Goal: Register for event/course

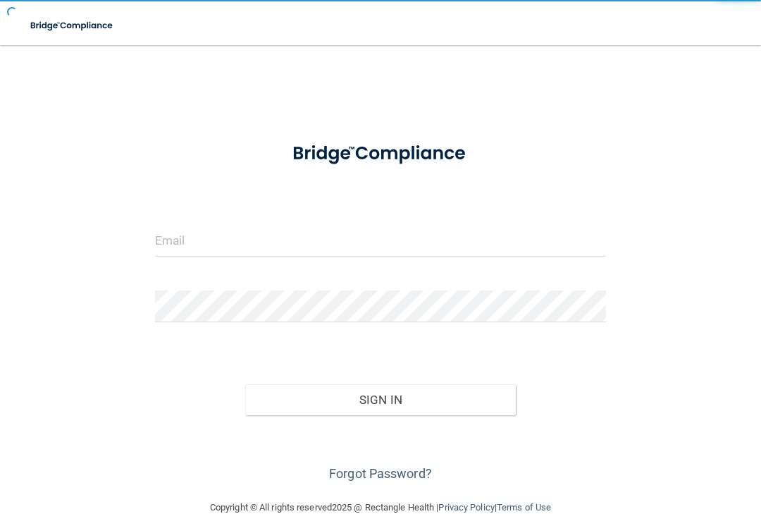
scroll to position [104, 0]
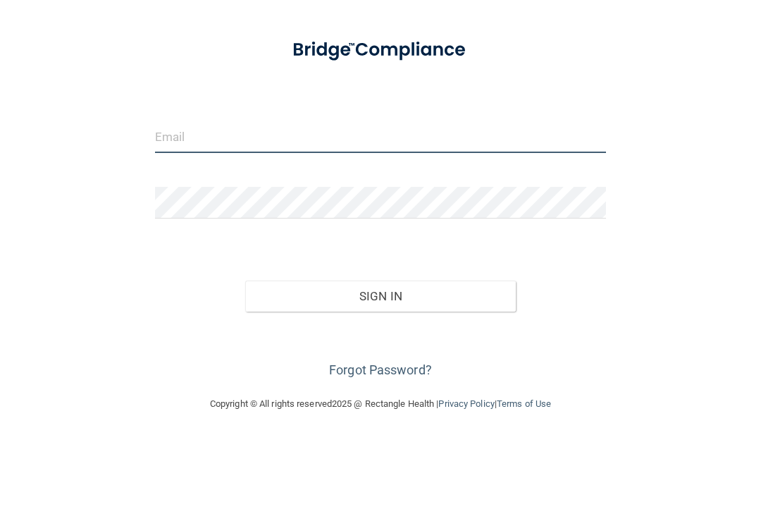
type input "[EMAIL_ADDRESS][DOMAIN_NAME]"
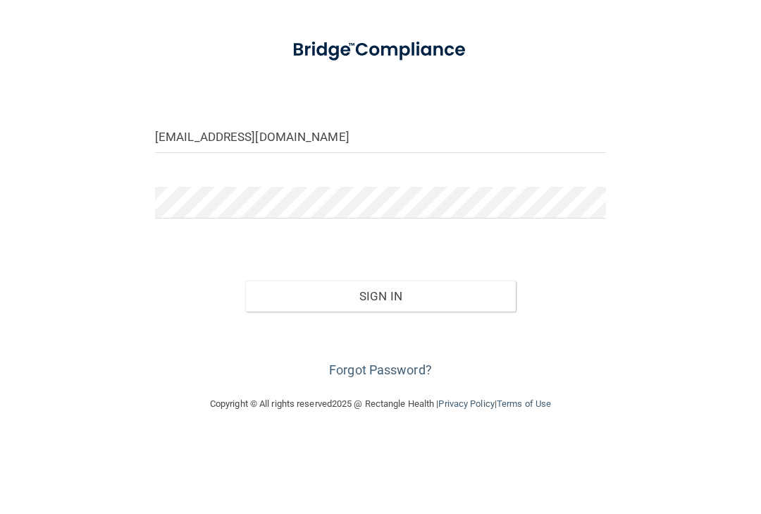
click at [380, 384] on button "Sign In" at bounding box center [380, 399] width 271 height 31
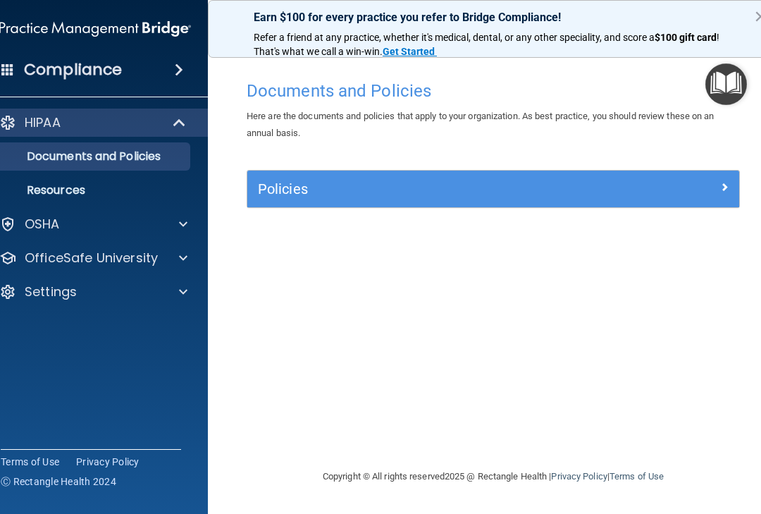
click at [146, 257] on p "OfficeSafe University" at bounding box center [91, 257] width 133 height 17
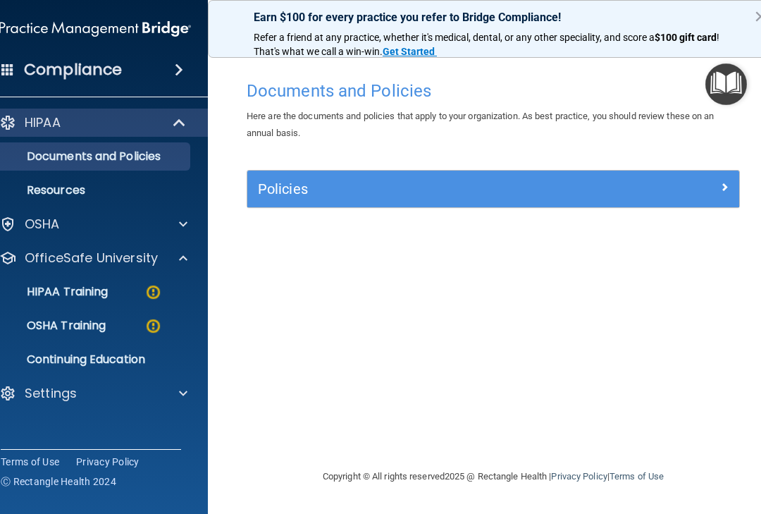
click at [108, 292] on p "HIPAA Training" at bounding box center [50, 292] width 116 height 14
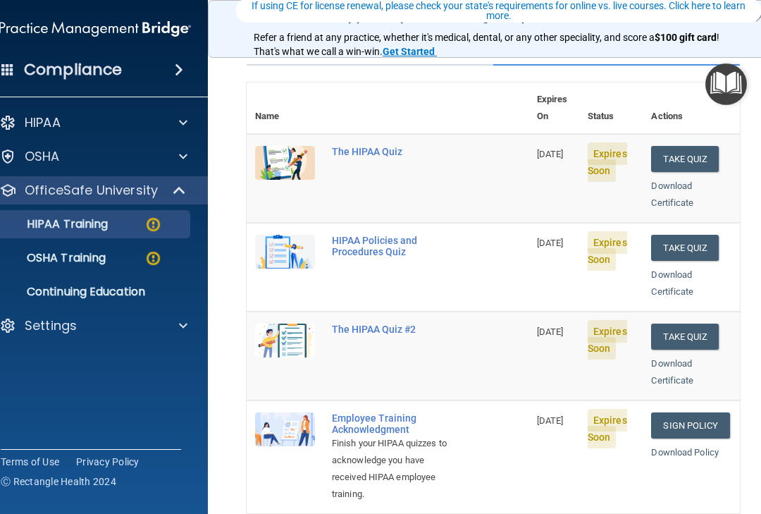
scroll to position [130, 0]
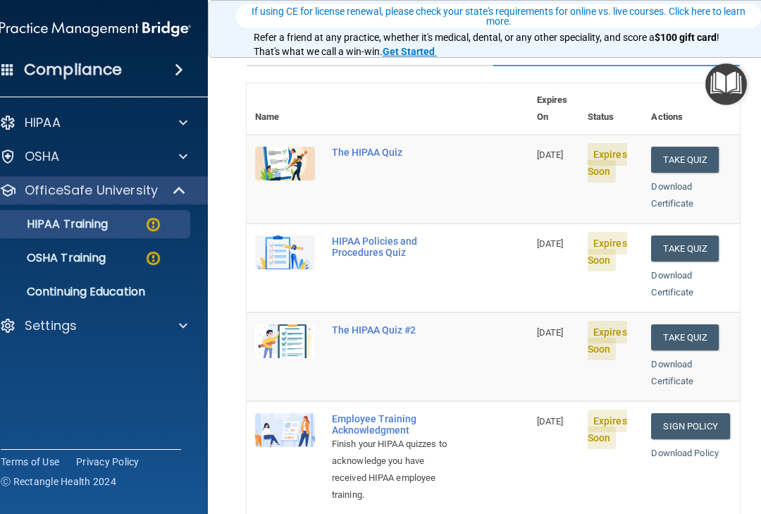
click at [376, 147] on div "The HIPAA Quiz" at bounding box center [395, 152] width 126 height 11
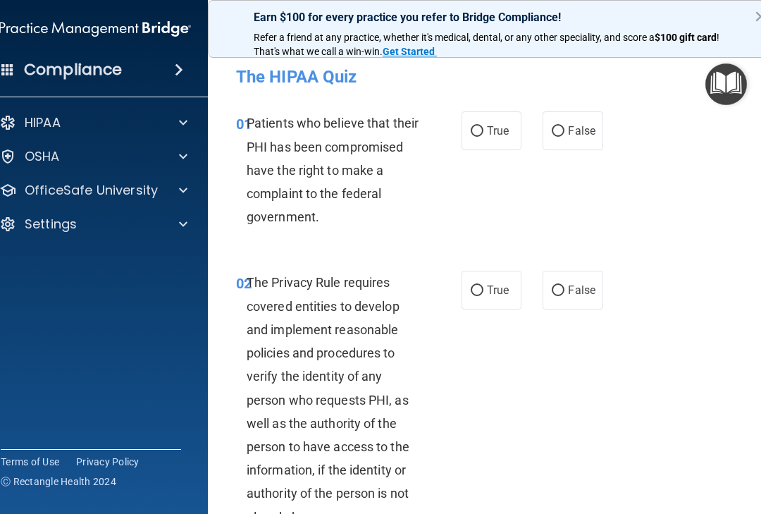
click at [479, 128] on input "True" at bounding box center [477, 131] width 13 height 11
radio input "true"
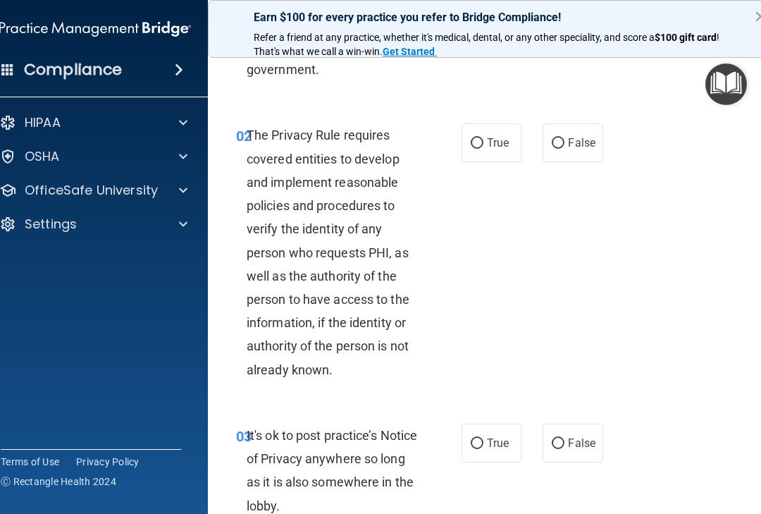
scroll to position [156, 0]
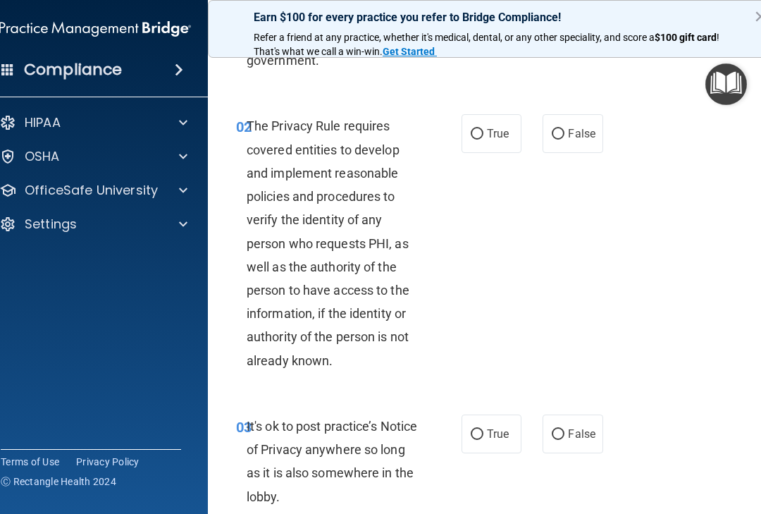
click at [473, 138] on input "True" at bounding box center [477, 134] width 13 height 11
radio input "true"
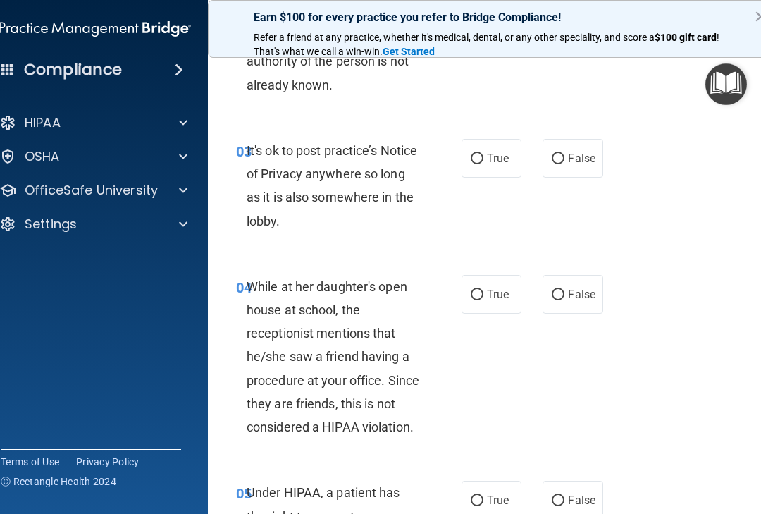
scroll to position [433, 0]
click at [559, 153] on input "False" at bounding box center [558, 158] width 13 height 11
radio input "true"
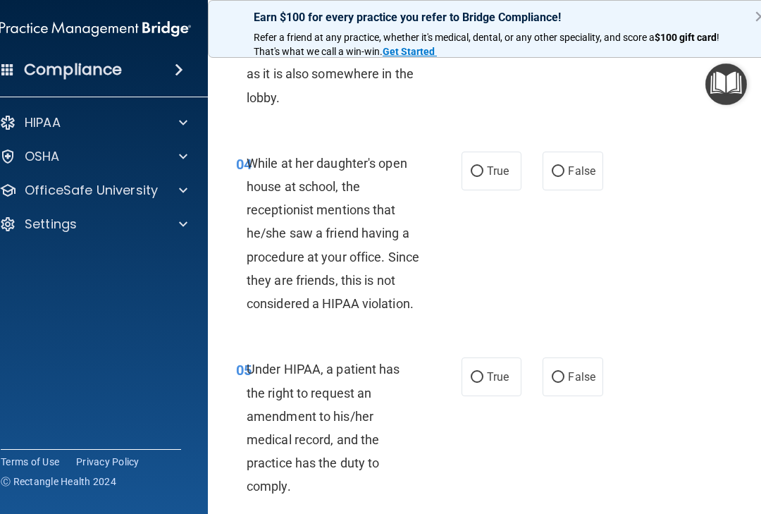
scroll to position [558, 0]
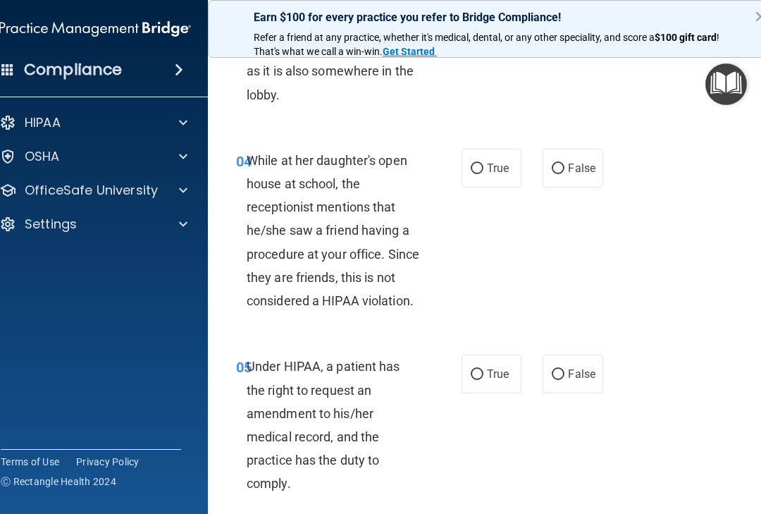
click at [557, 163] on input "False" at bounding box center [558, 168] width 13 height 11
radio input "true"
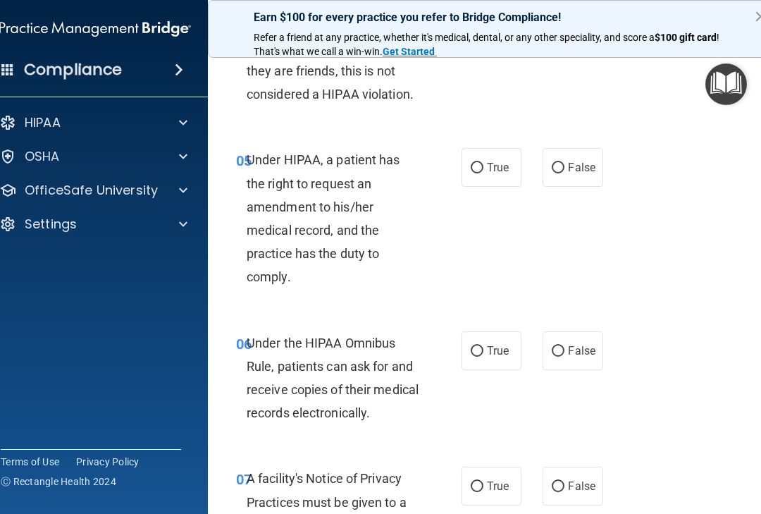
scroll to position [765, 0]
click at [560, 162] on input "False" at bounding box center [558, 167] width 13 height 11
radio input "true"
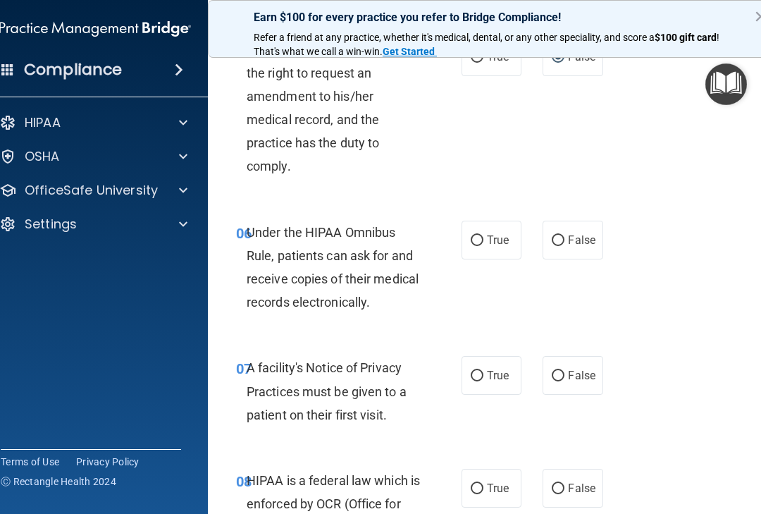
scroll to position [876, 0]
click at [479, 235] on input "True" at bounding box center [477, 240] width 13 height 11
radio input "true"
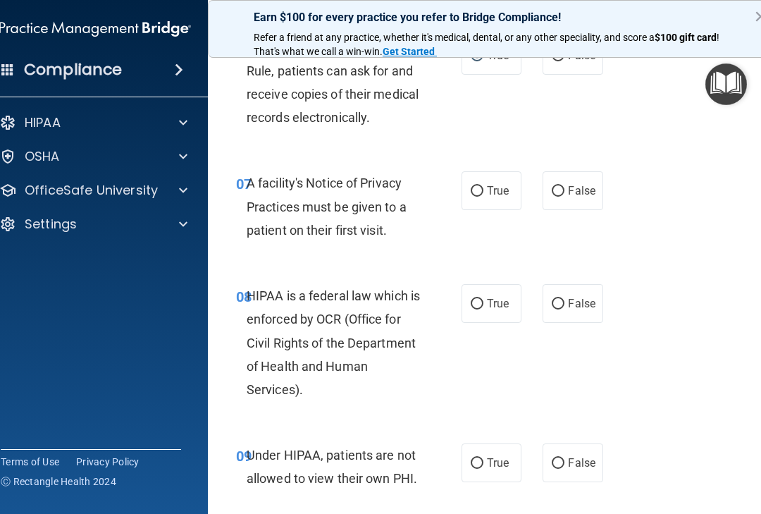
scroll to position [1063, 0]
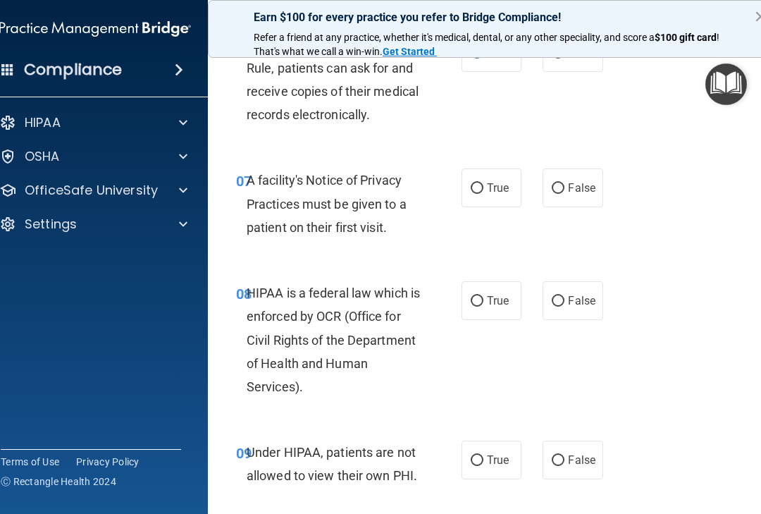
click at [475, 183] on input "True" at bounding box center [477, 188] width 13 height 11
radio input "true"
click at [481, 296] on input "True" at bounding box center [477, 301] width 13 height 11
radio input "true"
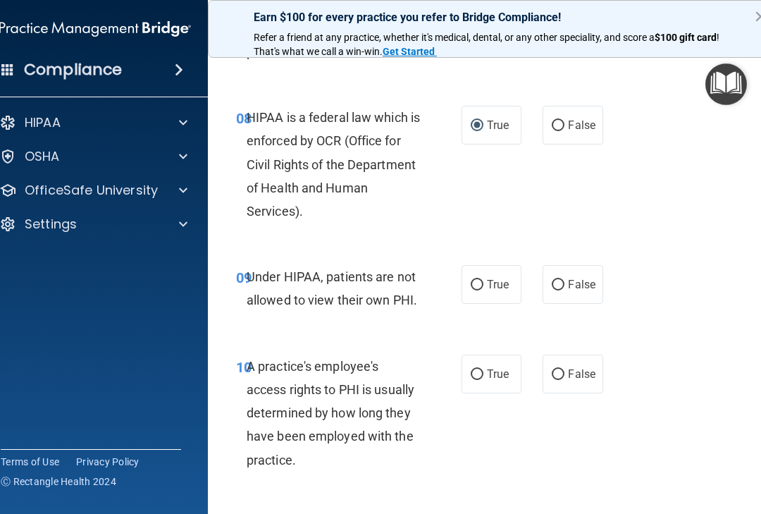
scroll to position [1256, 0]
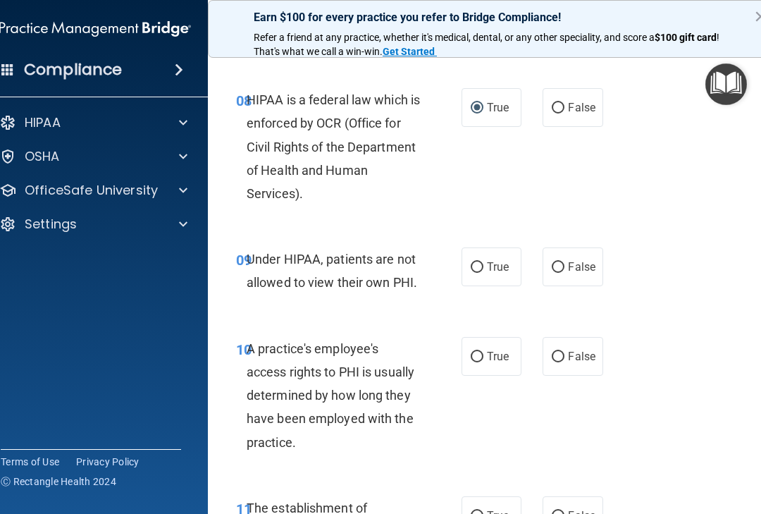
click at [558, 262] on input "False" at bounding box center [558, 267] width 13 height 11
radio input "true"
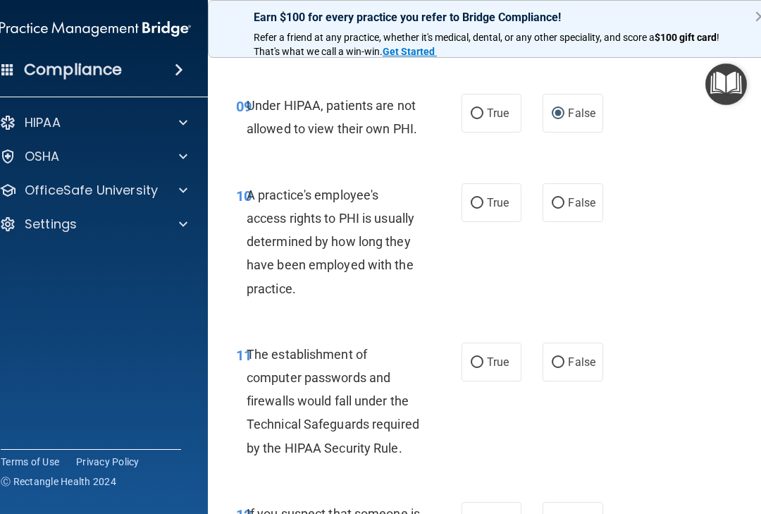
scroll to position [1415, 0]
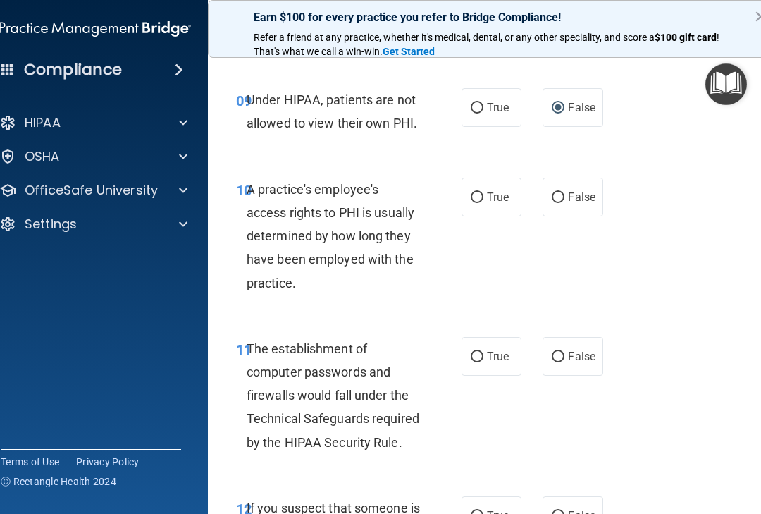
click at [560, 192] on input "False" at bounding box center [558, 197] width 13 height 11
radio input "true"
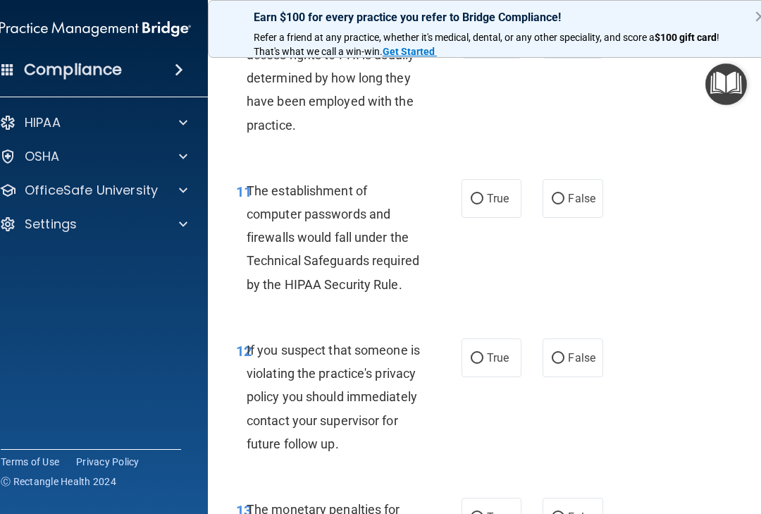
scroll to position [1583, 0]
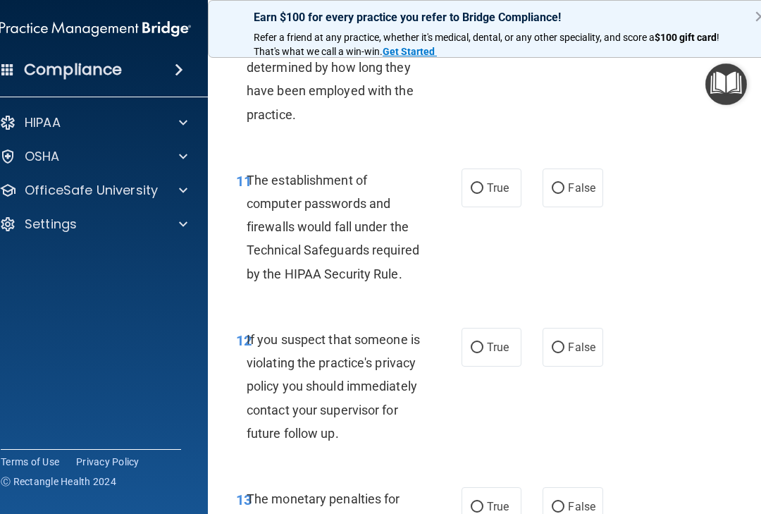
click at [480, 183] on input "True" at bounding box center [477, 188] width 13 height 11
radio input "true"
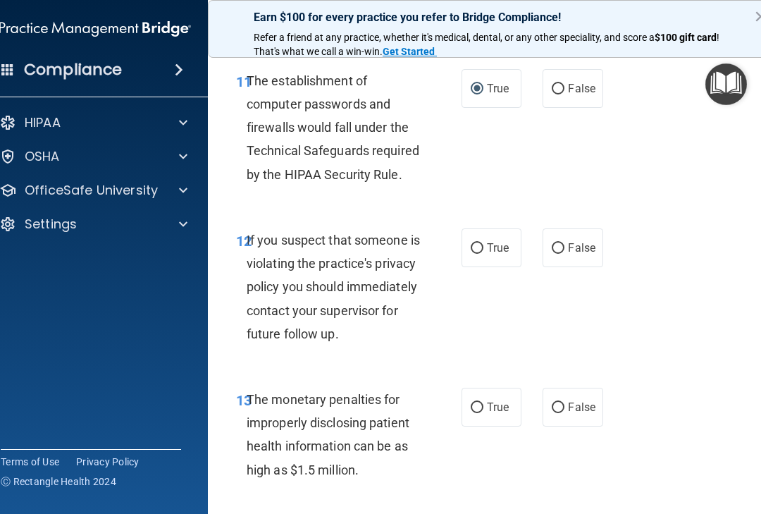
scroll to position [1692, 0]
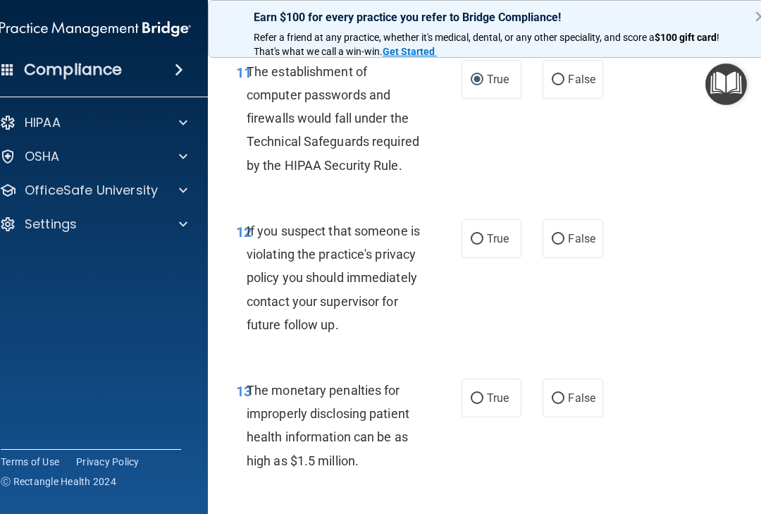
click at [465, 230] on label "True" at bounding box center [491, 238] width 60 height 39
click at [471, 234] on input "True" at bounding box center [477, 239] width 13 height 11
radio input "true"
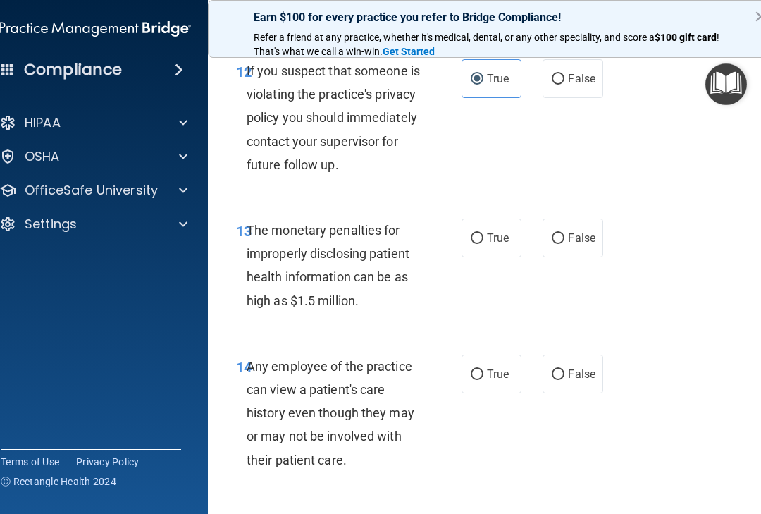
scroll to position [1853, 0]
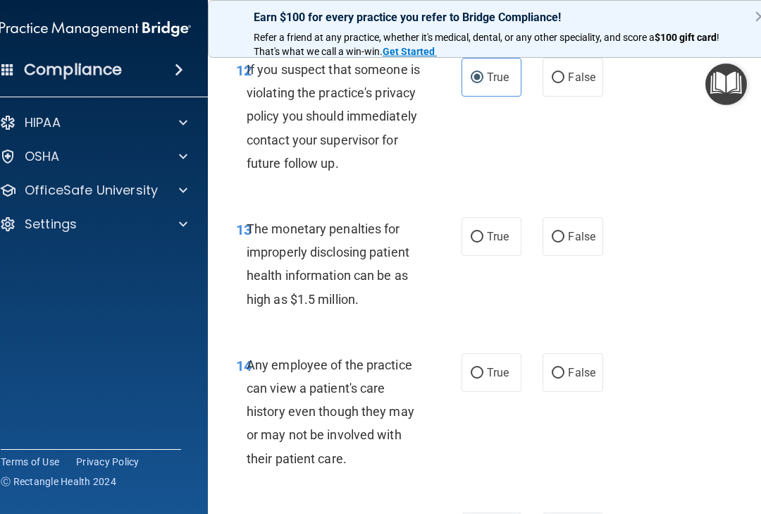
click at [559, 242] on input "False" at bounding box center [558, 237] width 13 height 11
radio input "true"
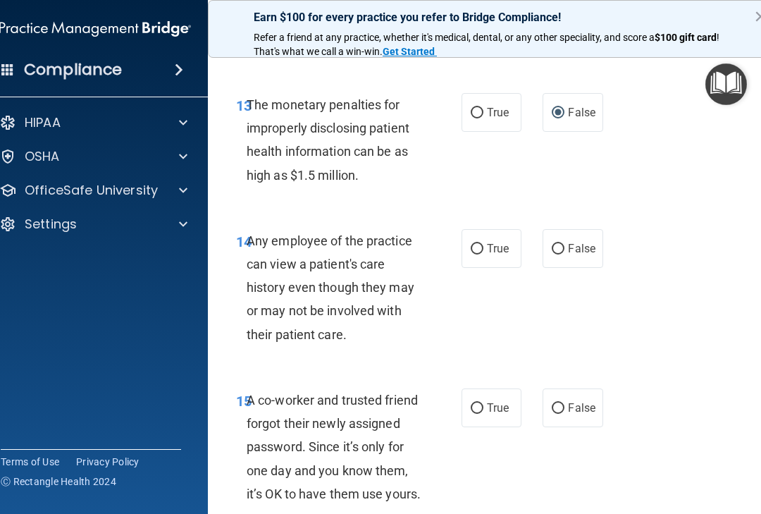
scroll to position [1978, 0]
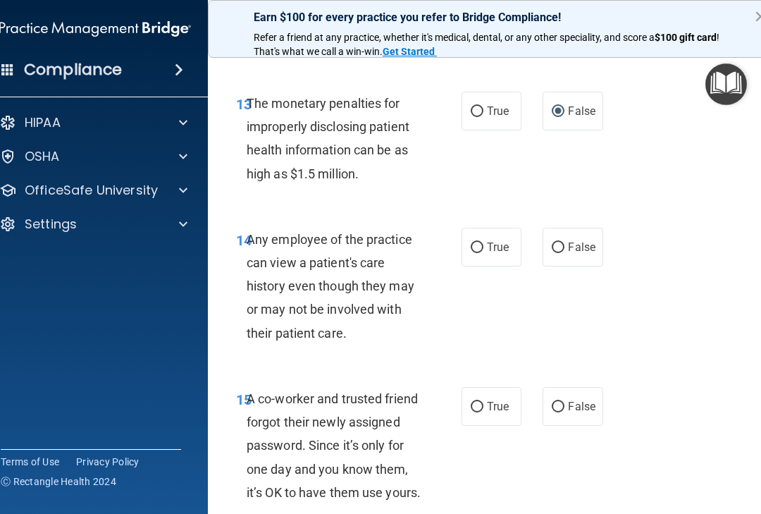
click at [565, 249] on label "False" at bounding box center [573, 247] width 60 height 39
click at [564, 249] on input "False" at bounding box center [558, 247] width 13 height 11
radio input "true"
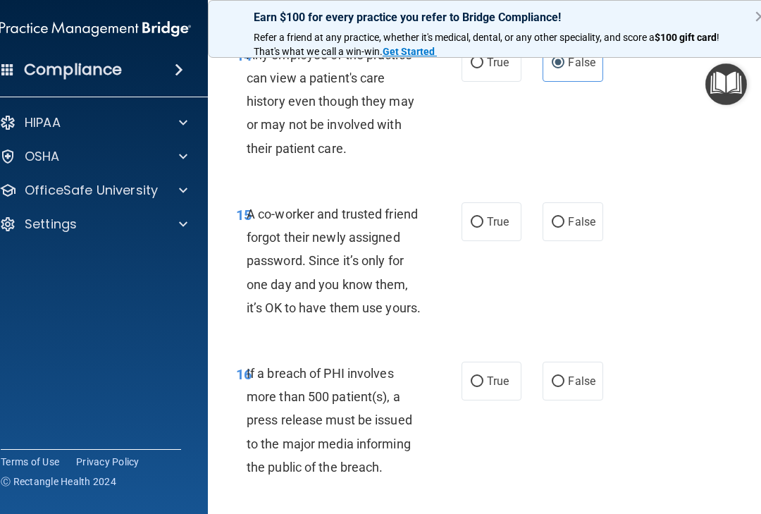
scroll to position [2166, 0]
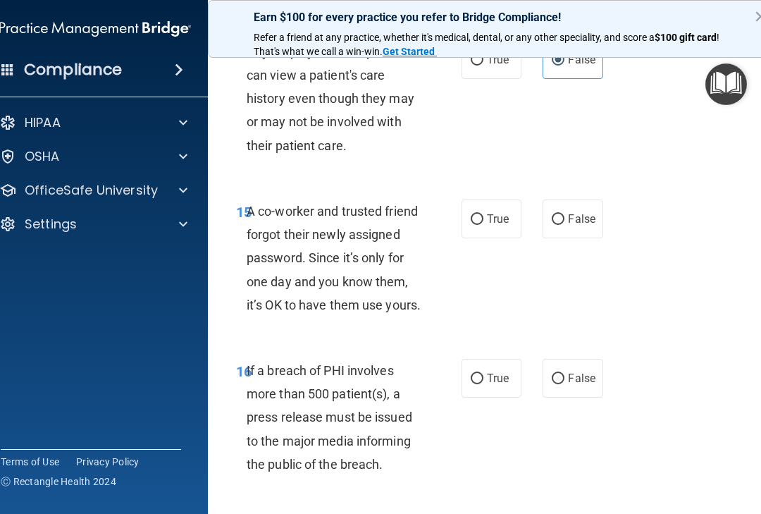
click at [562, 225] on input "False" at bounding box center [558, 219] width 13 height 11
radio input "true"
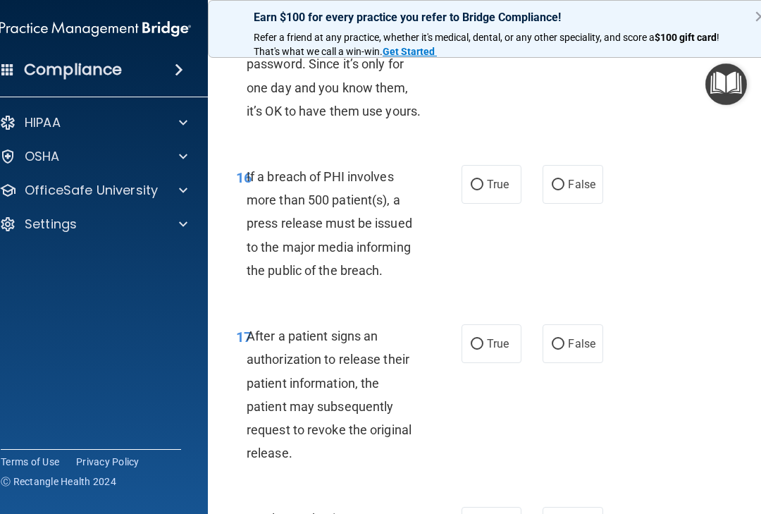
scroll to position [2361, 0]
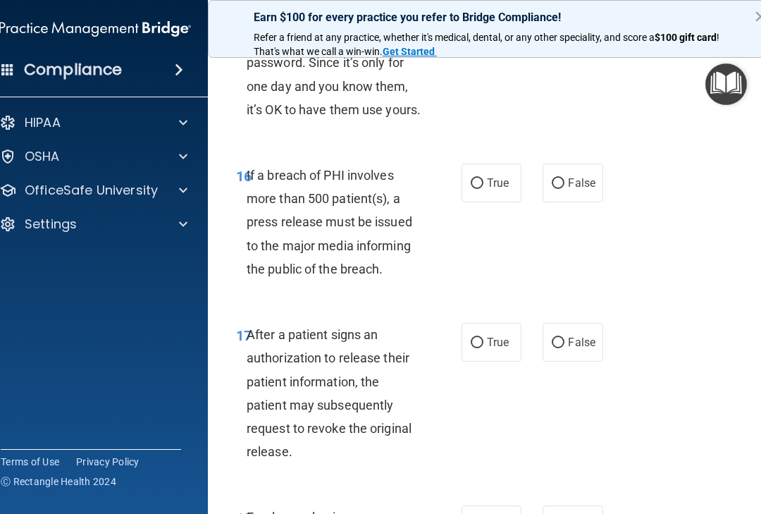
click at [474, 189] on input "True" at bounding box center [477, 183] width 13 height 11
radio input "true"
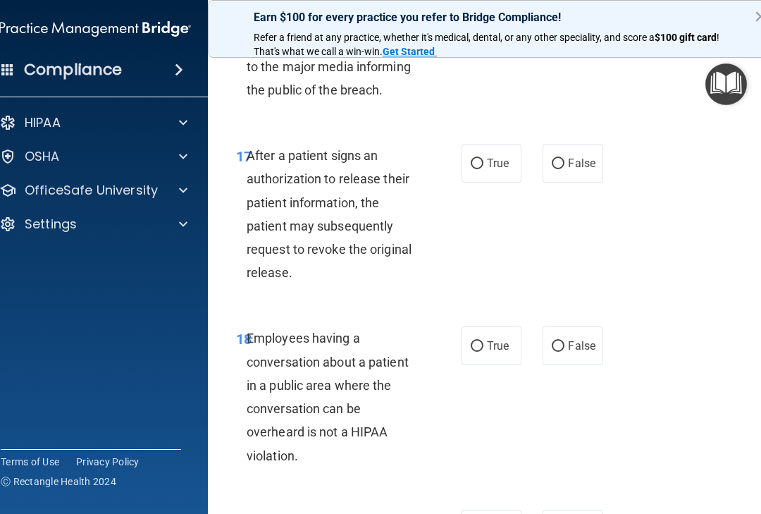
scroll to position [2544, 0]
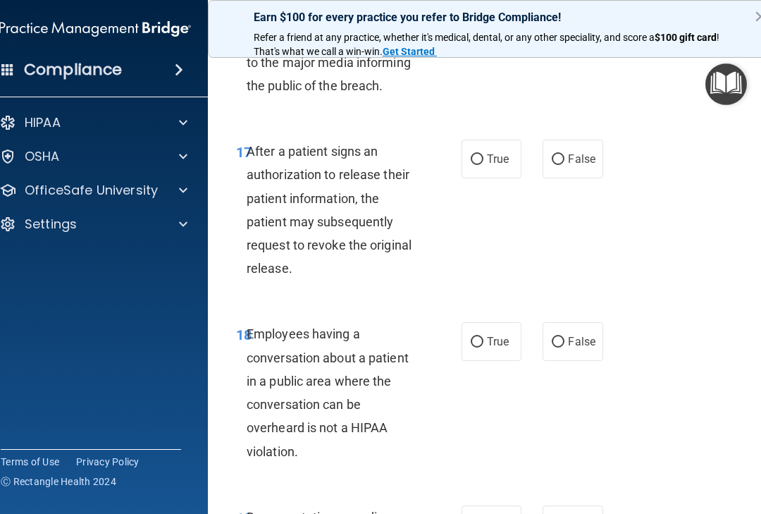
click at [473, 178] on label "True" at bounding box center [491, 159] width 60 height 39
click at [473, 165] on input "True" at bounding box center [477, 159] width 13 height 11
radio input "true"
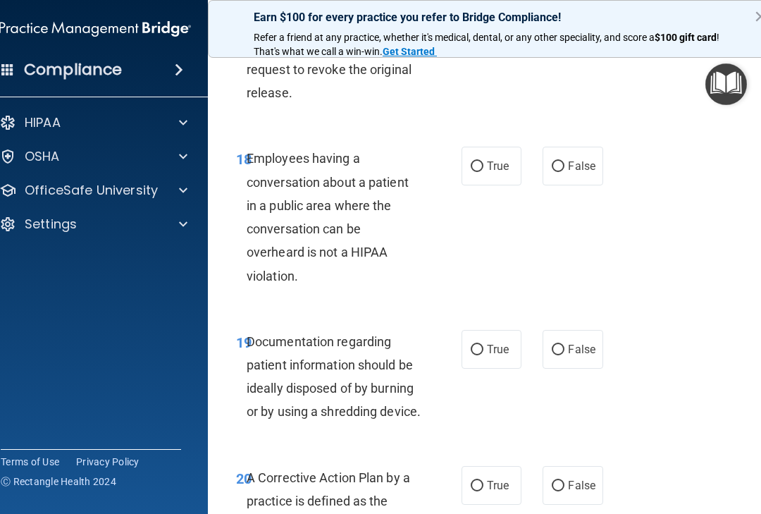
scroll to position [2726, 0]
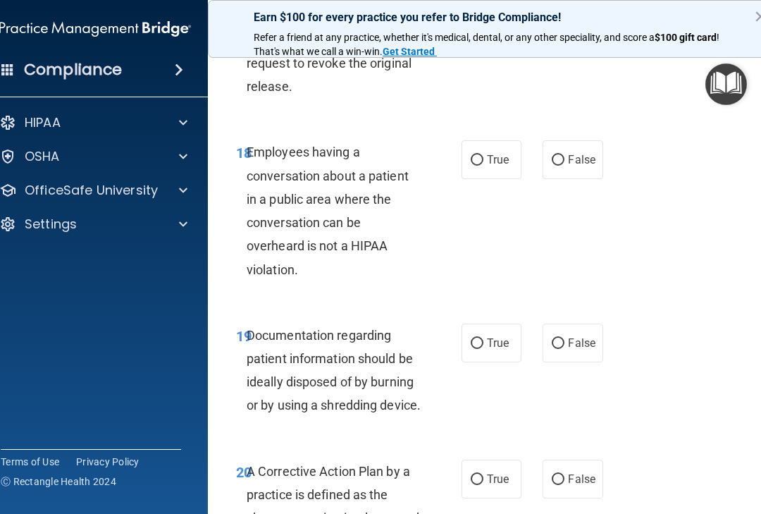
click at [553, 166] on input "False" at bounding box center [558, 160] width 13 height 11
radio input "true"
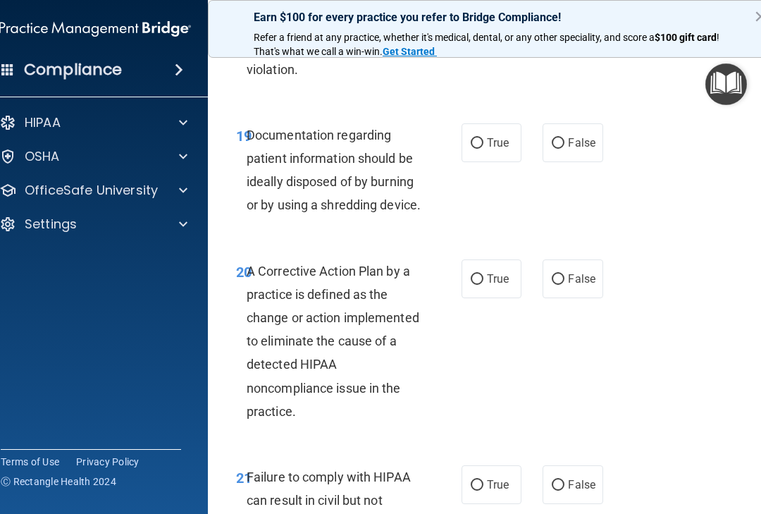
scroll to position [2928, 0]
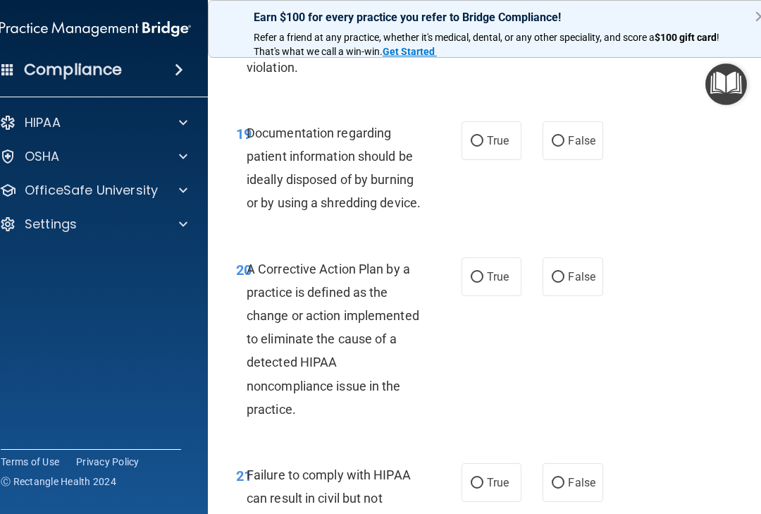
click at [483, 159] on label "True" at bounding box center [491, 140] width 60 height 39
click at [483, 147] on input "True" at bounding box center [477, 141] width 13 height 11
radio input "true"
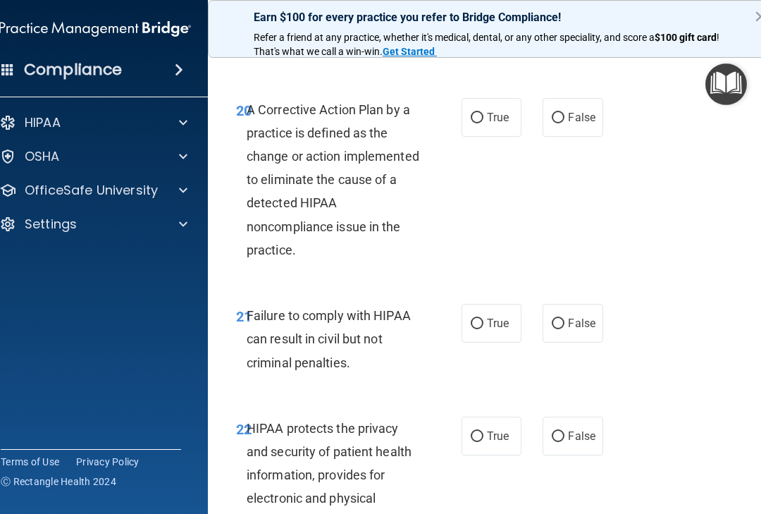
scroll to position [3088, 0]
click at [470, 136] on label "True" at bounding box center [491, 116] width 60 height 39
click at [471, 123] on input "True" at bounding box center [477, 117] width 13 height 11
radio input "true"
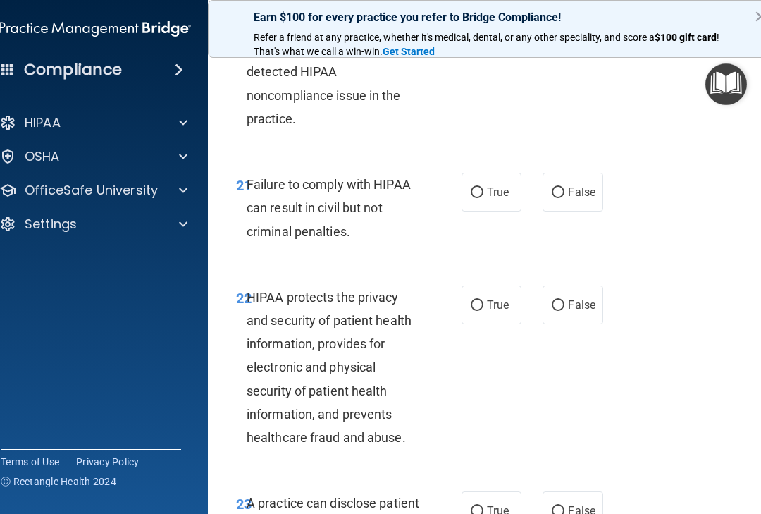
scroll to position [3220, 0]
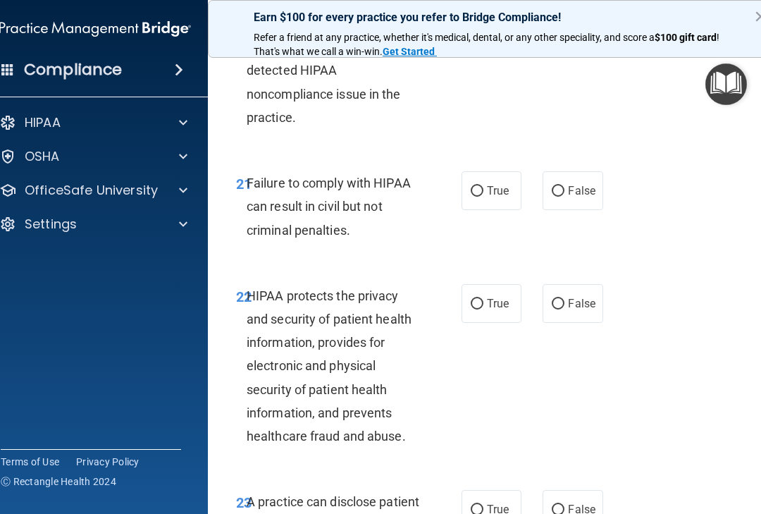
click at [480, 197] on input "True" at bounding box center [477, 191] width 13 height 11
radio input "true"
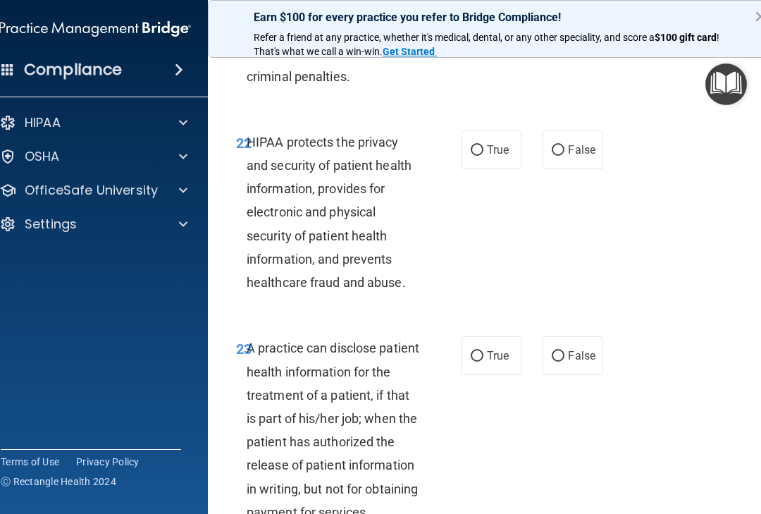
scroll to position [3376, 0]
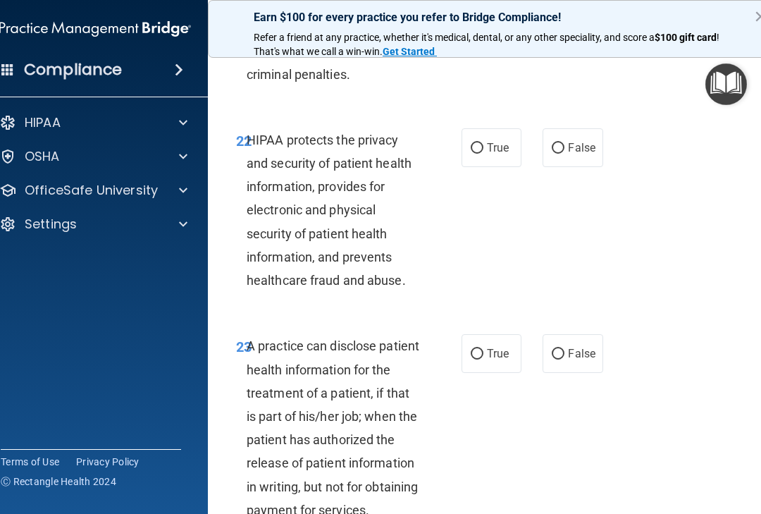
click at [481, 154] on input "True" at bounding box center [477, 148] width 13 height 11
radio input "true"
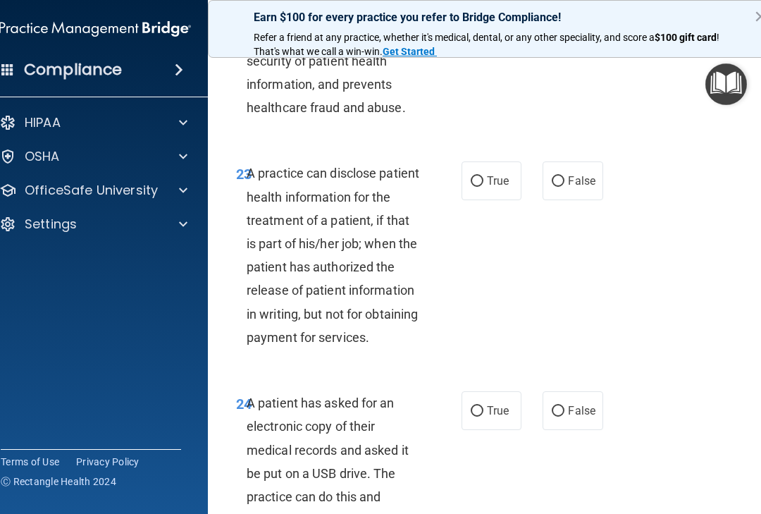
scroll to position [3550, 0]
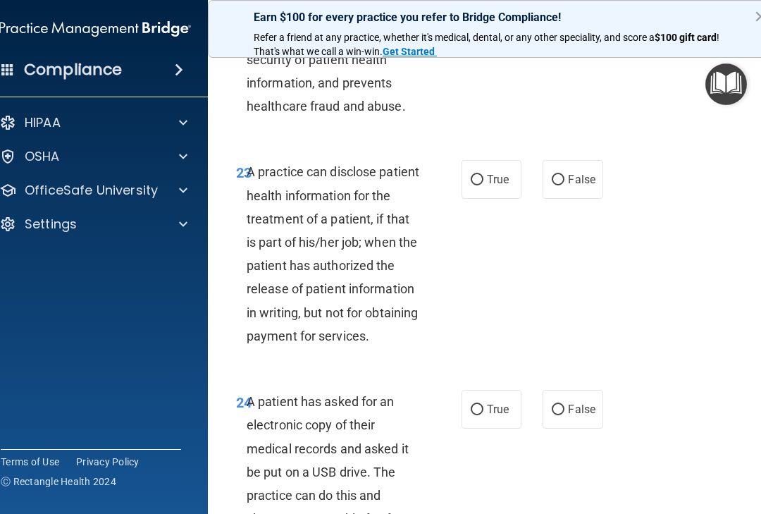
click at [564, 185] on input "False" at bounding box center [558, 180] width 13 height 11
radio input "true"
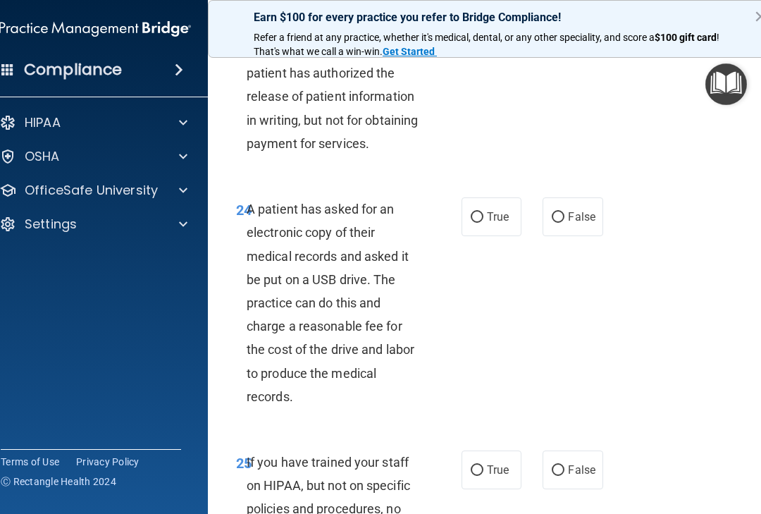
scroll to position [3755, 0]
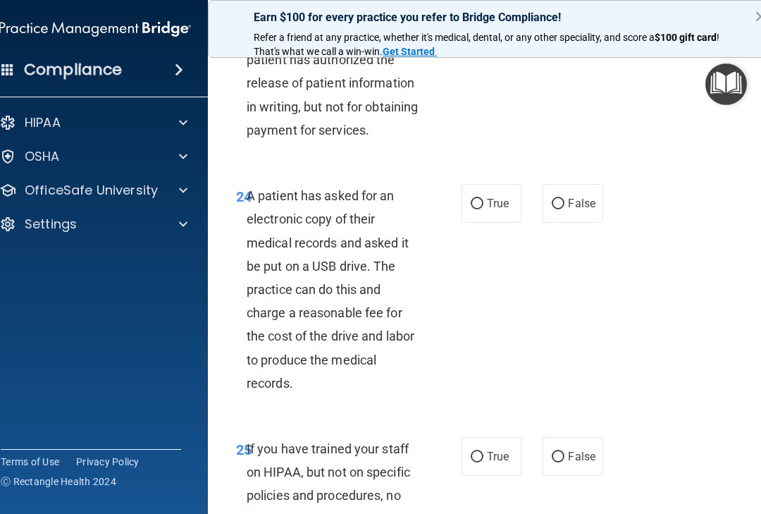
click at [481, 209] on input "True" at bounding box center [477, 204] width 13 height 11
radio input "true"
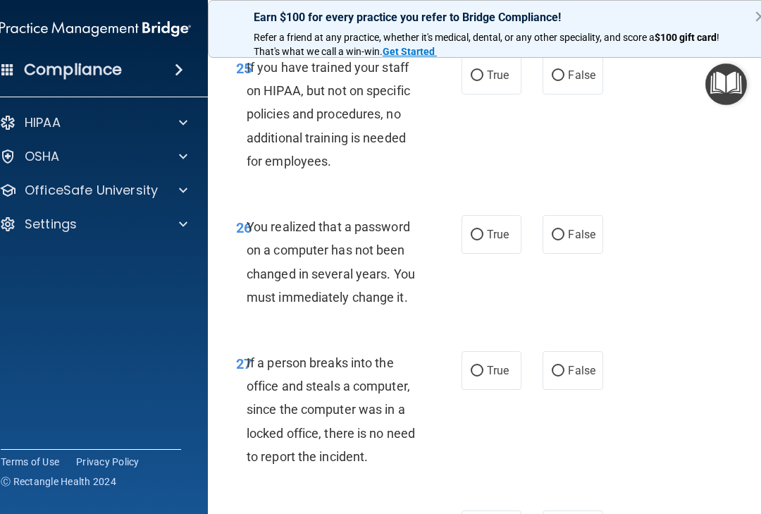
scroll to position [4140, 0]
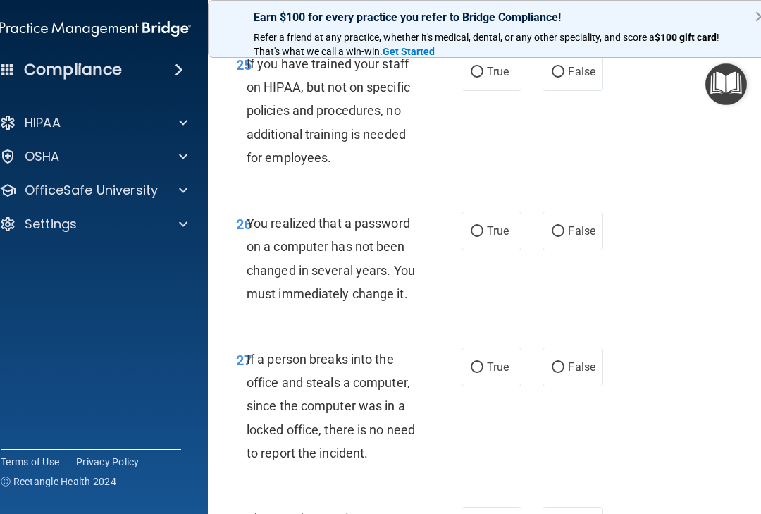
click at [559, 78] on input "False" at bounding box center [558, 72] width 13 height 11
radio input "true"
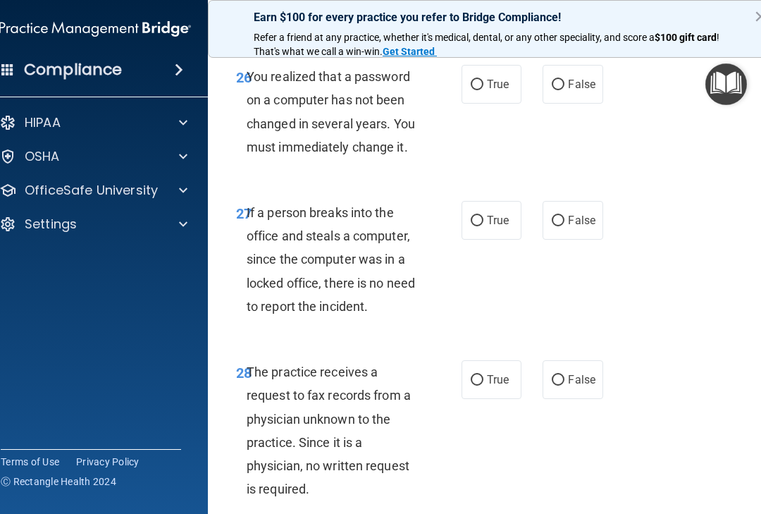
scroll to position [4292, 0]
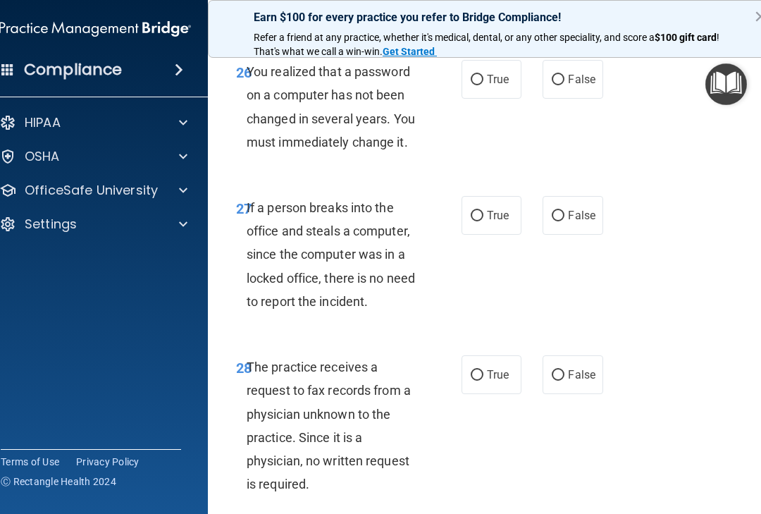
click at [564, 85] on input "False" at bounding box center [558, 80] width 13 height 11
radio input "true"
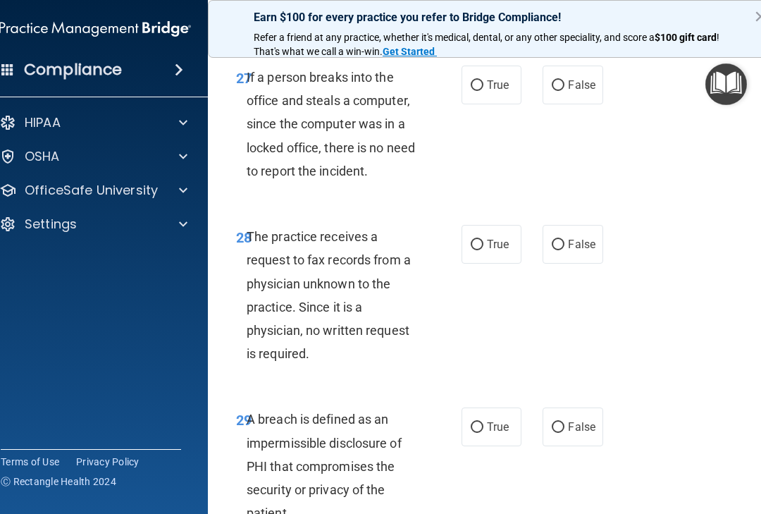
scroll to position [4423, 0]
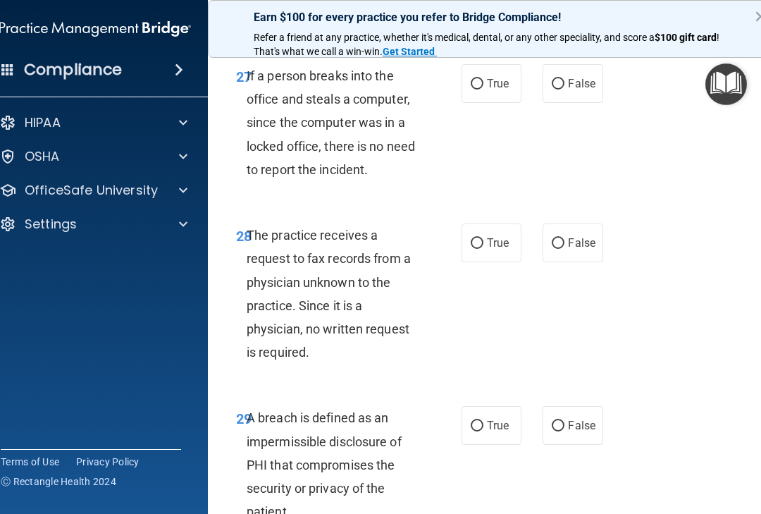
click at [582, 90] on span "False" at bounding box center [581, 83] width 27 height 13
click at [564, 89] on input "False" at bounding box center [558, 84] width 13 height 11
radio input "true"
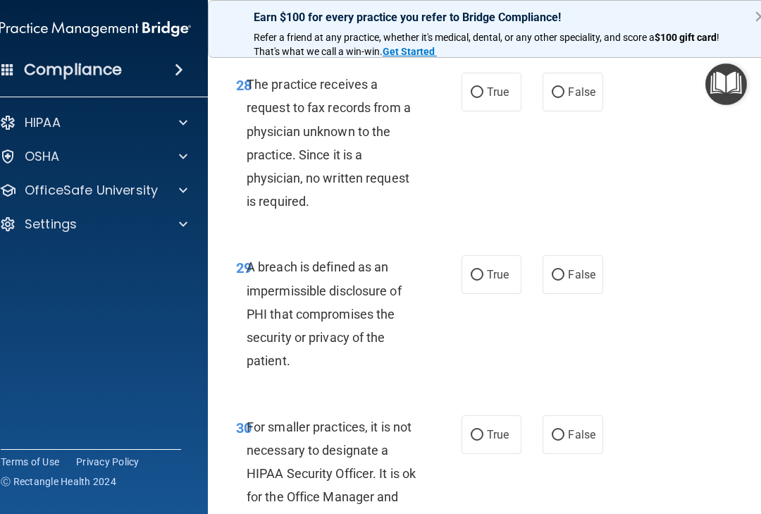
scroll to position [4575, 0]
click at [564, 97] on input "False" at bounding box center [558, 92] width 13 height 11
radio input "true"
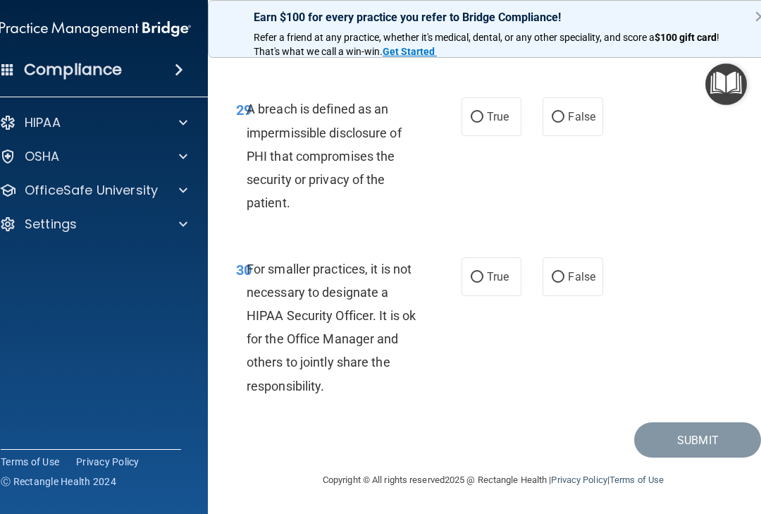
scroll to position [4750, 0]
click at [475, 123] on input "True" at bounding box center [477, 117] width 13 height 11
radio input "true"
click at [558, 280] on input "False" at bounding box center [558, 277] width 13 height 11
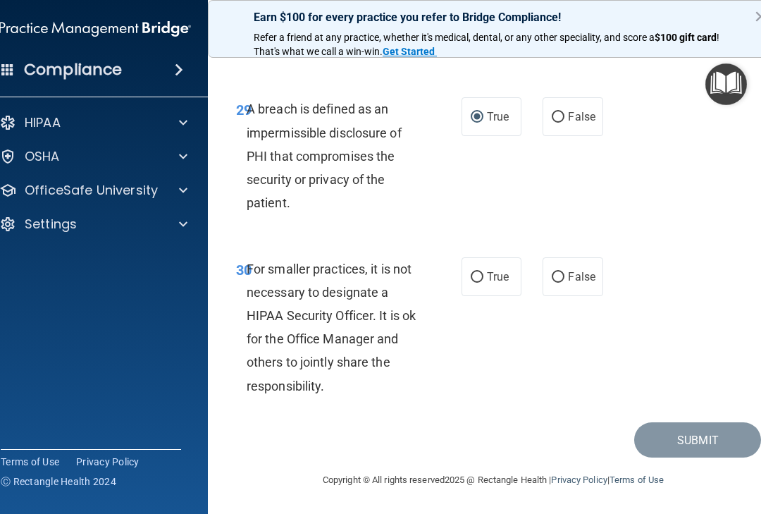
radio input "true"
click at [699, 437] on button "Submit" at bounding box center [697, 440] width 127 height 36
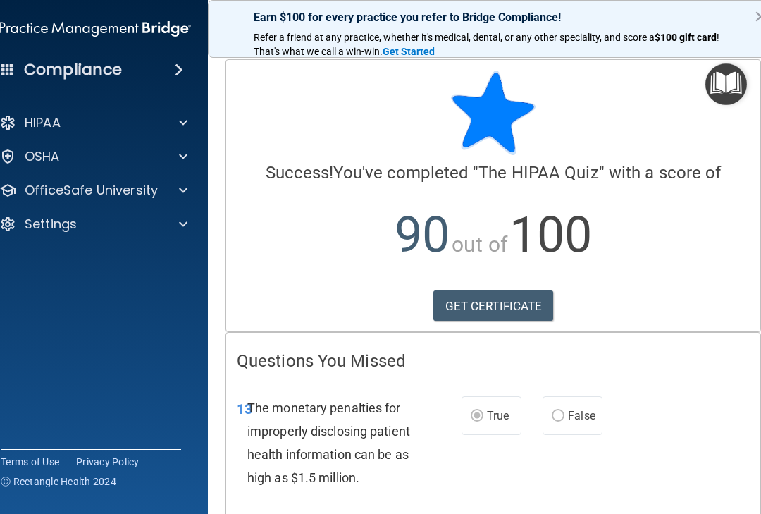
click at [459, 297] on link "GET CERTIFICATE" at bounding box center [493, 305] width 120 height 31
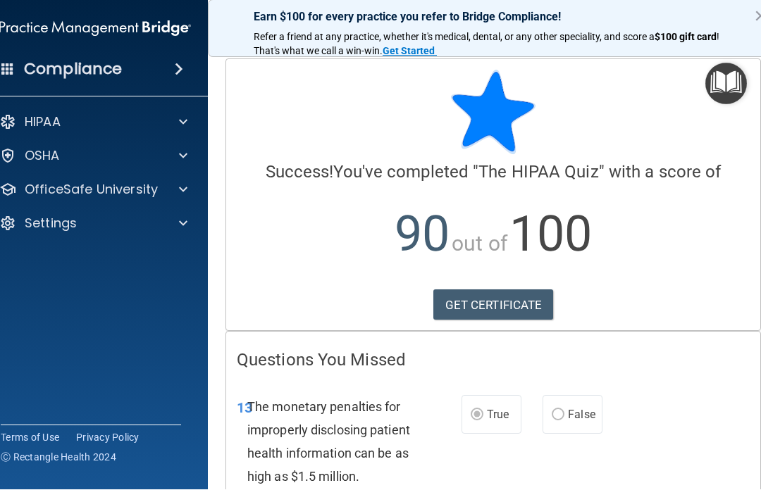
click at [135, 194] on p "OfficeSafe University" at bounding box center [91, 190] width 133 height 17
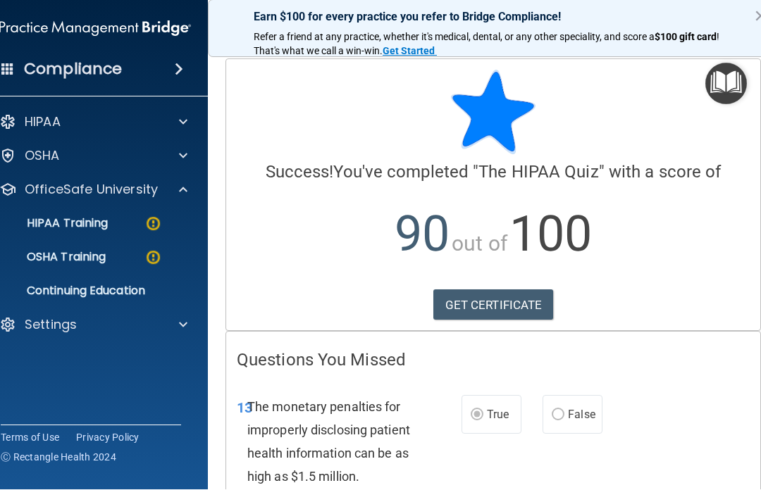
click at [96, 219] on p "HIPAA Training" at bounding box center [50, 224] width 116 height 14
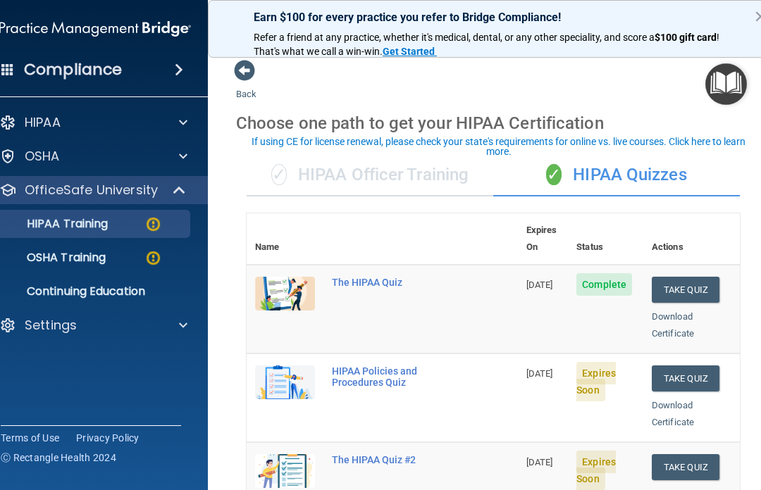
click at [695, 366] on button "Take Quiz" at bounding box center [686, 379] width 68 height 26
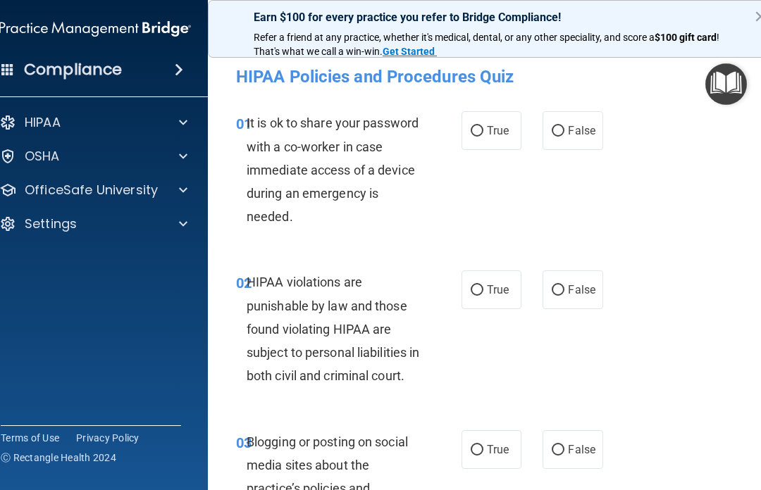
click at [569, 128] on span "False" at bounding box center [581, 130] width 27 height 13
click at [564, 128] on input "False" at bounding box center [558, 131] width 13 height 11
radio input "true"
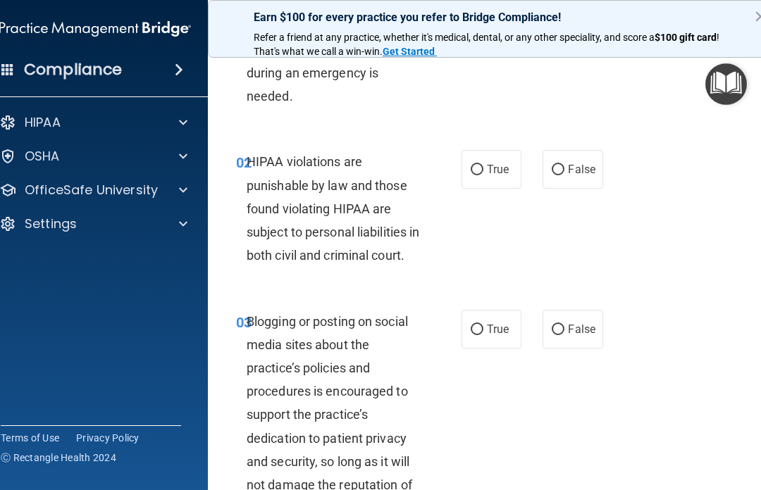
scroll to position [127, 0]
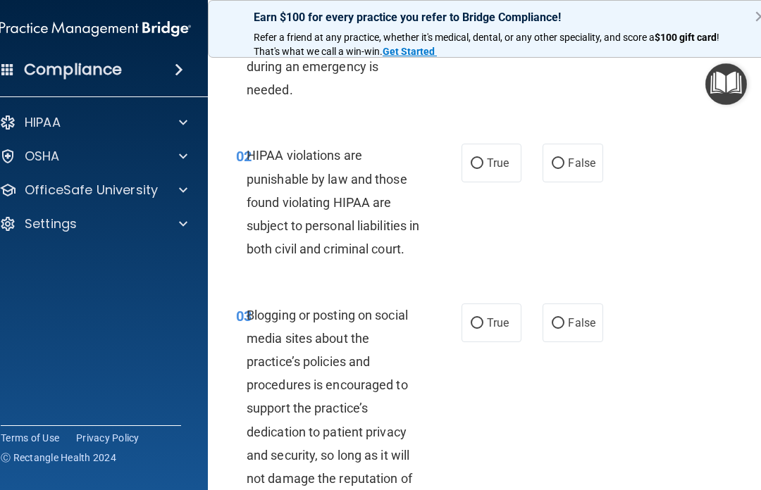
click at [481, 161] on input "True" at bounding box center [477, 164] width 13 height 11
radio input "true"
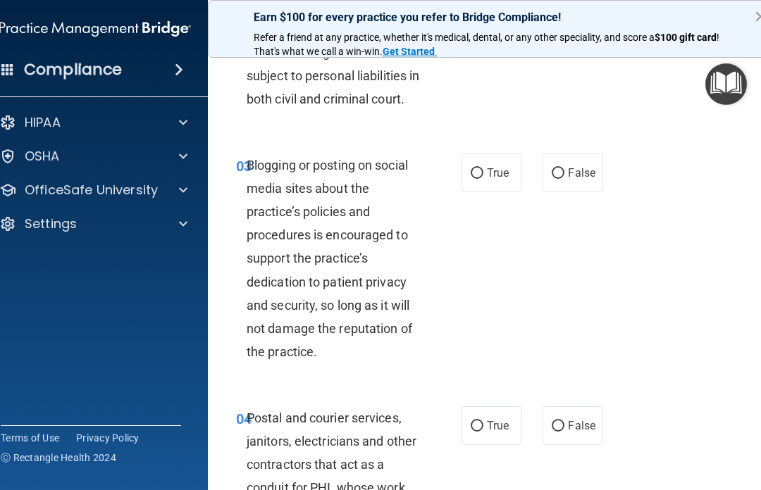
scroll to position [279, 0]
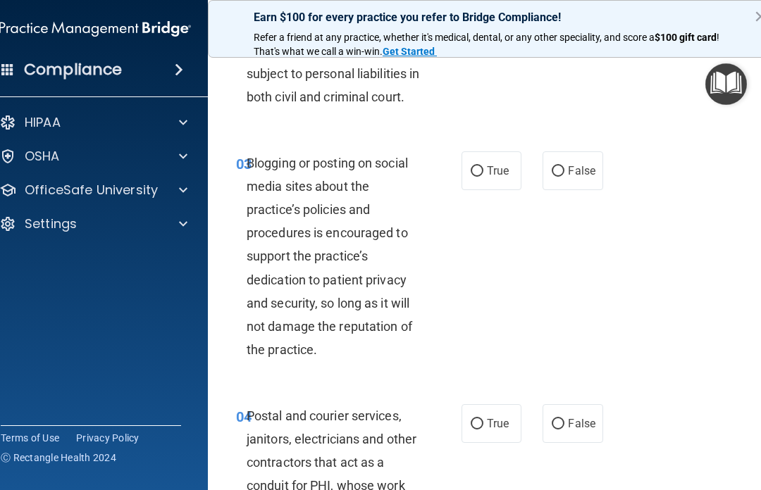
click at [564, 177] on input "False" at bounding box center [558, 171] width 13 height 11
radio input "true"
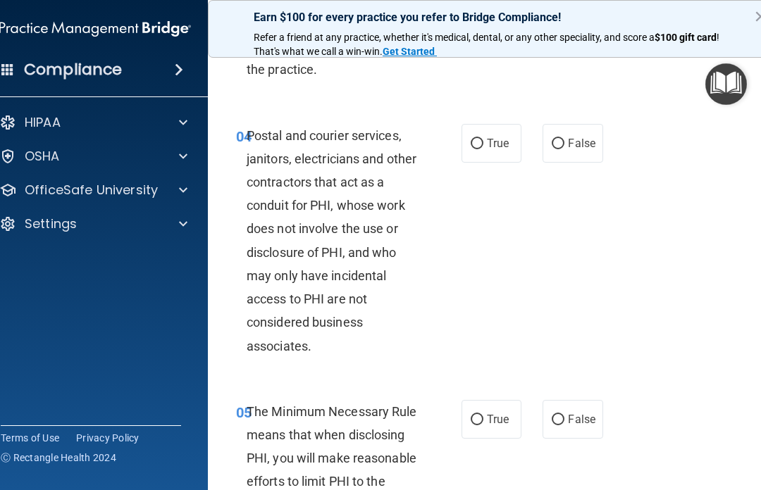
scroll to position [570, 0]
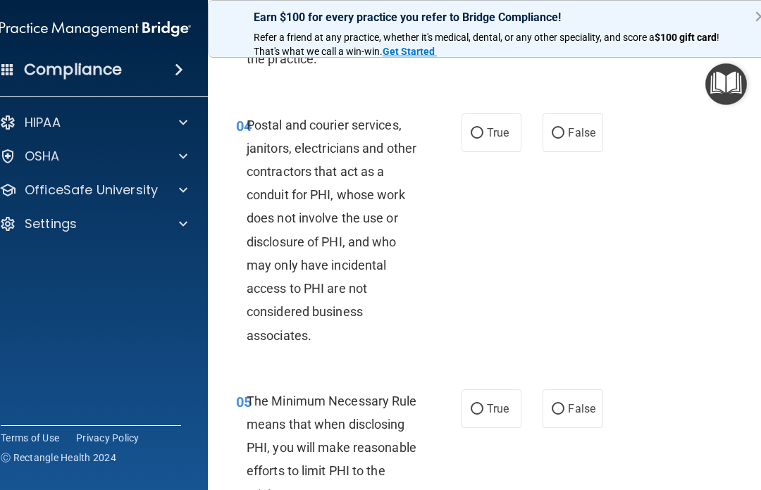
click at [477, 139] on input "True" at bounding box center [477, 133] width 13 height 11
radio input "true"
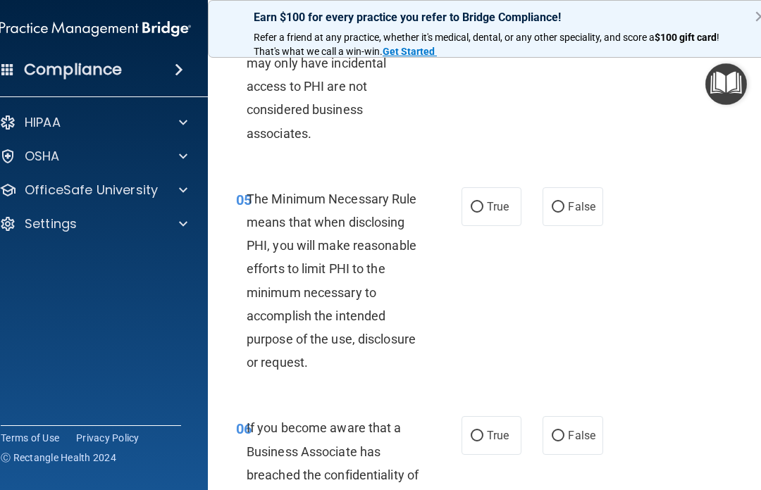
scroll to position [778, 0]
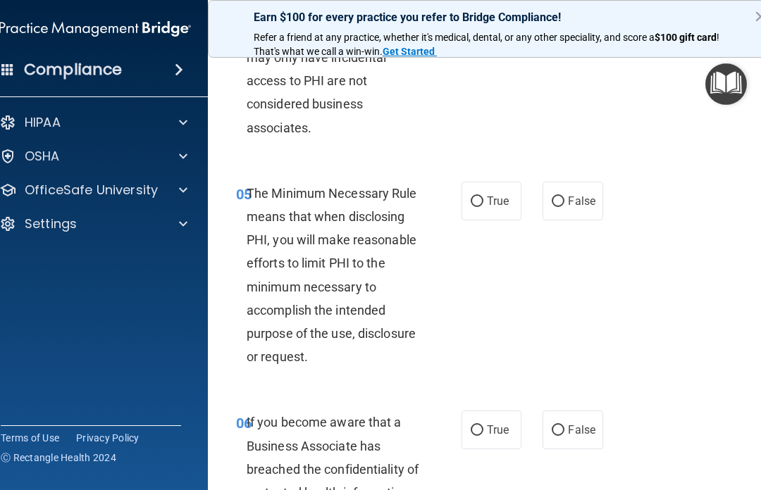
click at [486, 209] on label "True" at bounding box center [491, 201] width 60 height 39
click at [483, 207] on input "True" at bounding box center [477, 202] width 13 height 11
radio input "true"
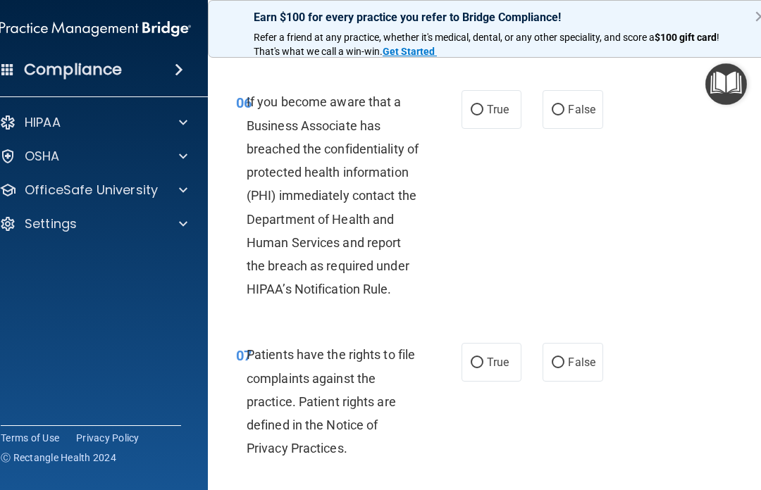
scroll to position [1100, 0]
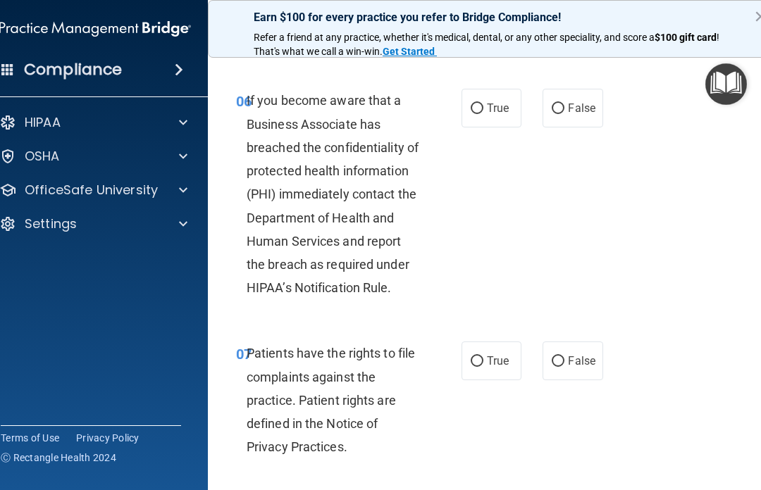
click at [560, 114] on input "False" at bounding box center [558, 109] width 13 height 11
radio input "true"
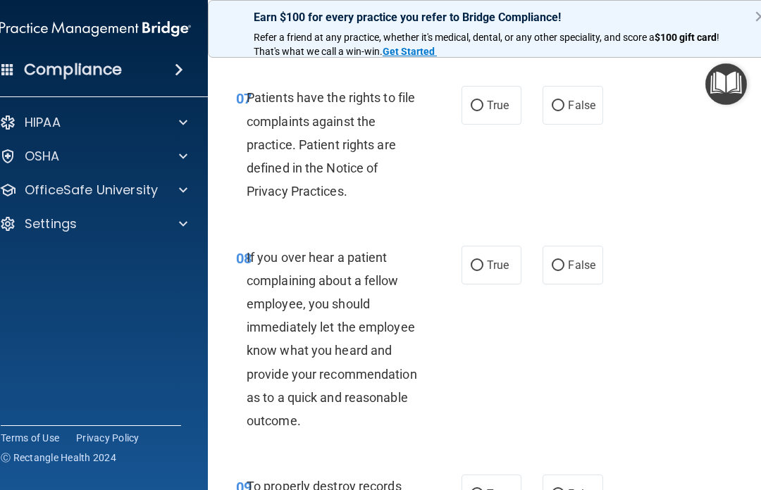
scroll to position [1357, 0]
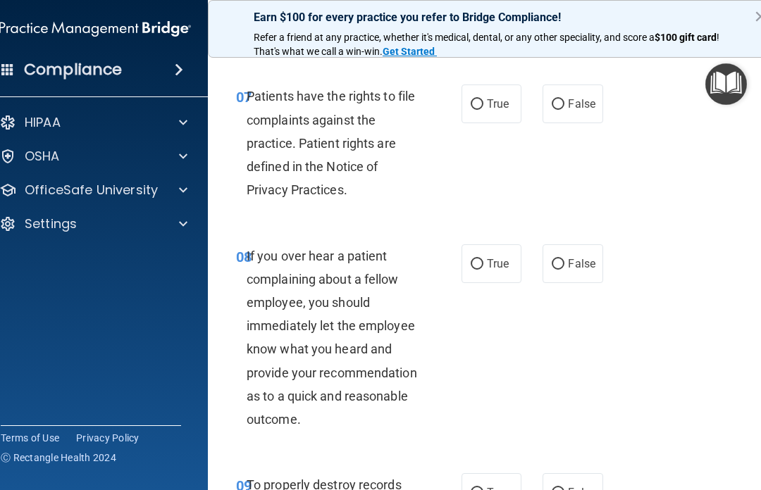
click at [477, 110] on input "True" at bounding box center [477, 104] width 13 height 11
radio input "true"
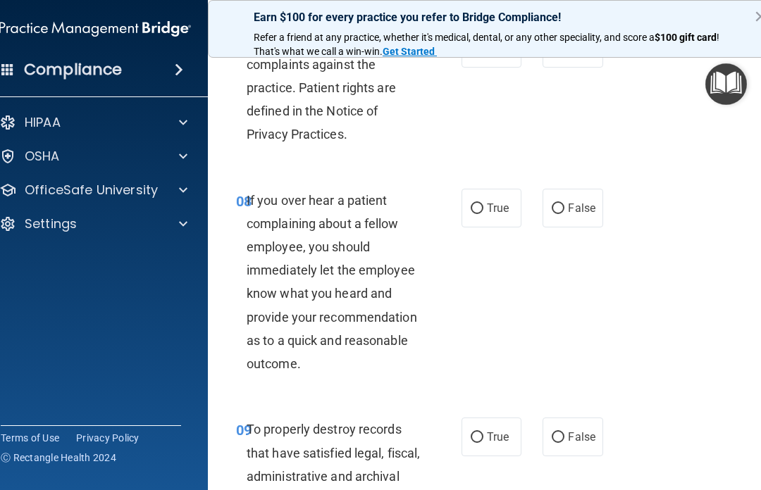
scroll to position [1430, 0]
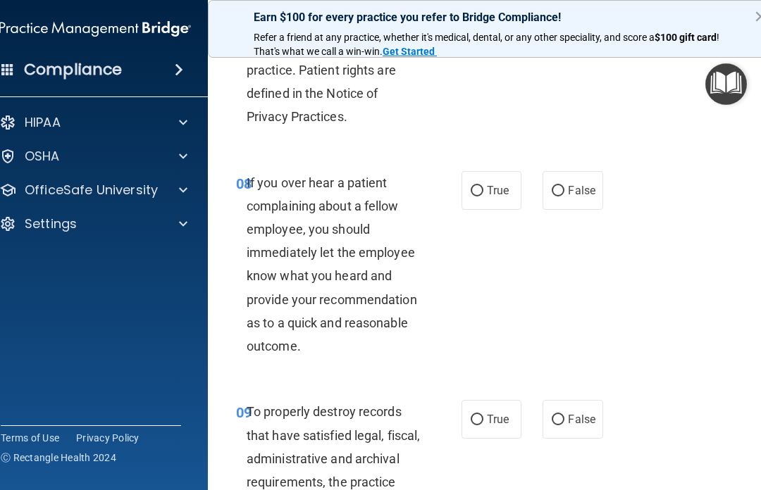
click at [562, 197] on input "False" at bounding box center [558, 191] width 13 height 11
radio input "true"
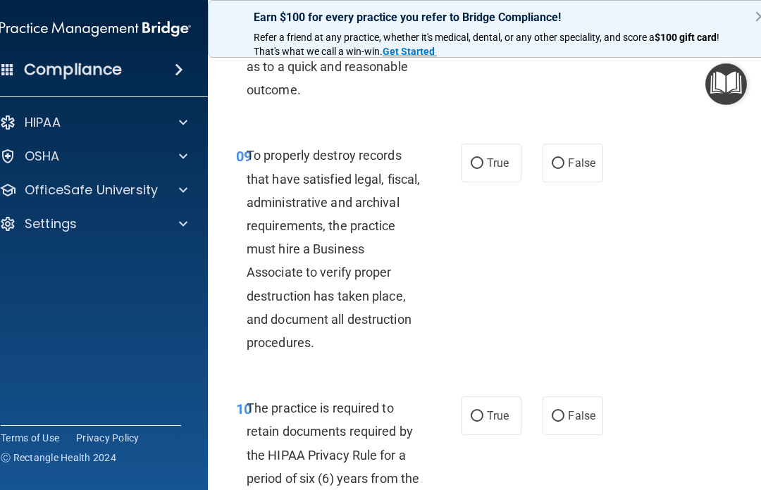
scroll to position [1689, 0]
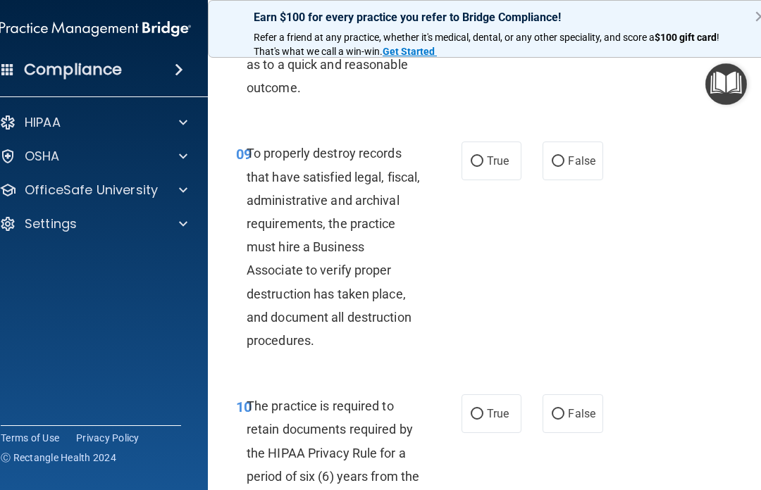
click at [558, 167] on input "False" at bounding box center [558, 161] width 13 height 11
radio input "true"
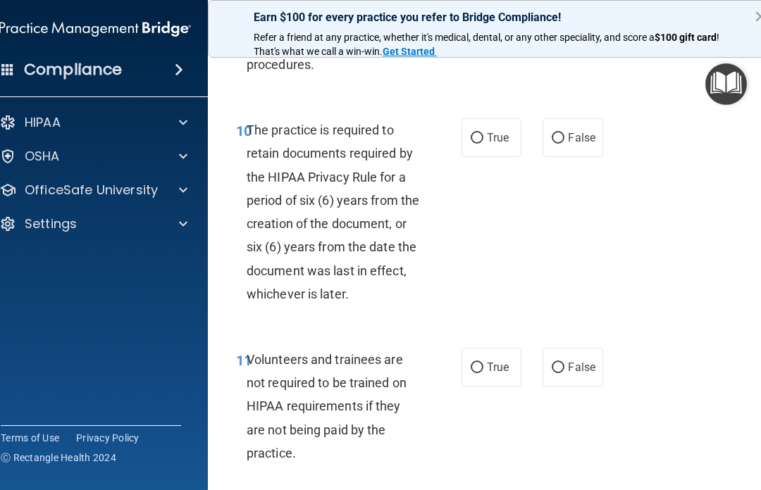
scroll to position [1966, 0]
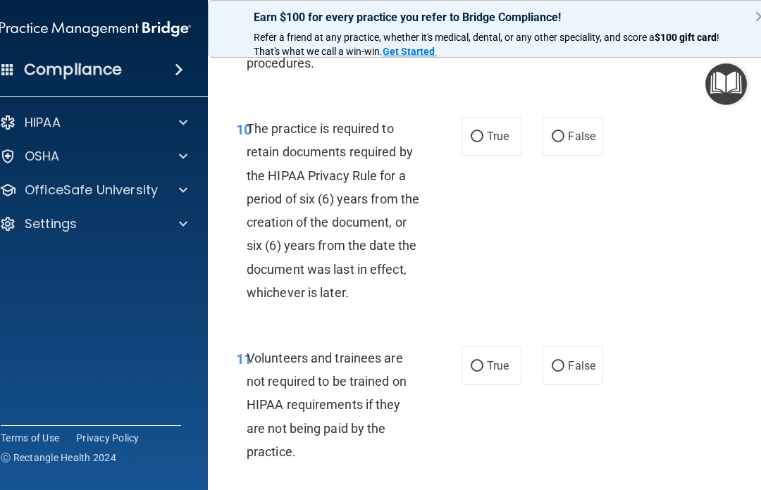
click at [482, 142] on input "True" at bounding box center [477, 137] width 13 height 11
radio input "true"
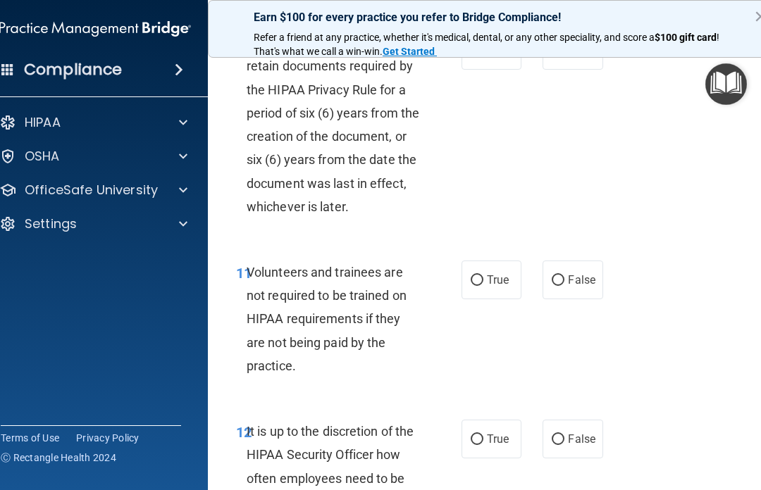
scroll to position [2054, 0]
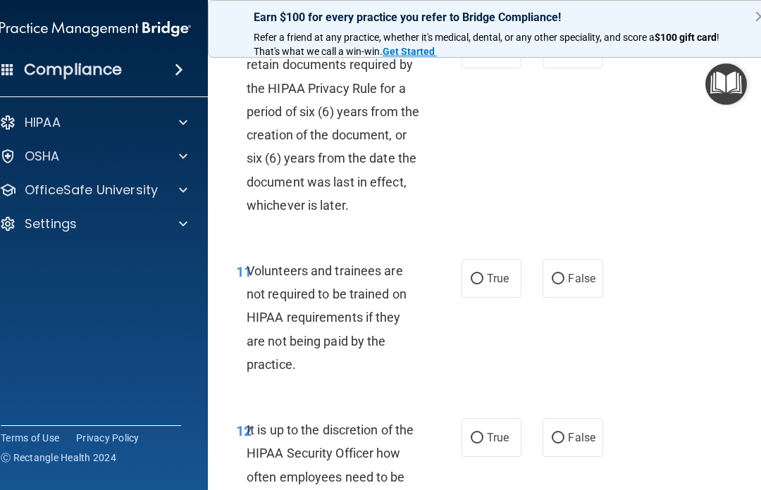
click at [561, 285] on input "False" at bounding box center [558, 279] width 13 height 11
radio input "true"
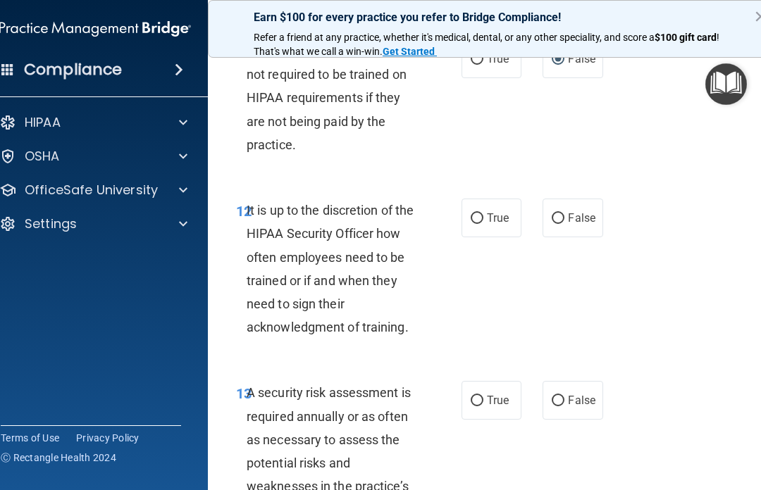
scroll to position [2274, 0]
click at [547, 222] on label "False" at bounding box center [573, 217] width 60 height 39
click at [552, 222] on input "False" at bounding box center [558, 218] width 13 height 11
radio input "true"
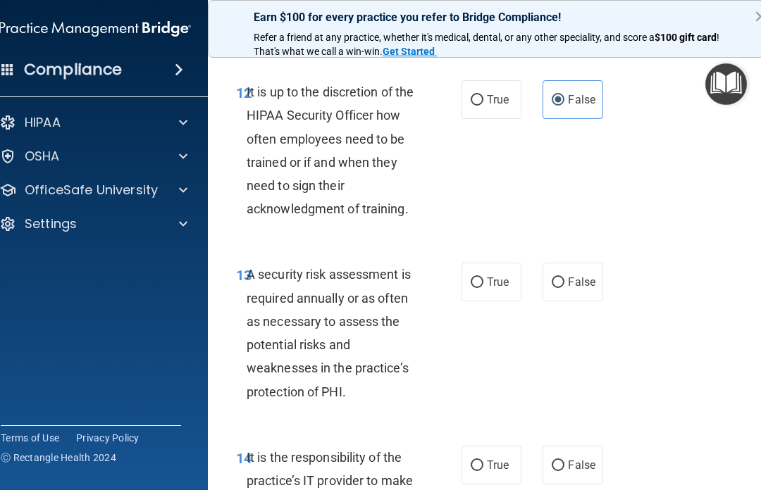
scroll to position [2393, 0]
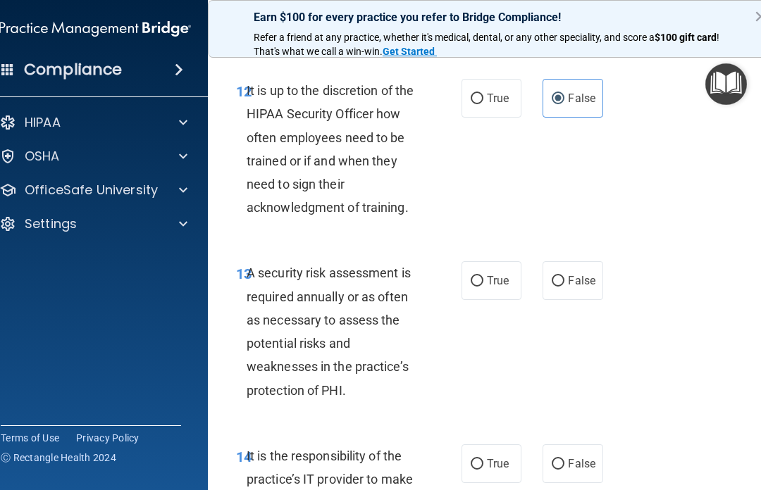
click at [493, 285] on span "True" at bounding box center [498, 280] width 22 height 13
click at [483, 285] on input "True" at bounding box center [477, 281] width 13 height 11
radio input "true"
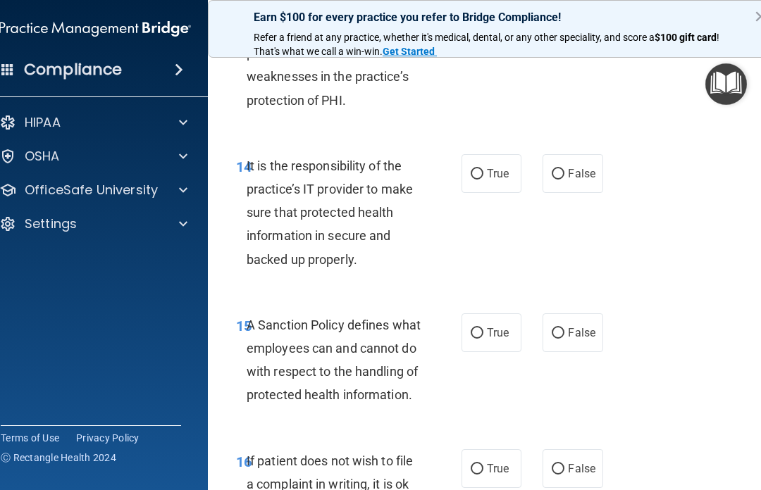
scroll to position [2687, 0]
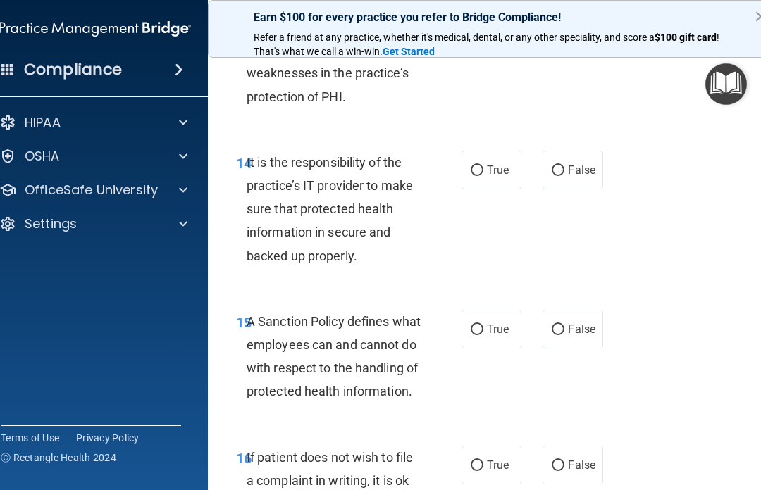
click at [563, 176] on input "False" at bounding box center [558, 171] width 13 height 11
radio input "true"
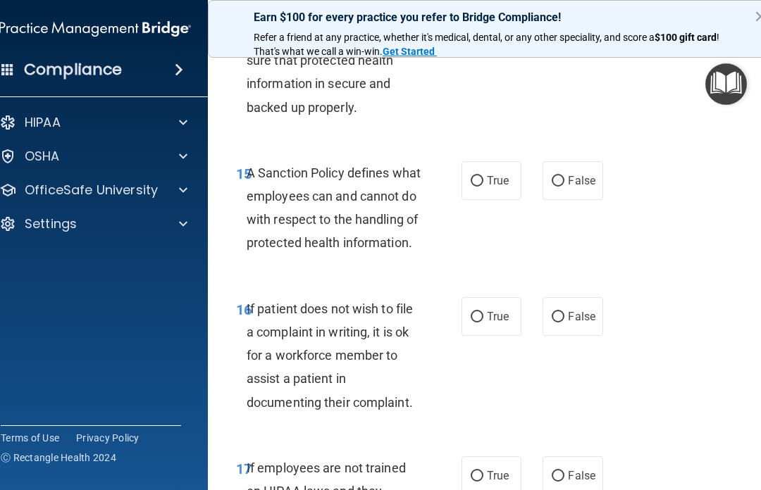
scroll to position [2849, 0]
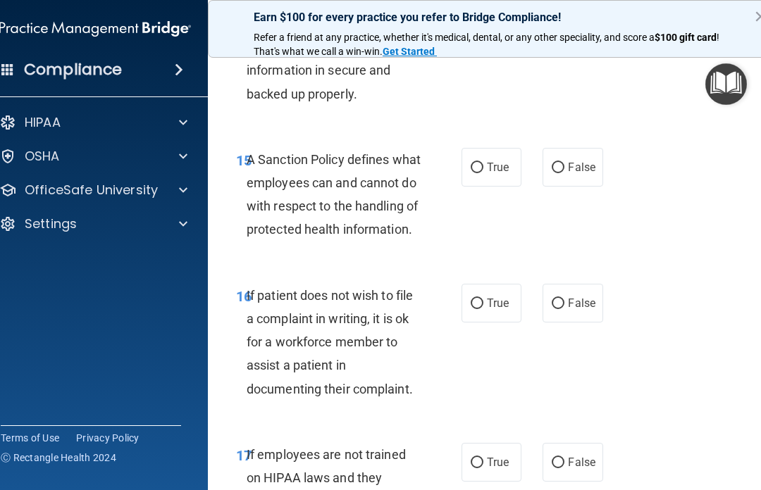
click at [578, 174] on span "False" at bounding box center [581, 167] width 27 height 13
click at [564, 173] on input "False" at bounding box center [558, 168] width 13 height 11
radio input "true"
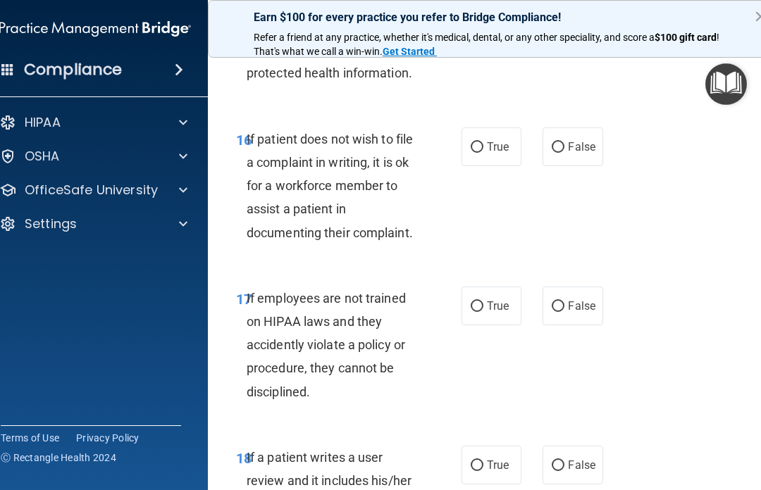
scroll to position [3024, 0]
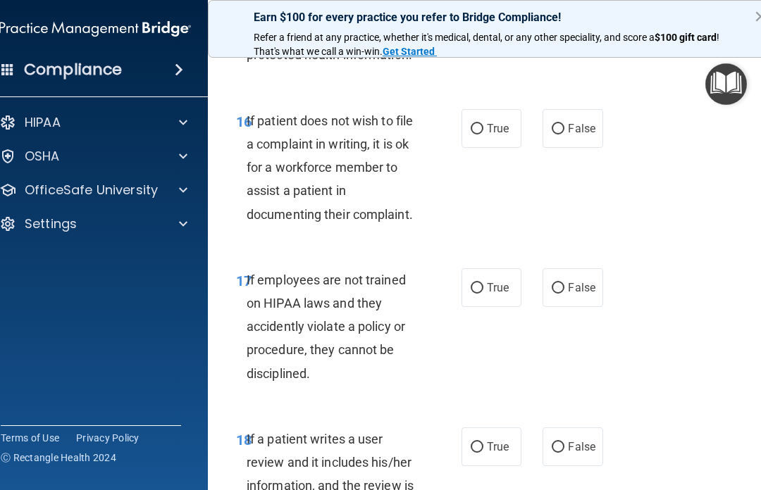
click at [478, 135] on input "True" at bounding box center [477, 129] width 13 height 11
radio input "true"
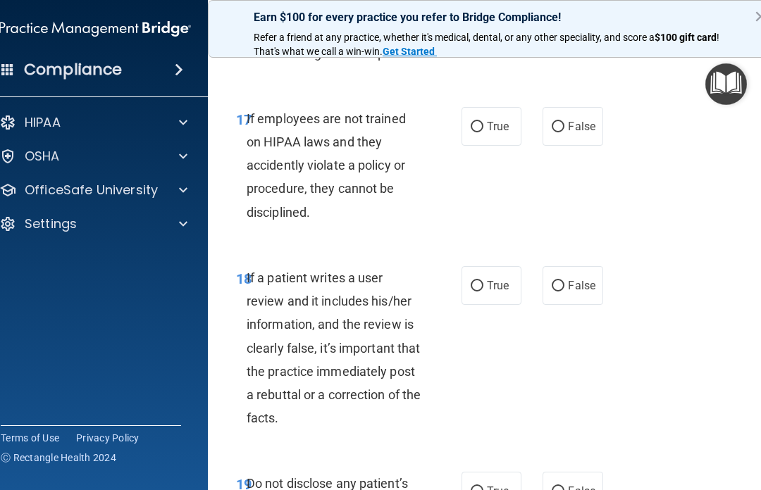
scroll to position [3188, 0]
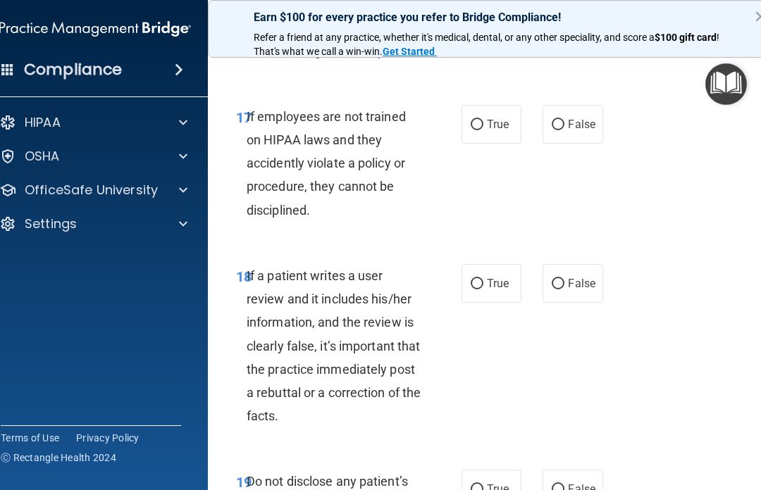
click at [560, 130] on input "False" at bounding box center [558, 125] width 13 height 11
radio input "true"
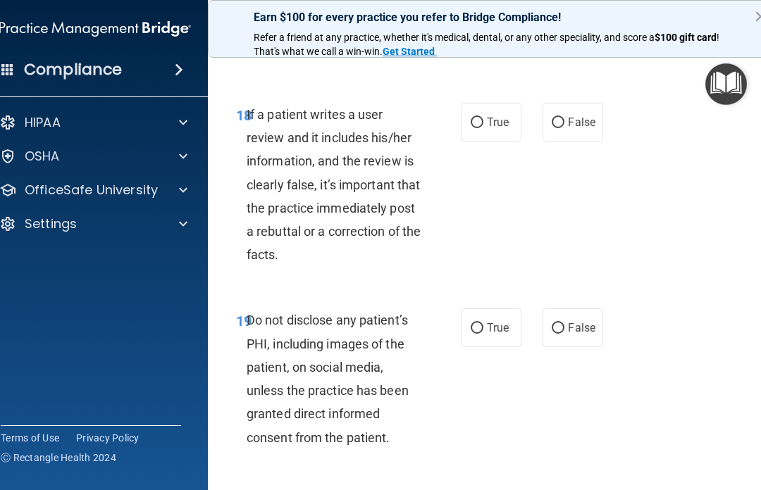
scroll to position [3360, 0]
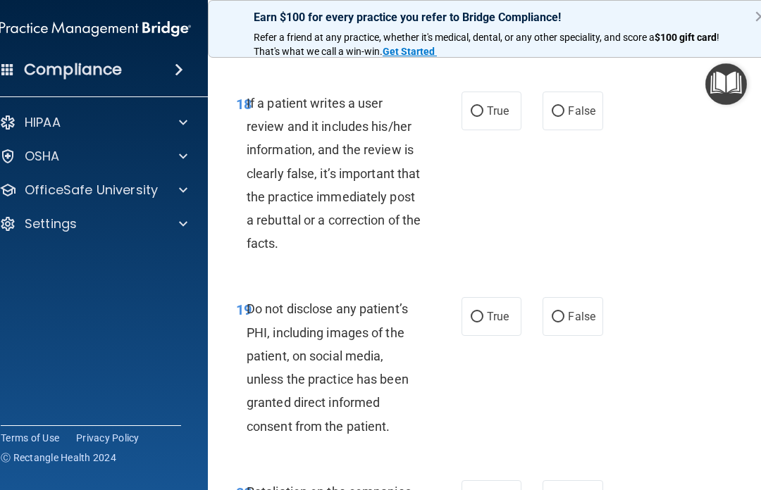
click at [558, 117] on input "False" at bounding box center [558, 111] width 13 height 11
radio input "true"
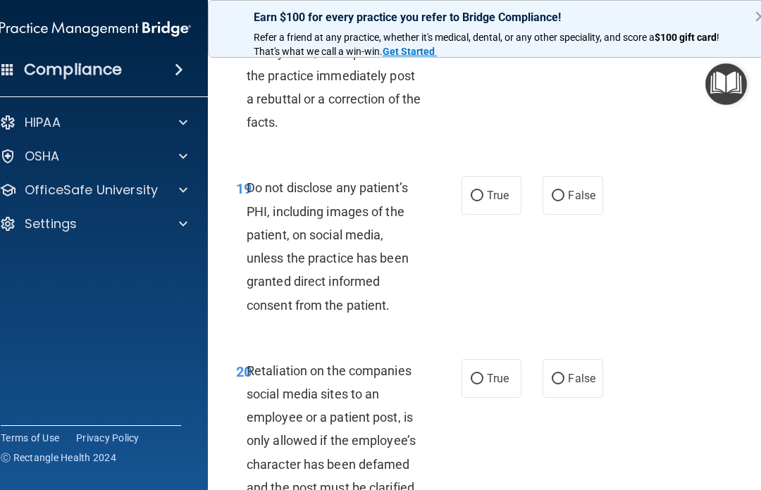
scroll to position [3493, 0]
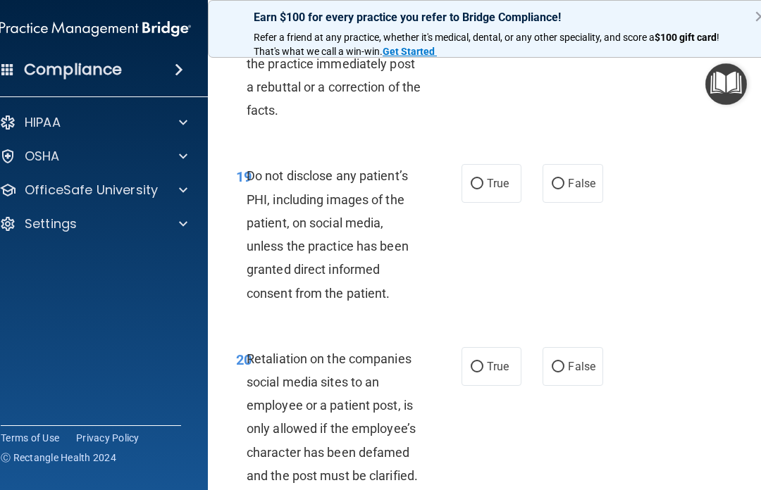
click at [476, 190] on input "True" at bounding box center [477, 184] width 13 height 11
radio input "true"
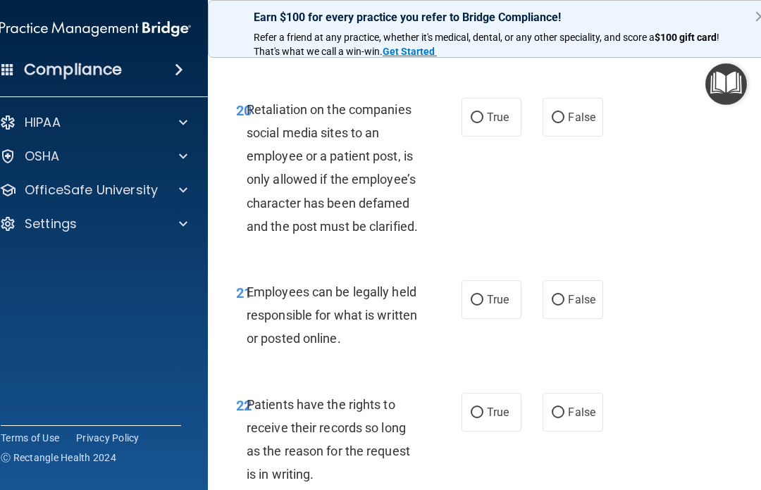
scroll to position [3744, 0]
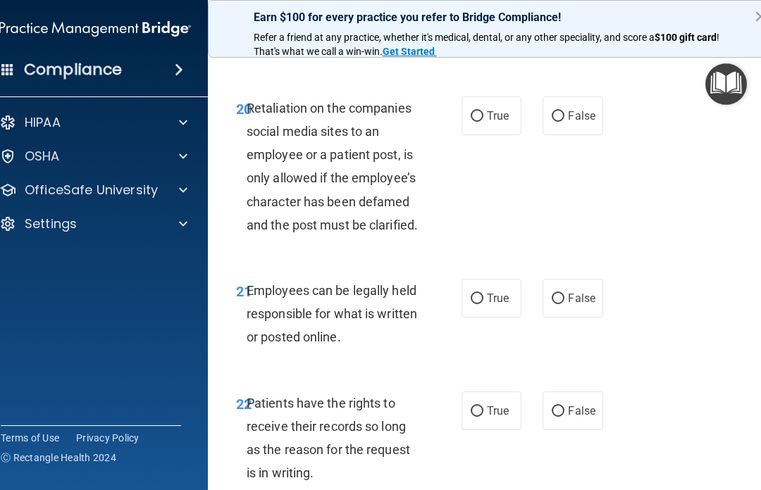
click at [561, 122] on input "False" at bounding box center [558, 116] width 13 height 11
radio input "true"
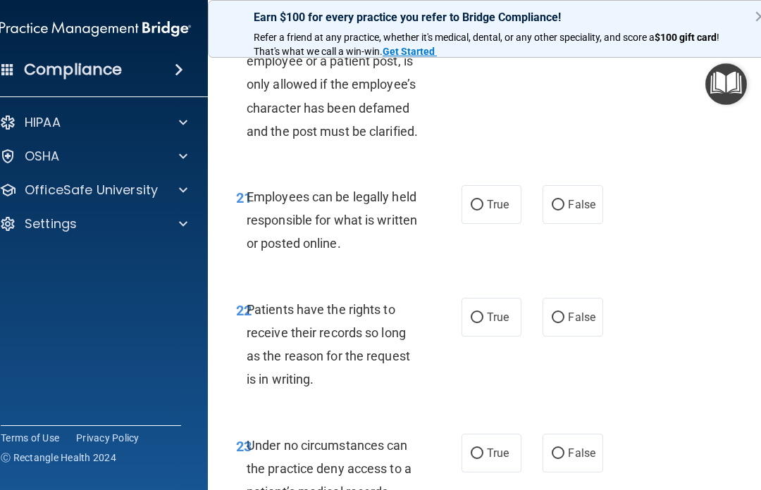
scroll to position [3841, 0]
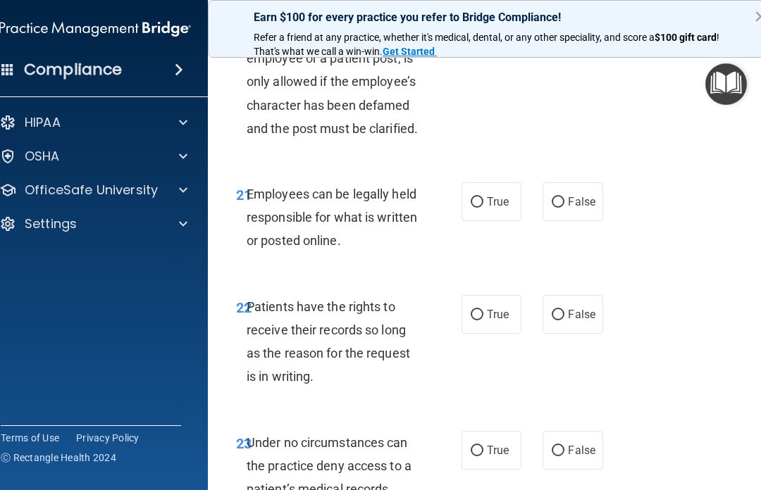
click at [480, 208] on input "True" at bounding box center [477, 202] width 13 height 11
radio input "true"
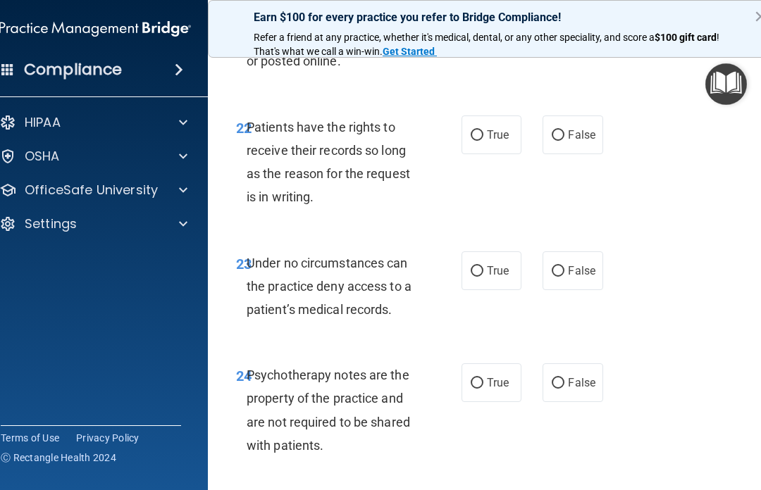
scroll to position [4021, 0]
click at [557, 140] on input "False" at bounding box center [558, 135] width 13 height 11
radio input "true"
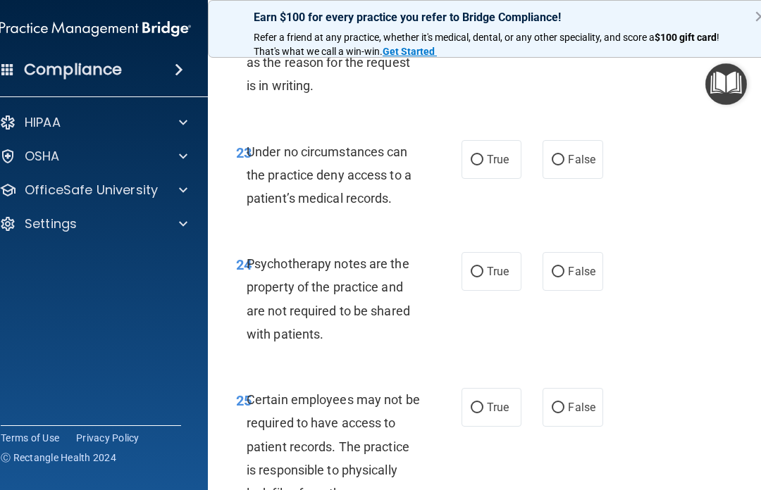
scroll to position [4132, 0]
click at [553, 165] on input "False" at bounding box center [558, 159] width 13 height 11
radio input "true"
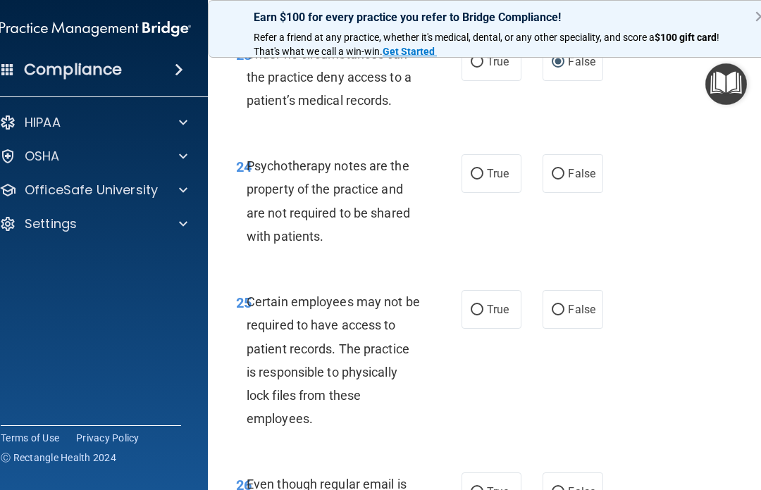
scroll to position [4232, 0]
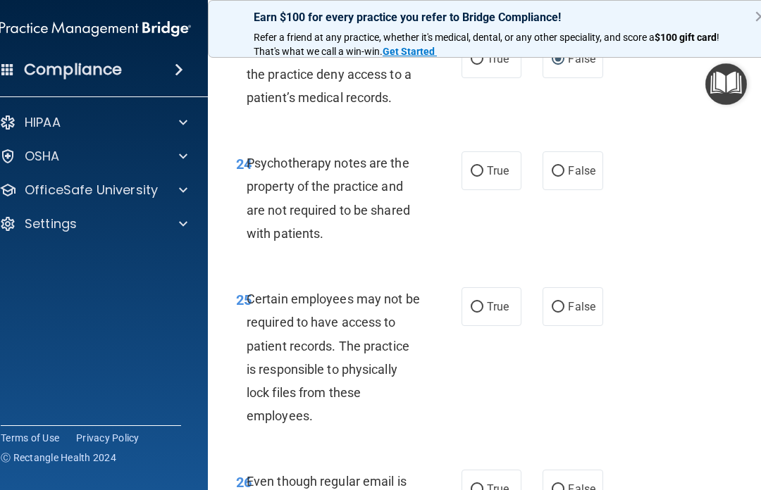
click at [477, 177] on input "True" at bounding box center [477, 171] width 13 height 11
radio input "true"
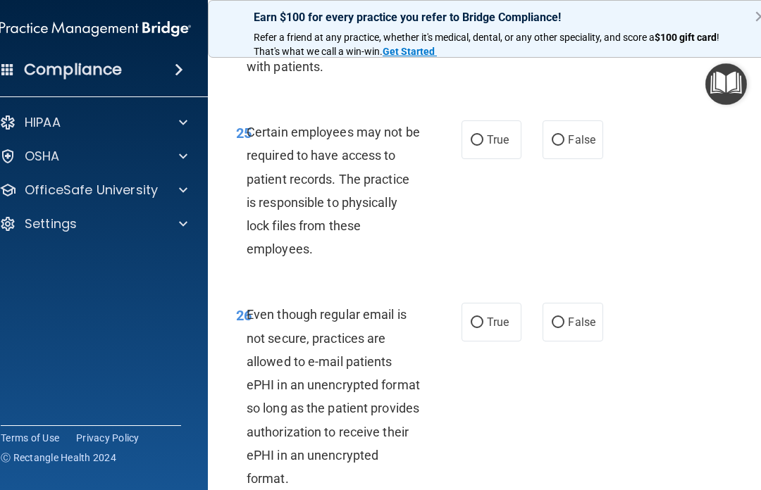
scroll to position [4400, 0]
click at [497, 146] on span "True" at bounding box center [498, 138] width 22 height 13
click at [483, 145] on input "True" at bounding box center [477, 140] width 13 height 11
radio input "true"
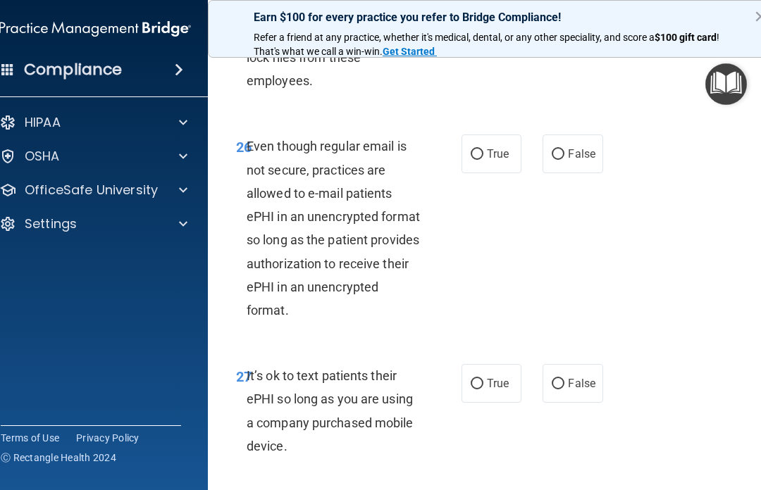
scroll to position [4569, 0]
click at [481, 159] on input "True" at bounding box center [477, 153] width 13 height 11
radio input "true"
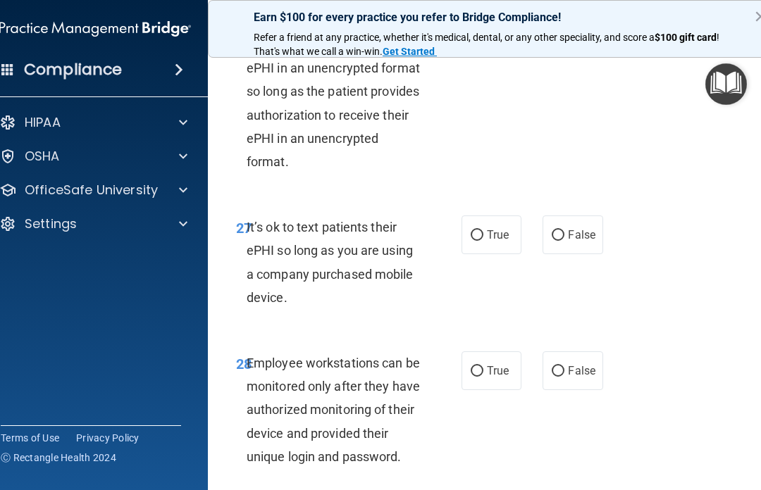
scroll to position [4717, 0]
click at [562, 240] on input "False" at bounding box center [558, 235] width 13 height 11
radio input "true"
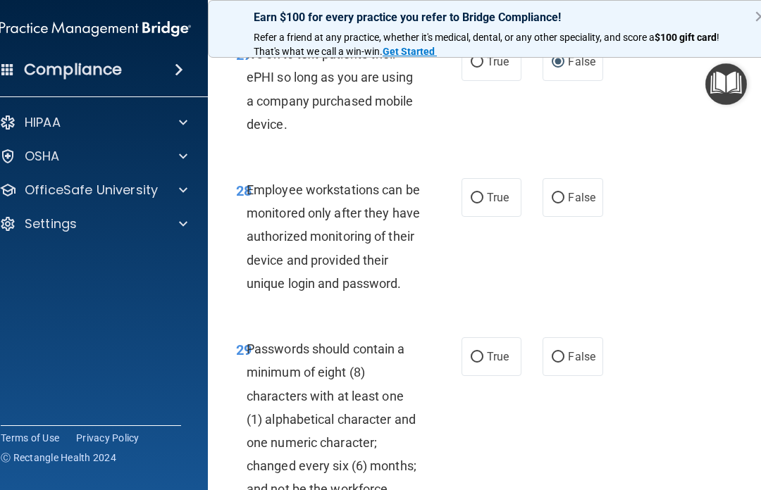
scroll to position [4891, 0]
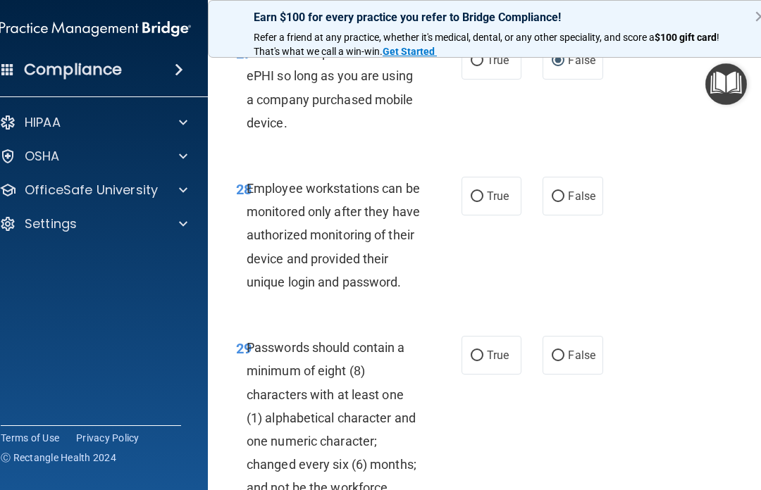
click at [557, 202] on input "False" at bounding box center [558, 197] width 13 height 11
radio input "true"
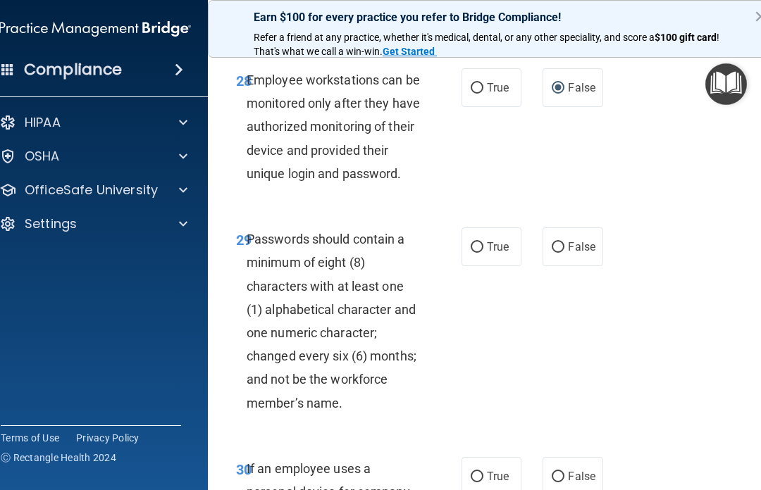
scroll to position [5021, 0]
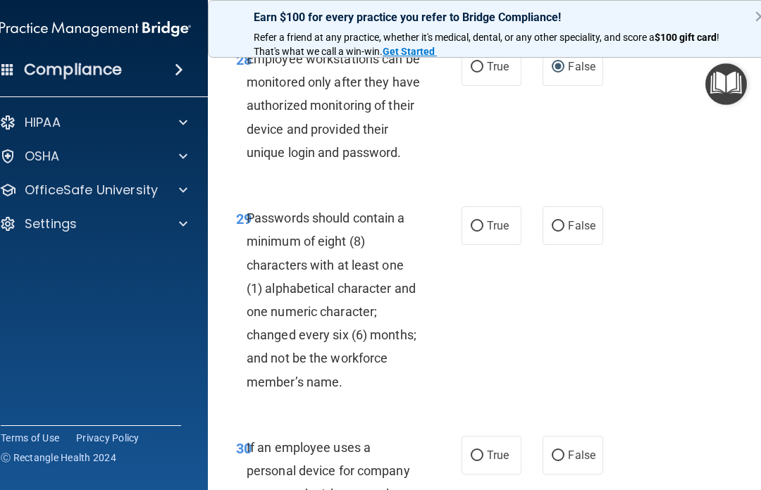
click at [562, 231] on label "False" at bounding box center [573, 225] width 60 height 39
click at [562, 231] on input "False" at bounding box center [558, 226] width 13 height 11
radio input "true"
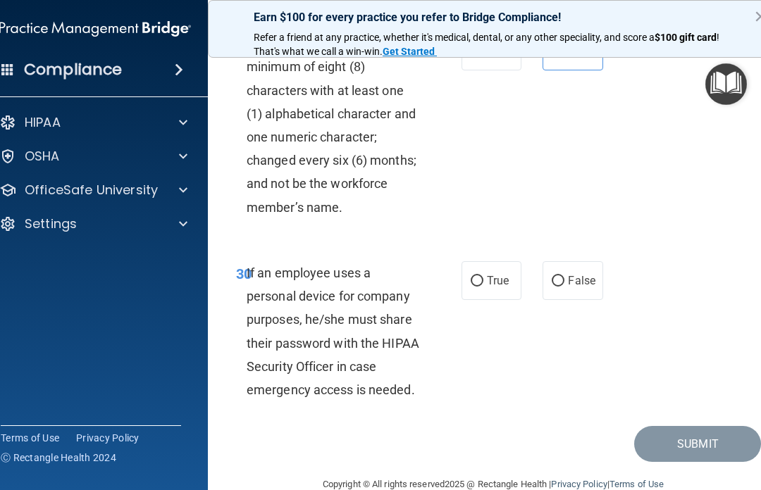
scroll to position [5196, 0]
click at [564, 286] on input "False" at bounding box center [558, 280] width 13 height 11
radio input "true"
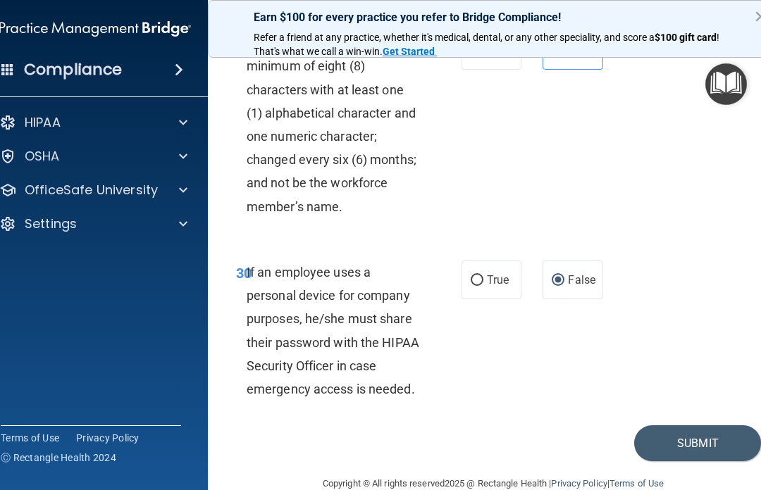
click at [689, 458] on button "Submit" at bounding box center [697, 444] width 127 height 36
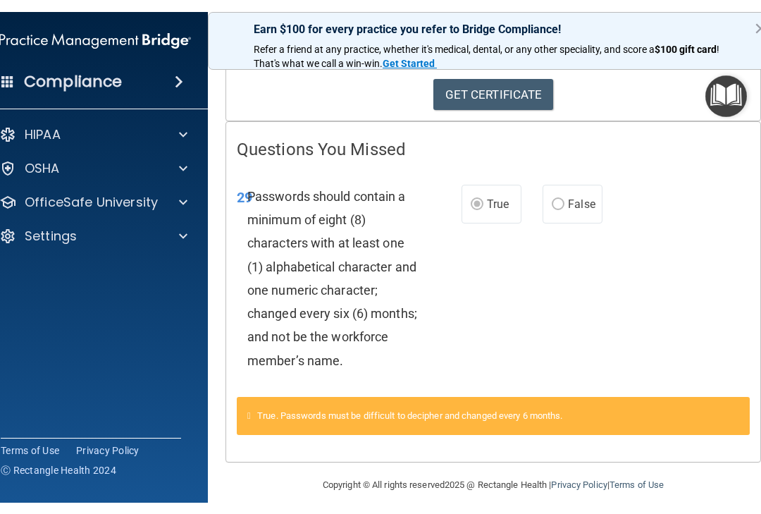
scroll to position [244, 0]
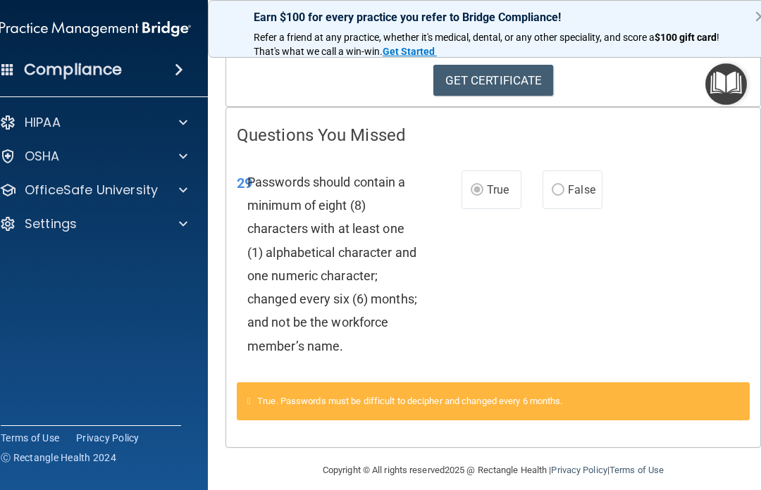
click at [518, 79] on link "GET CERTIFICATE" at bounding box center [493, 80] width 120 height 31
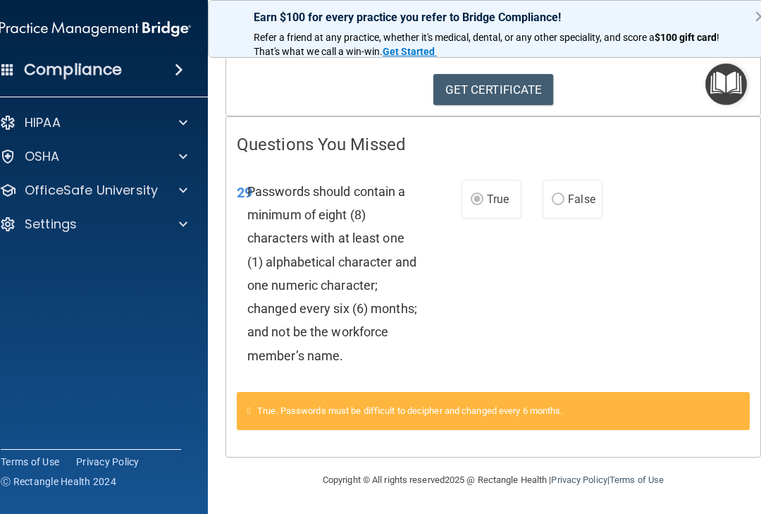
scroll to position [231, 0]
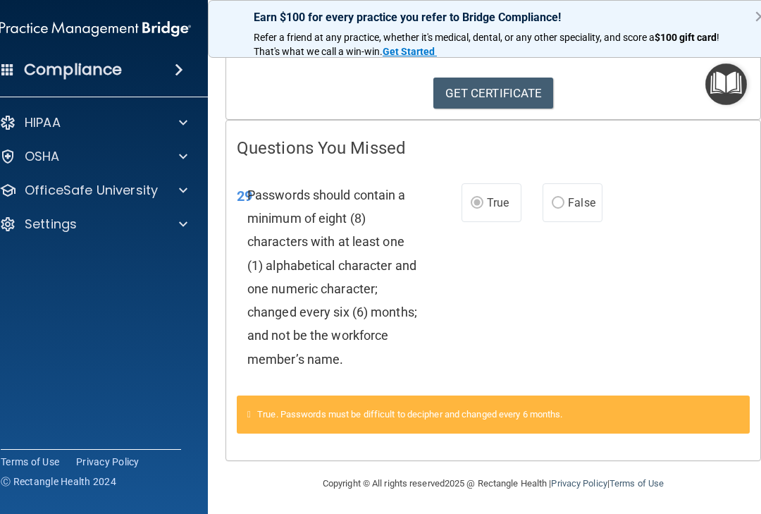
click at [144, 193] on p "OfficeSafe University" at bounding box center [91, 190] width 133 height 17
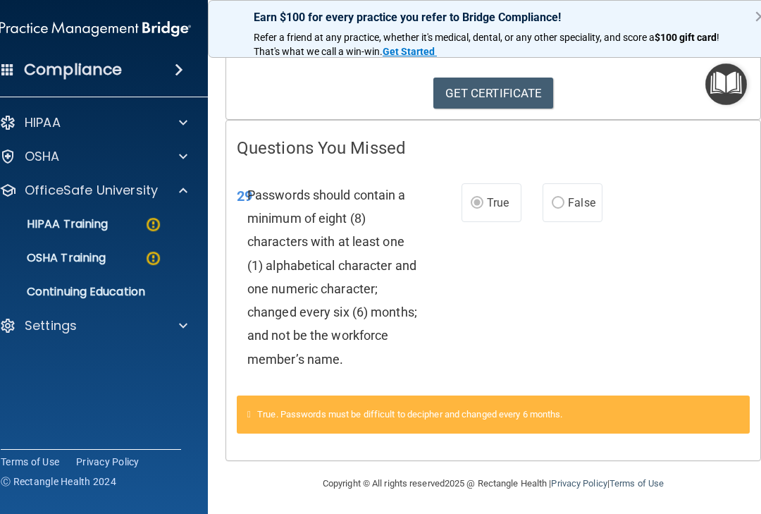
click at [106, 228] on p "HIPAA Training" at bounding box center [50, 224] width 116 height 14
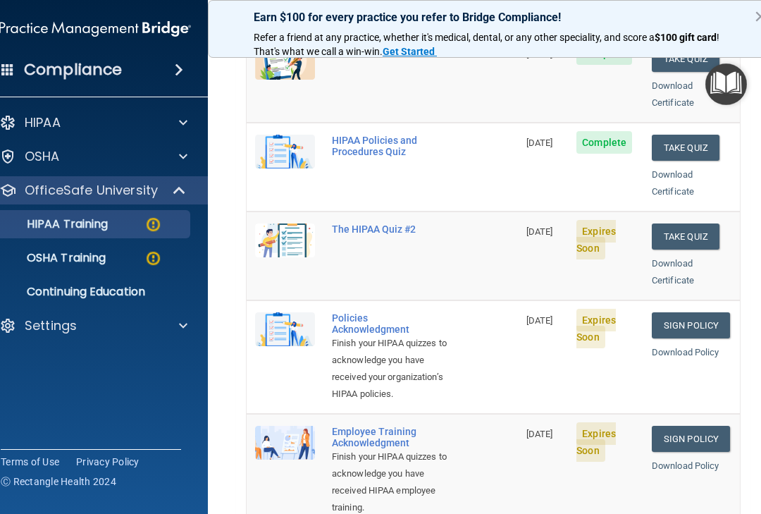
click at [705, 223] on button "Take Quiz" at bounding box center [686, 236] width 68 height 26
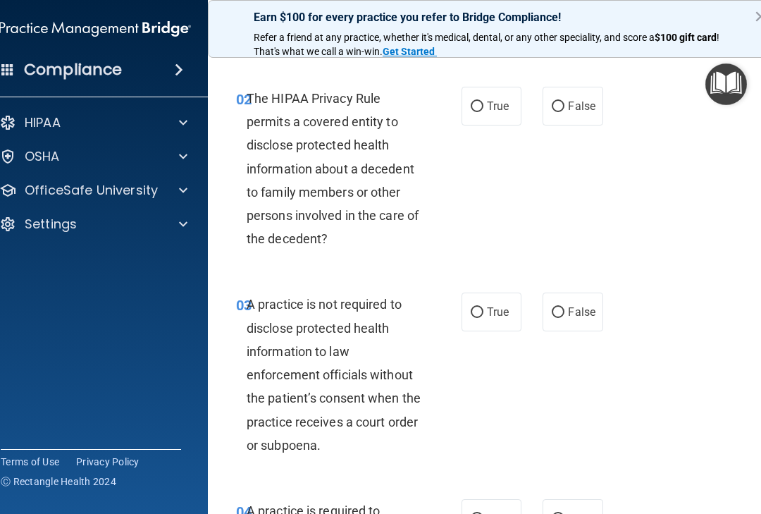
click at [558, 102] on input "False" at bounding box center [558, 106] width 13 height 11
radio input "true"
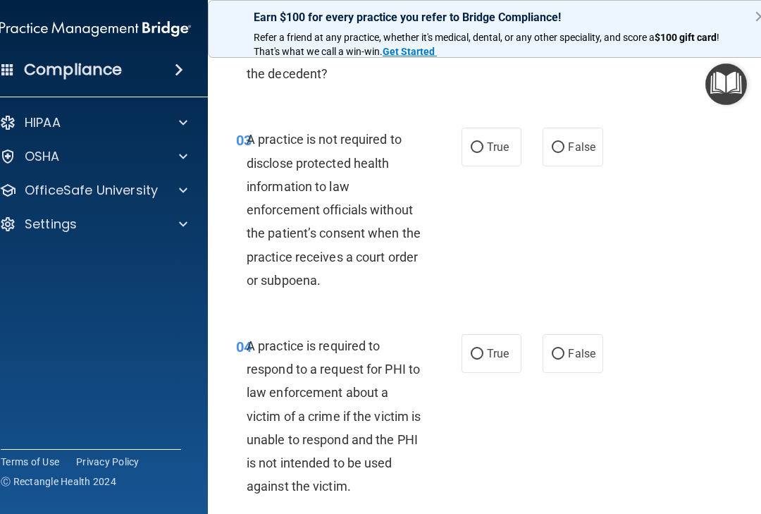
scroll to position [397, 0]
click at [488, 136] on label "True" at bounding box center [491, 146] width 60 height 39
click at [483, 142] on input "True" at bounding box center [477, 147] width 13 height 11
radio input "true"
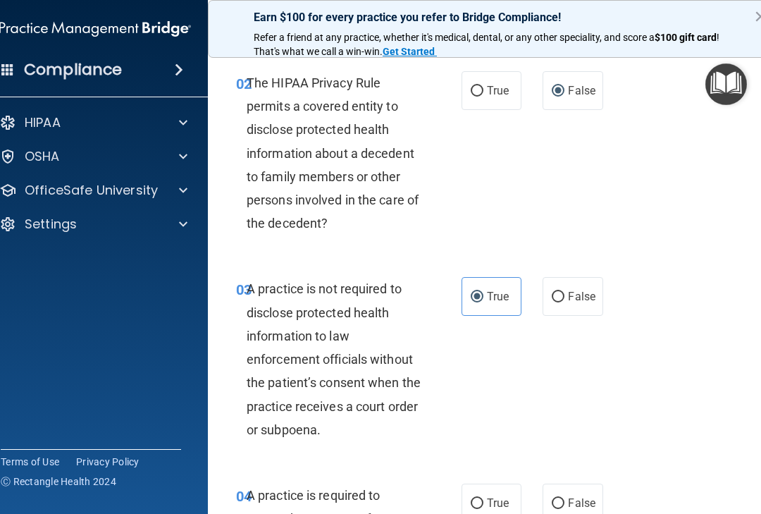
scroll to position [246, 0]
click at [574, 290] on span "False" at bounding box center [581, 296] width 27 height 13
click at [564, 292] on input "False" at bounding box center [558, 297] width 13 height 11
radio input "true"
radio input "false"
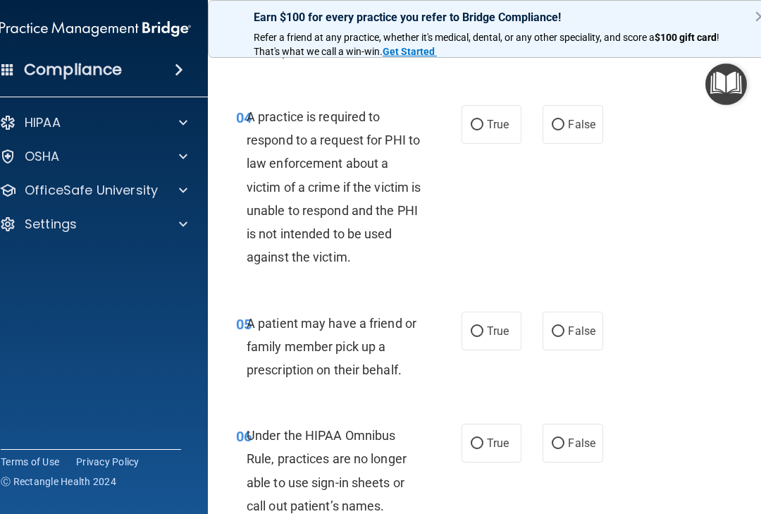
scroll to position [629, 0]
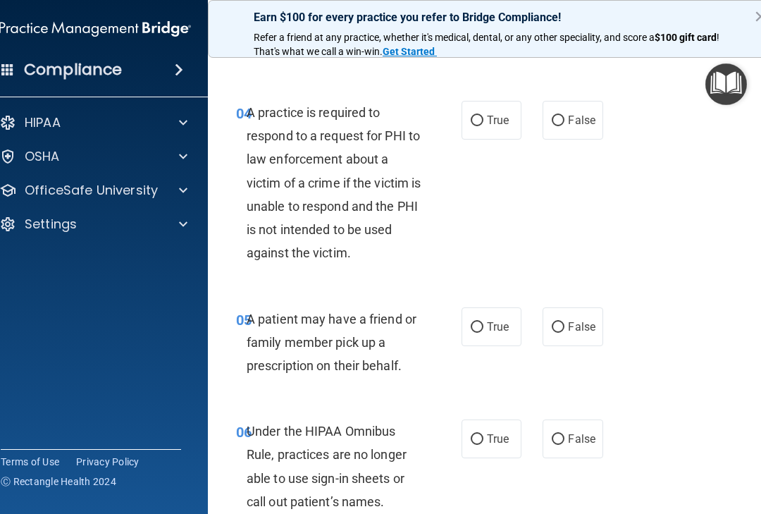
click at [471, 116] on input "True" at bounding box center [477, 121] width 13 height 11
radio input "true"
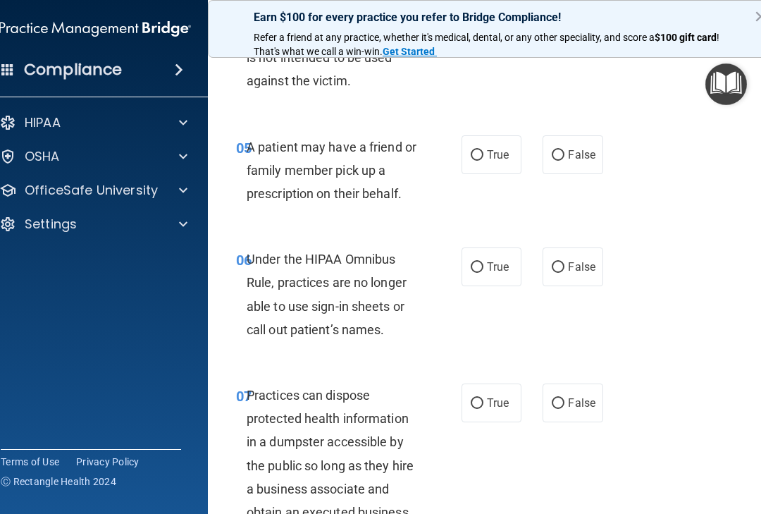
scroll to position [807, 0]
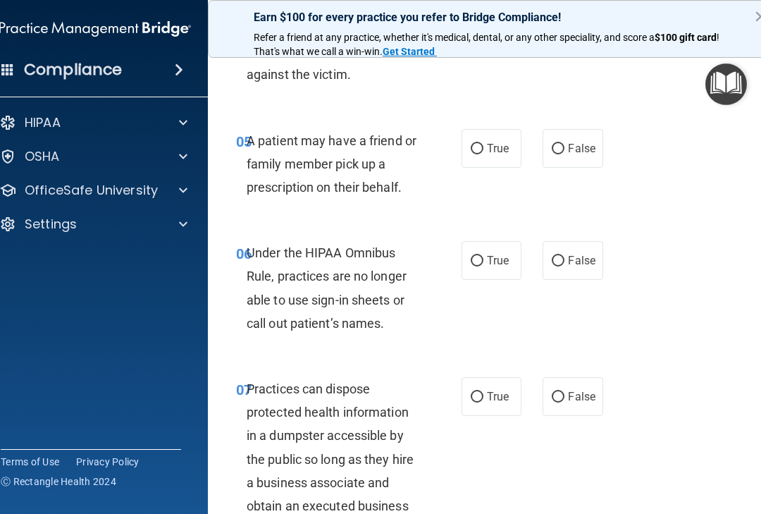
click at [475, 144] on input "True" at bounding box center [477, 149] width 13 height 11
radio input "true"
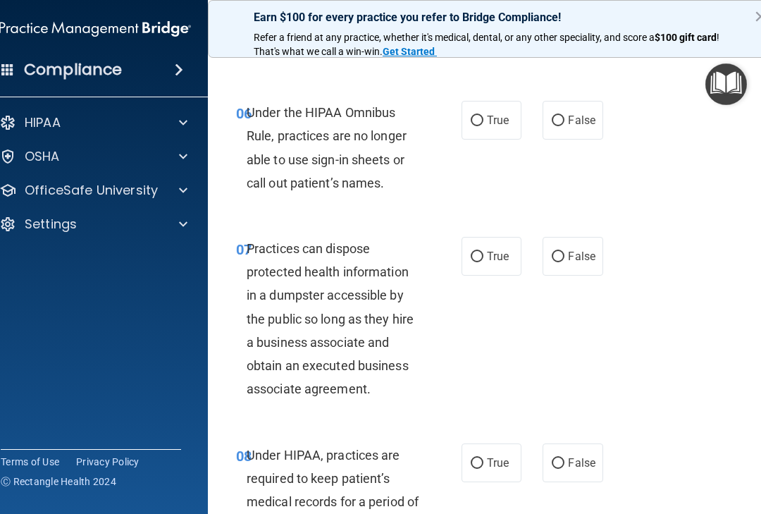
scroll to position [950, 0]
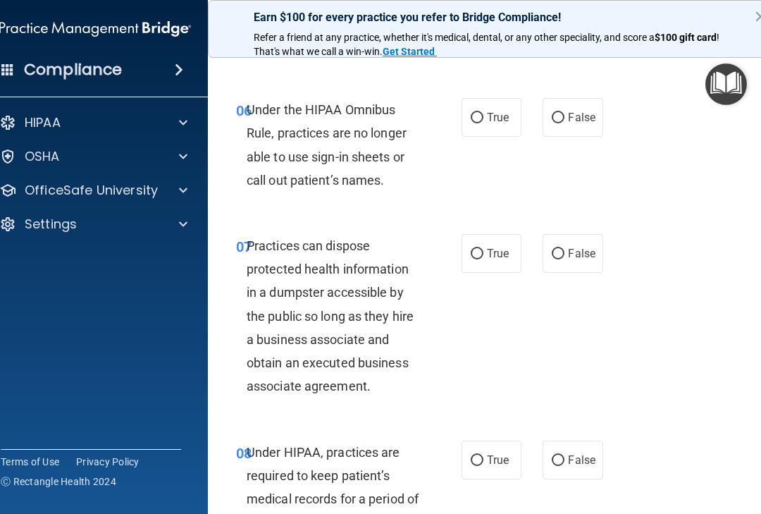
click at [561, 113] on input "False" at bounding box center [558, 118] width 13 height 11
radio input "true"
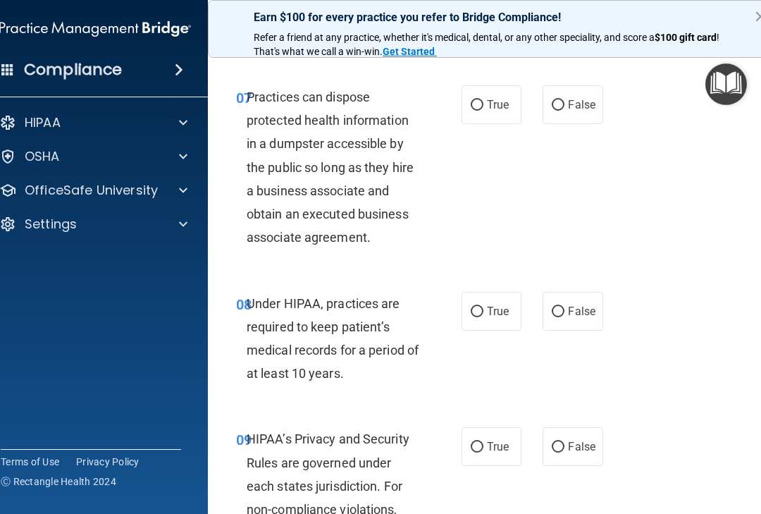
scroll to position [1105, 0]
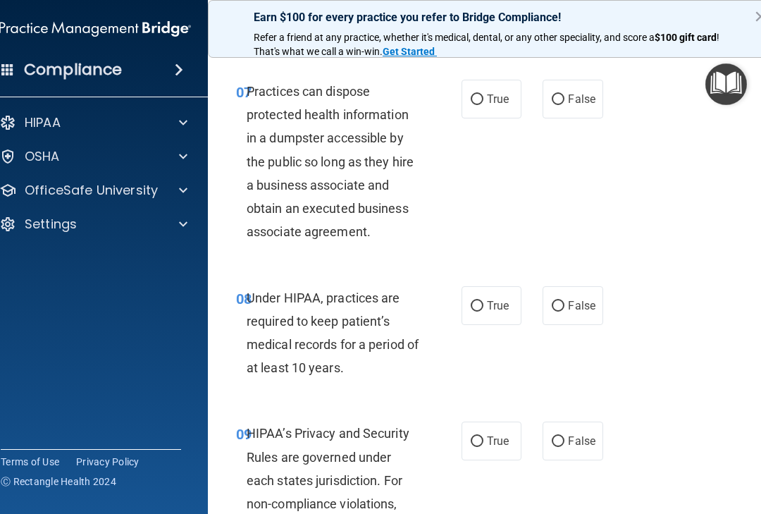
click at [557, 102] on label "False" at bounding box center [573, 99] width 60 height 39
click at [557, 102] on input "False" at bounding box center [558, 99] width 13 height 11
radio input "true"
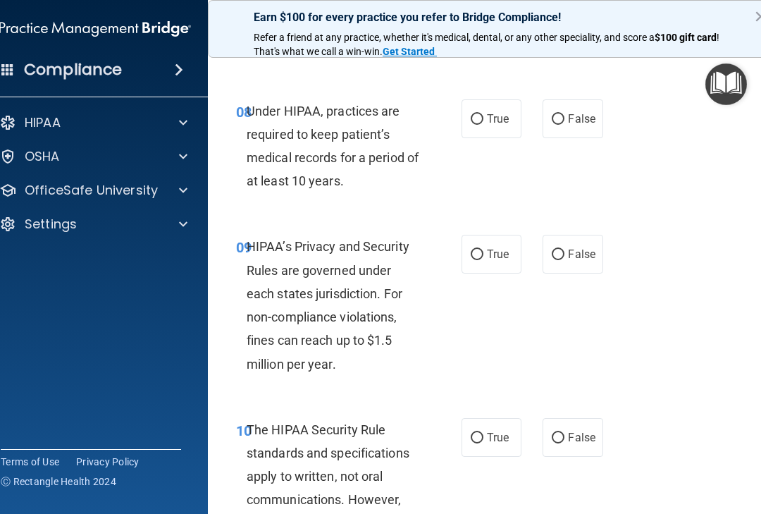
scroll to position [1294, 0]
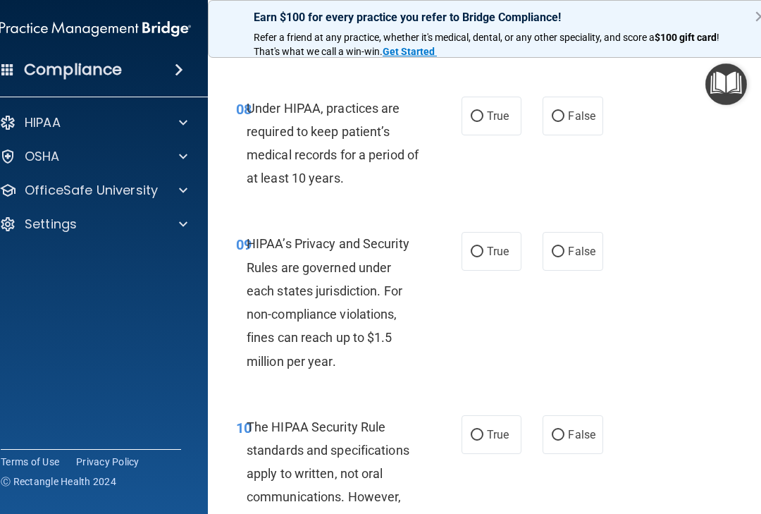
click at [563, 111] on input "False" at bounding box center [558, 116] width 13 height 11
radio input "true"
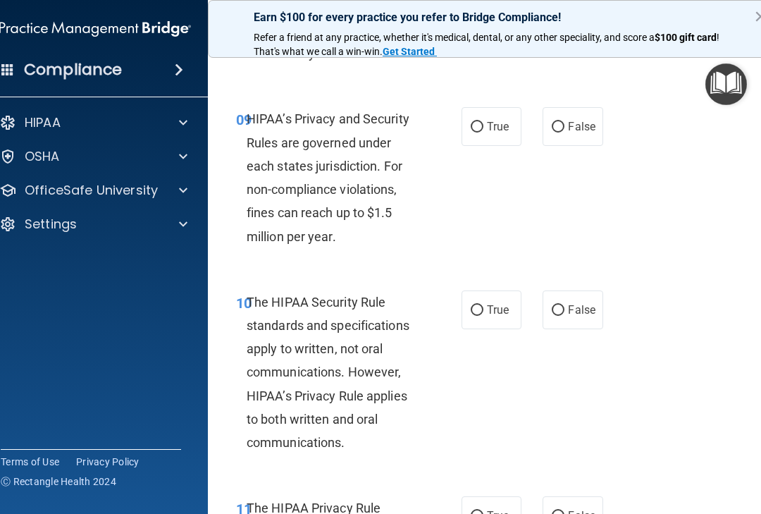
scroll to position [1421, 0]
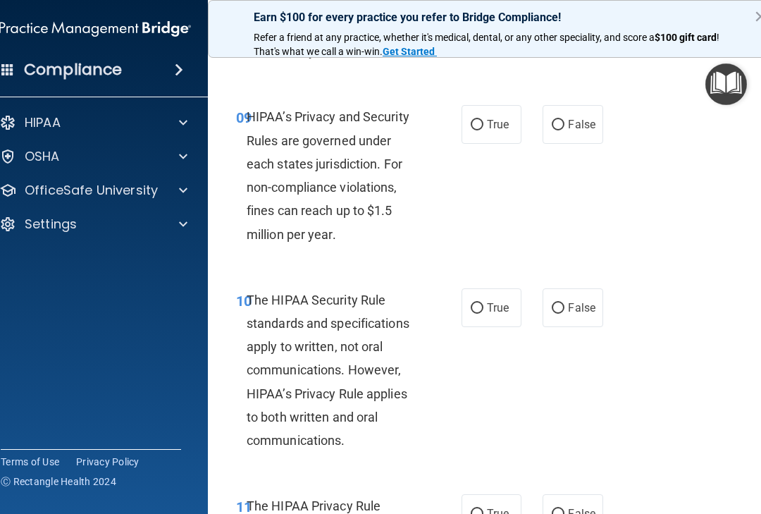
click at [569, 118] on span "False" at bounding box center [581, 124] width 27 height 13
click at [564, 120] on input "False" at bounding box center [558, 125] width 13 height 11
radio input "true"
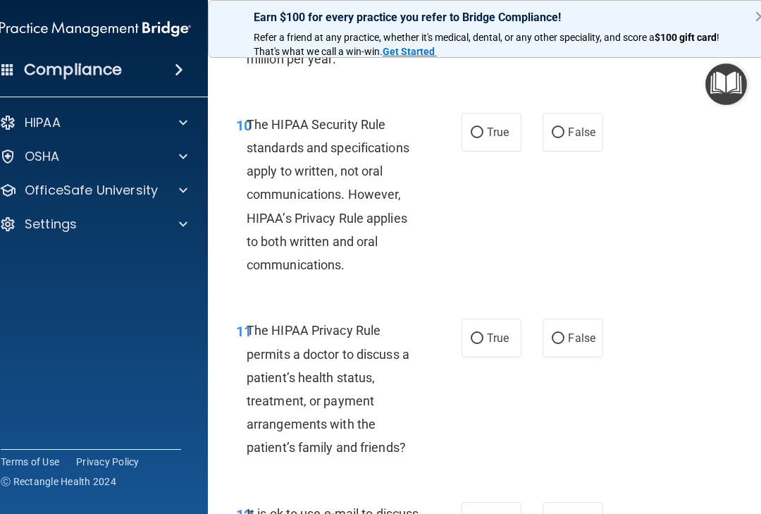
scroll to position [1598, 0]
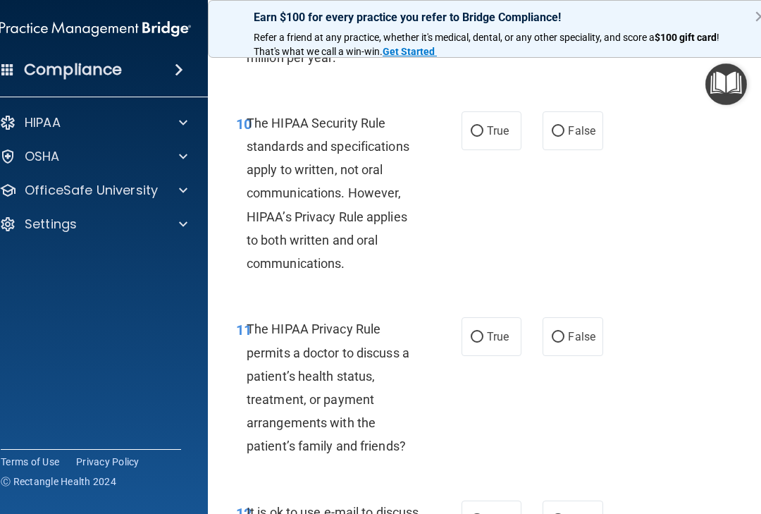
click at [482, 126] on input "True" at bounding box center [477, 131] width 13 height 11
radio input "true"
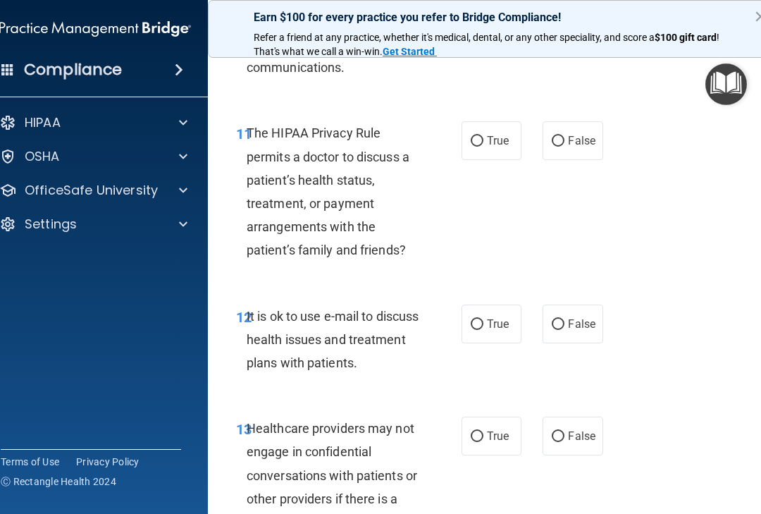
scroll to position [1795, 0]
click at [473, 135] on input "True" at bounding box center [477, 140] width 13 height 11
radio input "true"
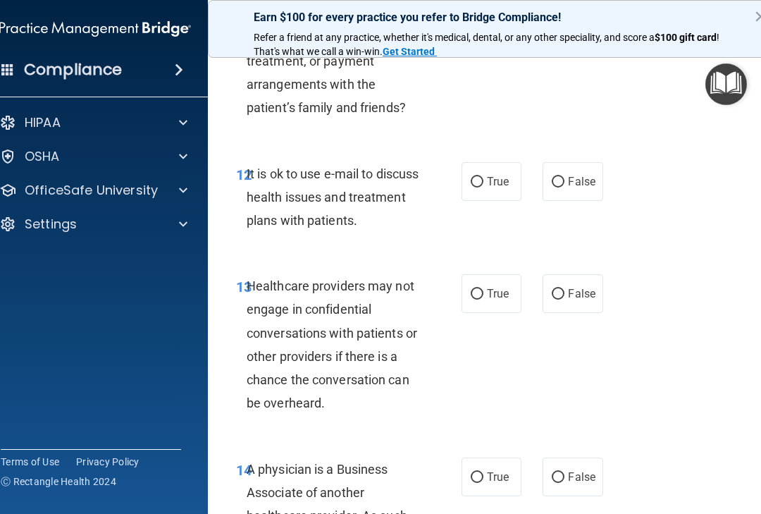
scroll to position [1937, 0]
click at [461, 184] on label "True" at bounding box center [491, 180] width 60 height 39
click at [471, 184] on input "True" at bounding box center [477, 181] width 13 height 11
radio input "true"
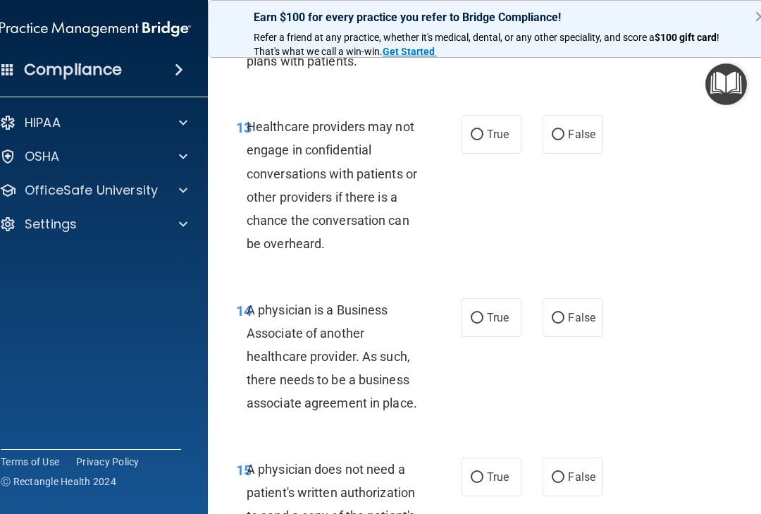
scroll to position [2102, 0]
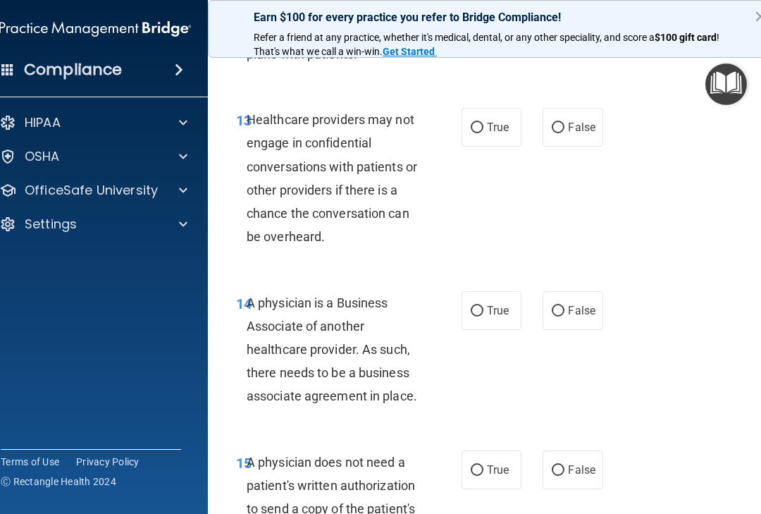
click at [557, 123] on input "False" at bounding box center [558, 128] width 13 height 11
radio input "true"
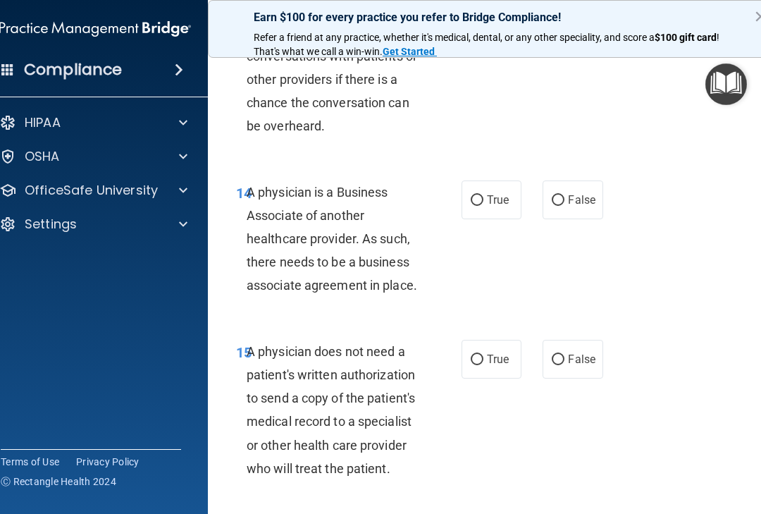
scroll to position [2233, 0]
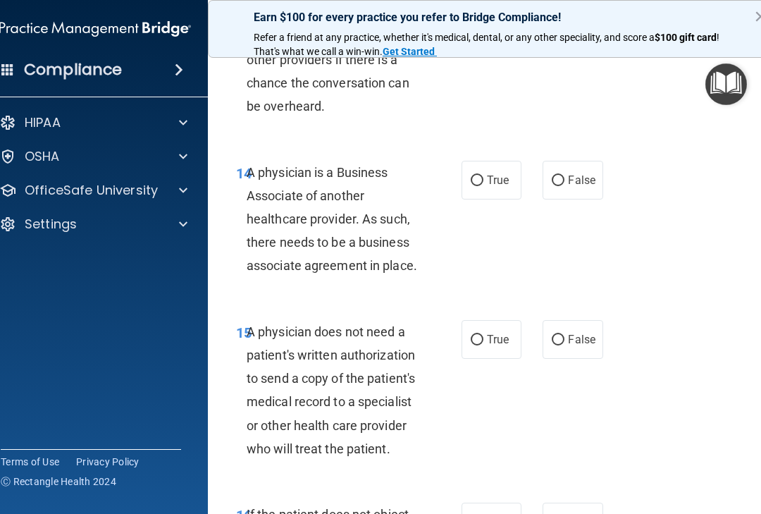
click at [559, 175] on input "False" at bounding box center [558, 180] width 13 height 11
radio input "true"
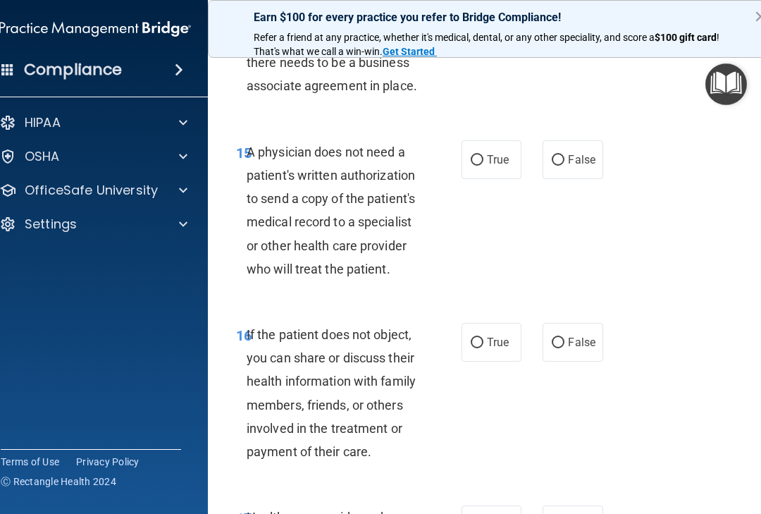
scroll to position [2413, 0]
click at [471, 154] on input "True" at bounding box center [477, 159] width 13 height 11
radio input "true"
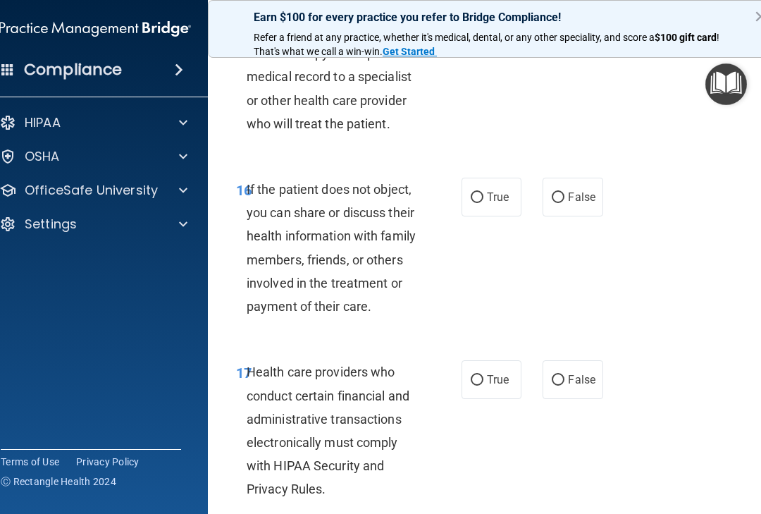
scroll to position [2561, 0]
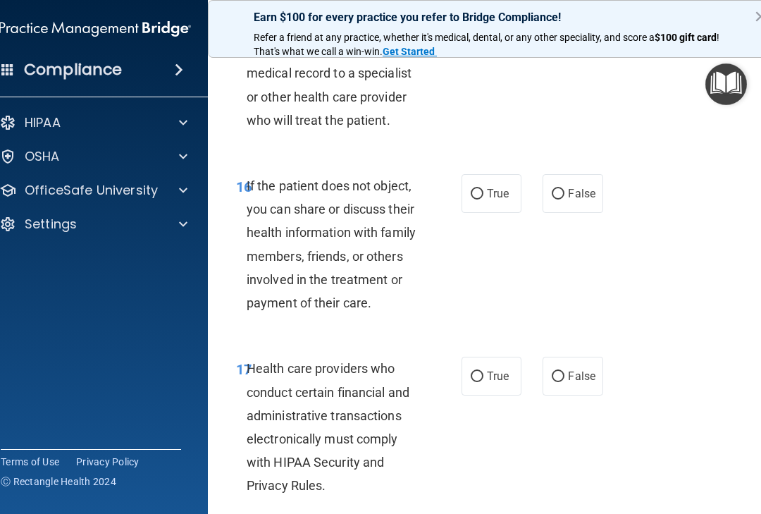
click at [477, 189] on input "True" at bounding box center [477, 194] width 13 height 11
radio input "true"
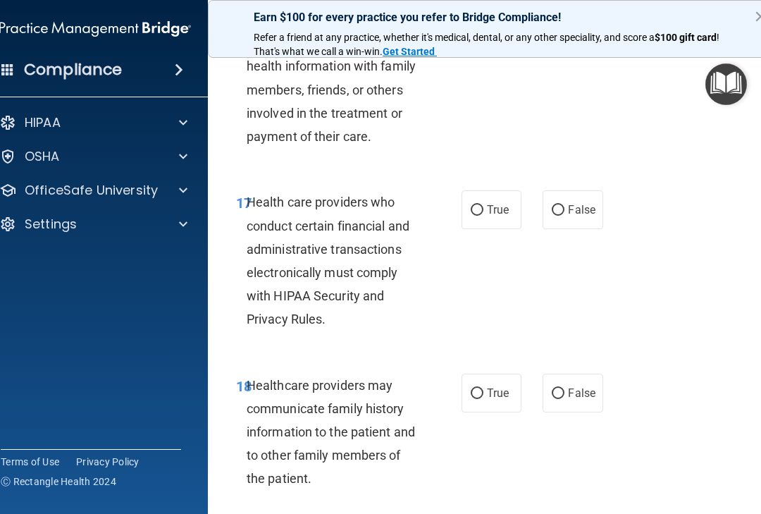
scroll to position [2744, 0]
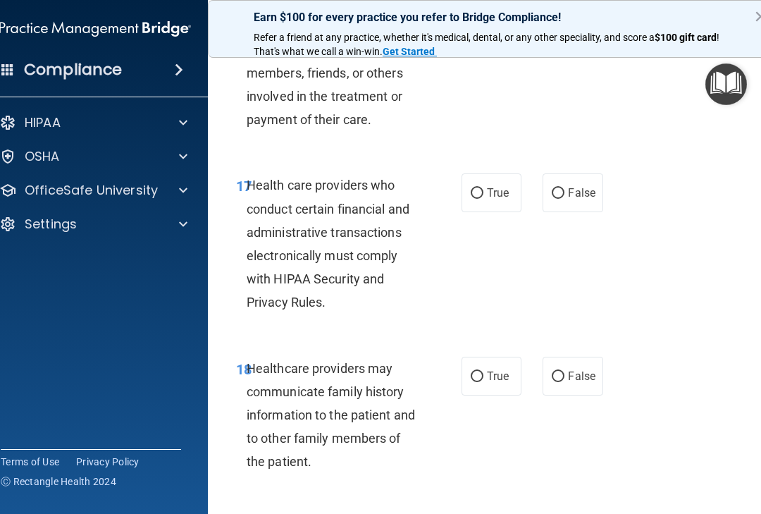
click at [482, 188] on input "True" at bounding box center [477, 193] width 13 height 11
radio input "true"
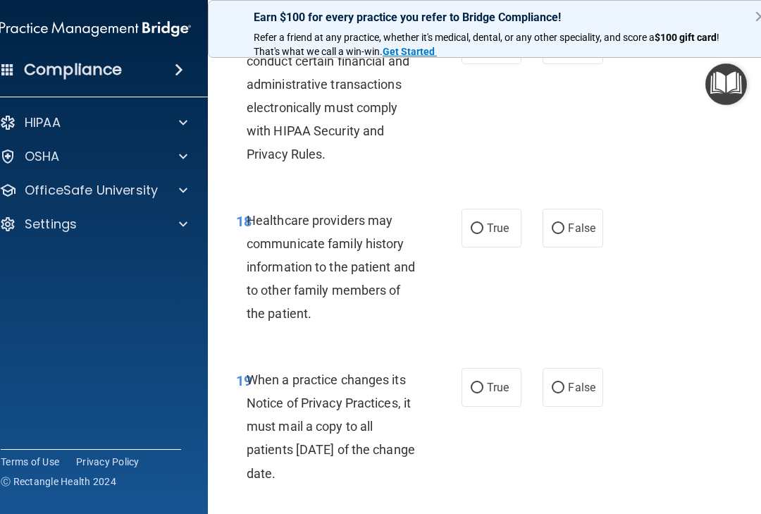
scroll to position [2906, 0]
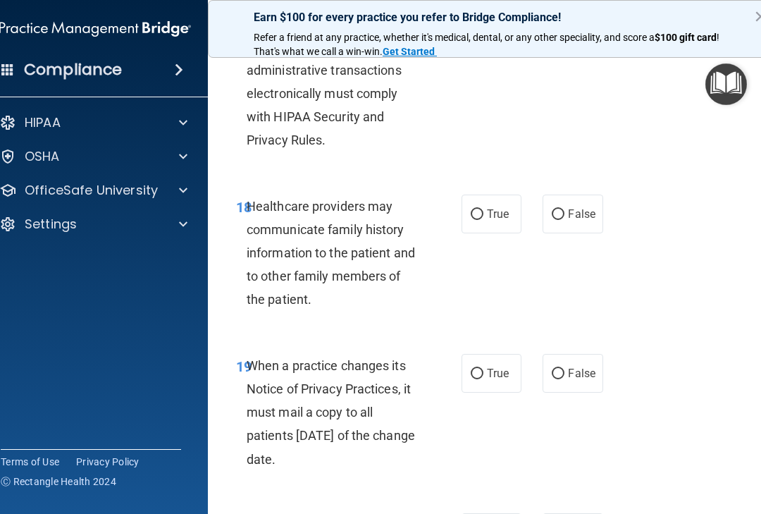
click at [562, 209] on input "False" at bounding box center [558, 214] width 13 height 11
radio input "true"
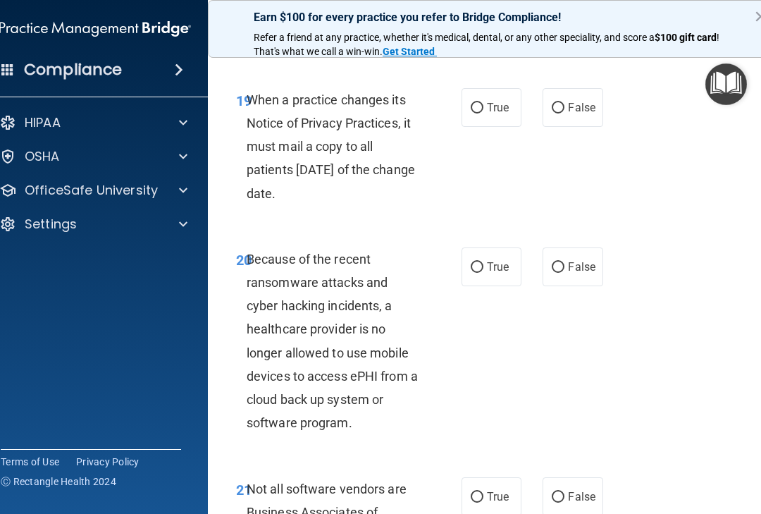
scroll to position [3173, 0]
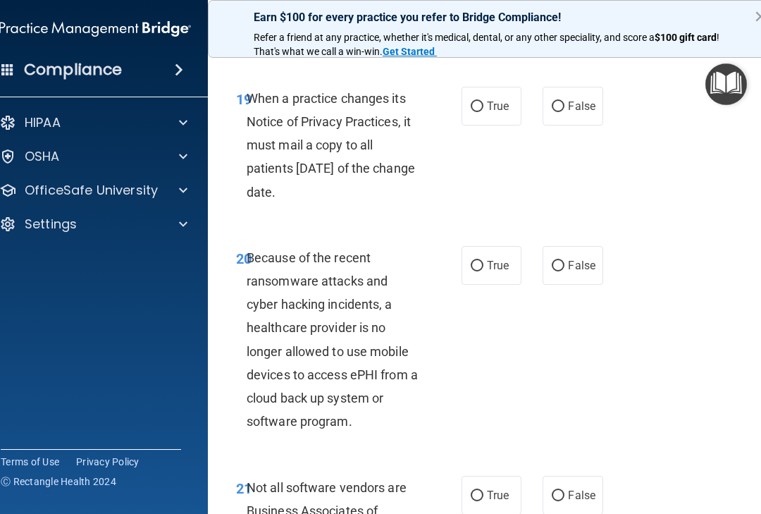
click at [561, 101] on input "False" at bounding box center [558, 106] width 13 height 11
radio input "true"
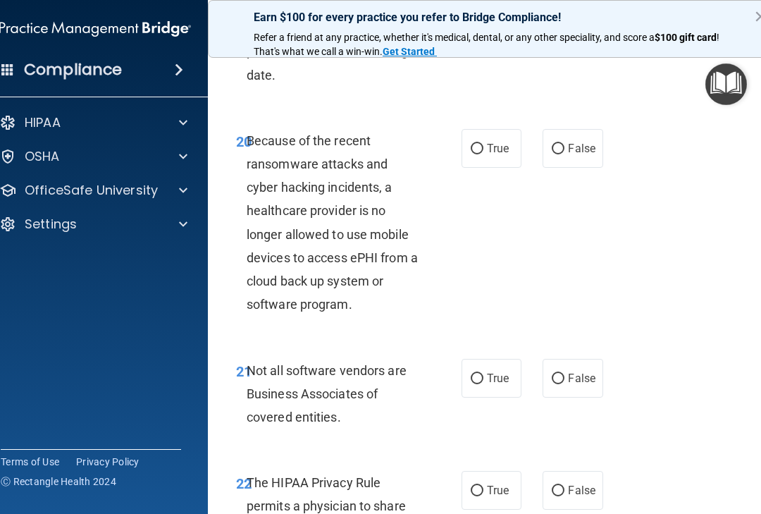
scroll to position [3292, 0]
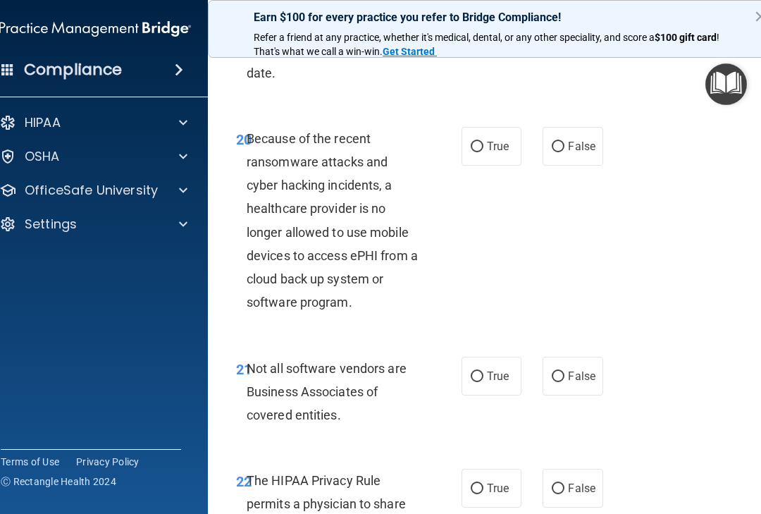
click at [560, 142] on input "False" at bounding box center [558, 147] width 13 height 11
radio input "true"
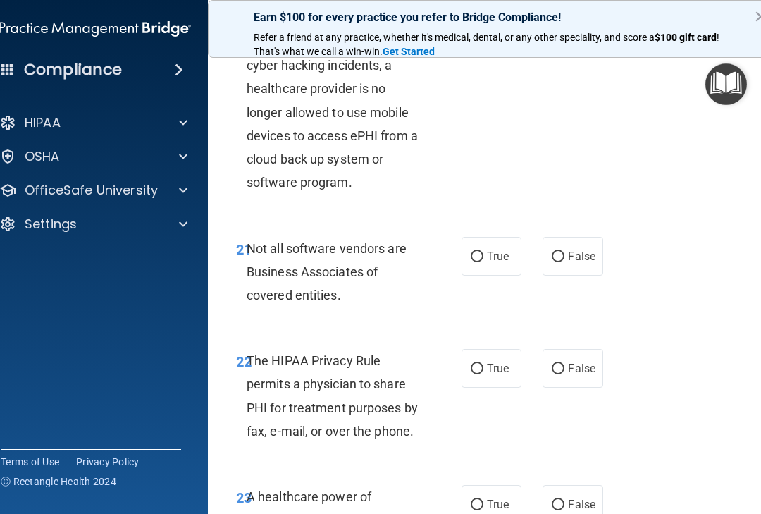
scroll to position [3416, 0]
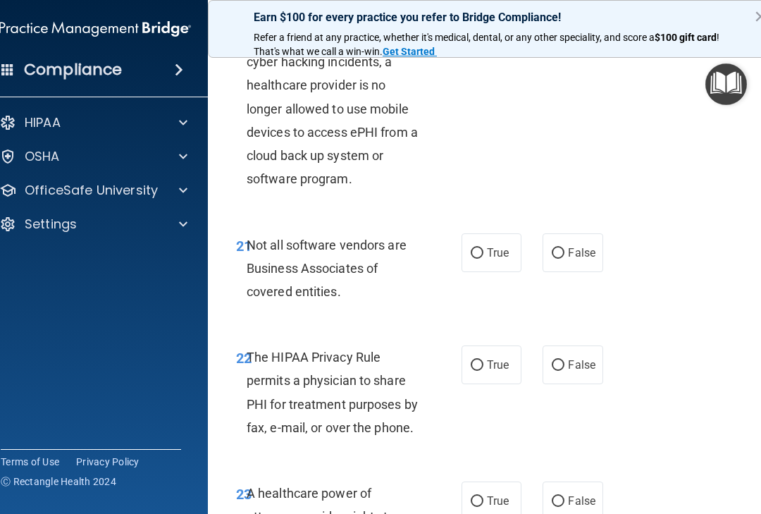
click at [476, 233] on label "True" at bounding box center [491, 252] width 60 height 39
click at [476, 248] on input "True" at bounding box center [477, 253] width 13 height 11
radio input "true"
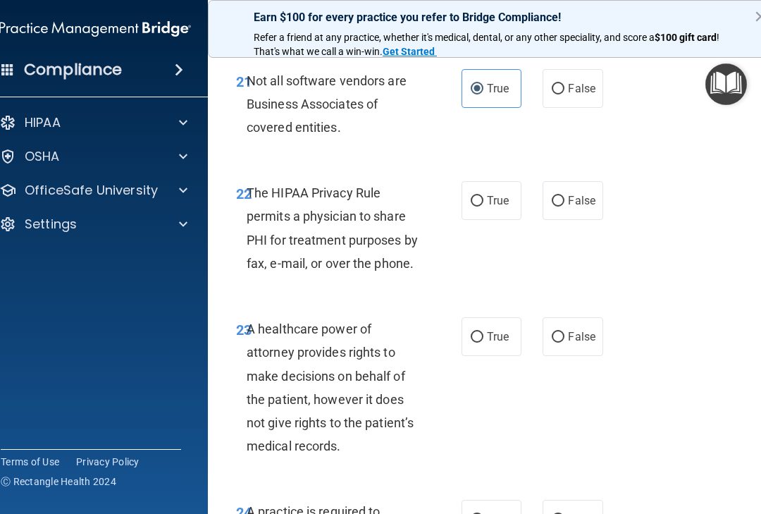
scroll to position [3581, 0]
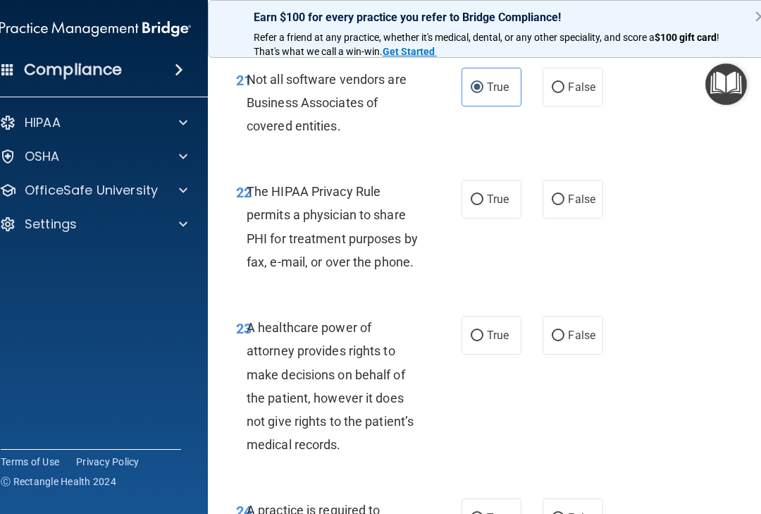
click at [473, 194] on input "True" at bounding box center [477, 199] width 13 height 11
radio input "true"
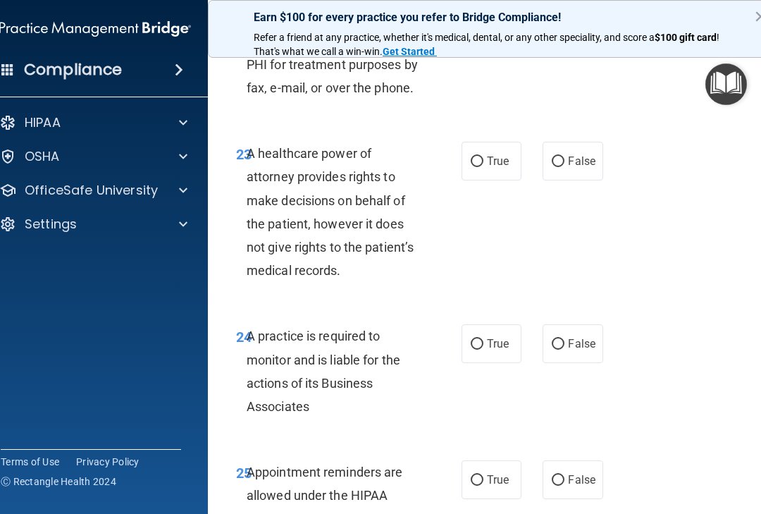
scroll to position [3759, 0]
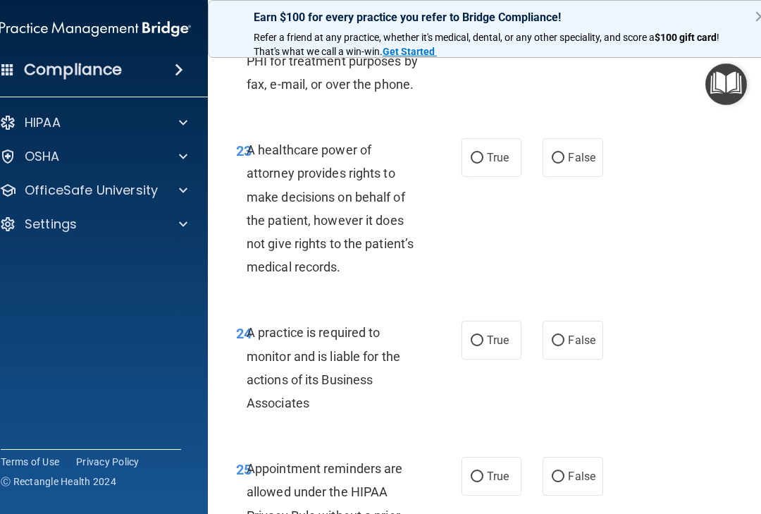
click at [467, 138] on label "True" at bounding box center [491, 157] width 60 height 39
click at [471, 153] on input "True" at bounding box center [477, 158] width 13 height 11
radio input "true"
click at [558, 153] on input "False" at bounding box center [558, 158] width 13 height 11
radio input "true"
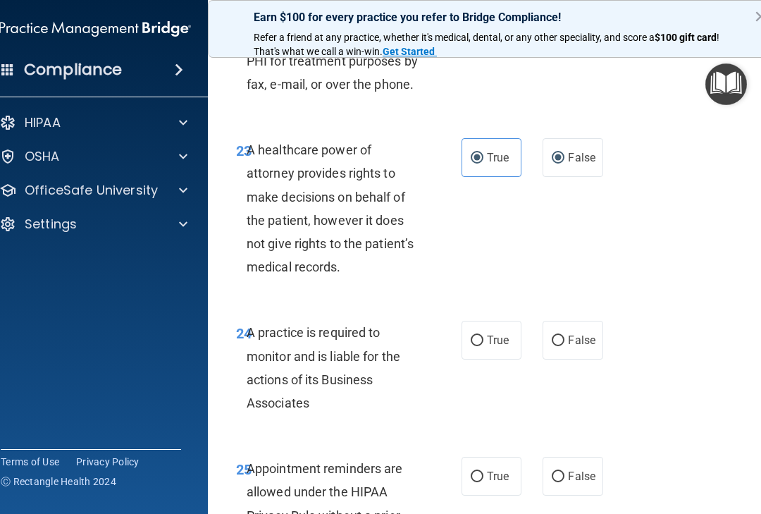
radio input "false"
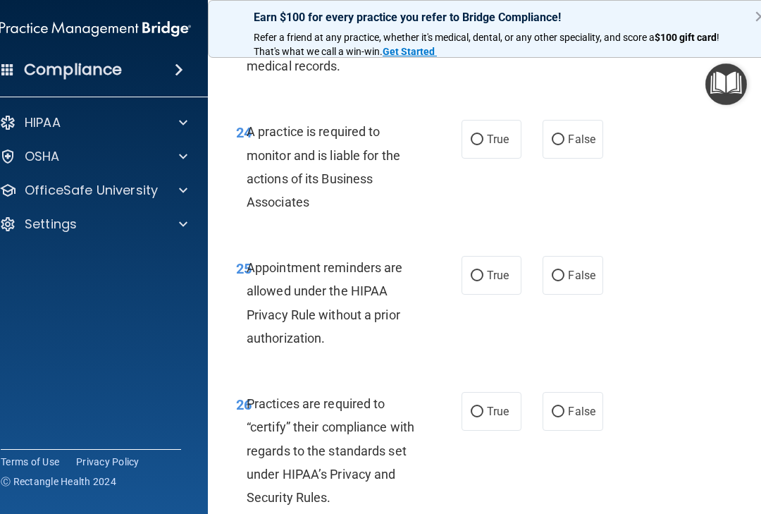
scroll to position [3960, 0]
click at [557, 134] on input "False" at bounding box center [558, 139] width 13 height 11
radio input "true"
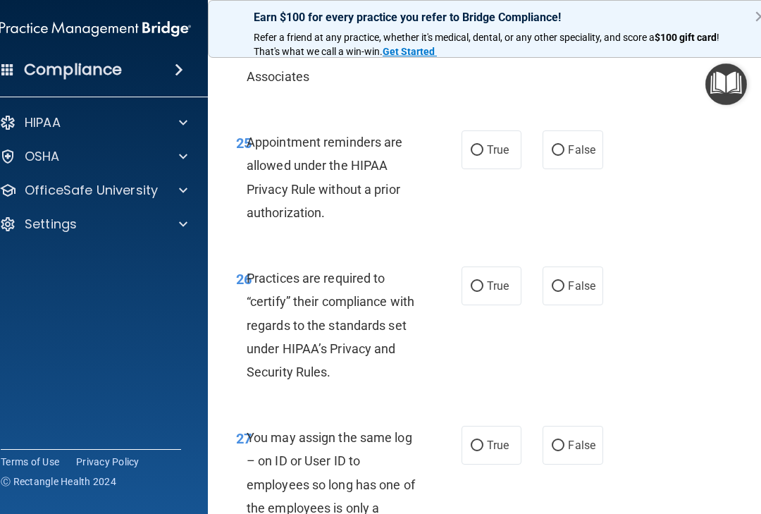
scroll to position [4087, 0]
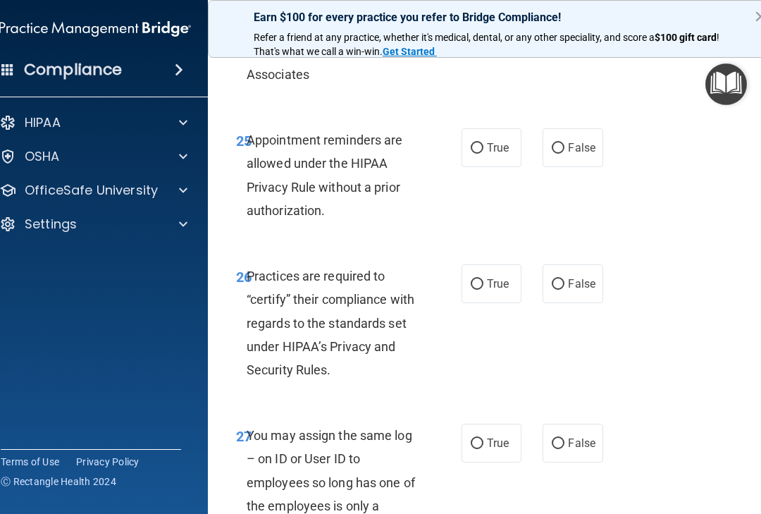
click at [480, 143] on input "True" at bounding box center [477, 148] width 13 height 11
radio input "true"
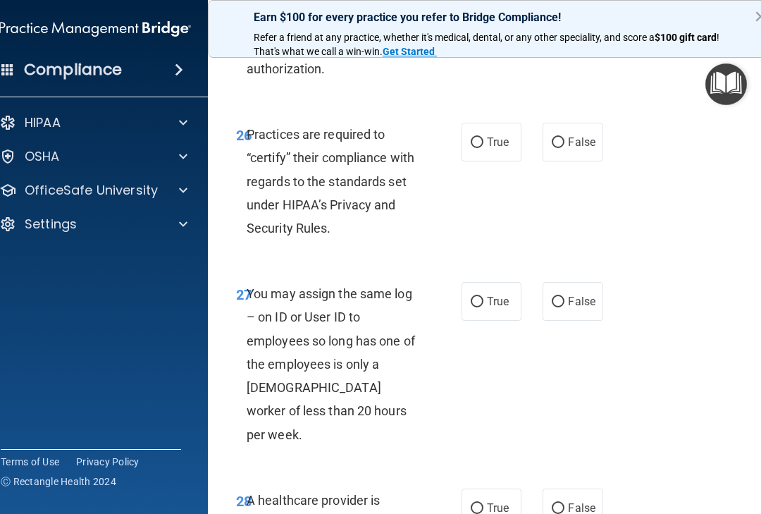
scroll to position [4230, 0]
click at [558, 137] on input "False" at bounding box center [558, 142] width 13 height 11
radio input "true"
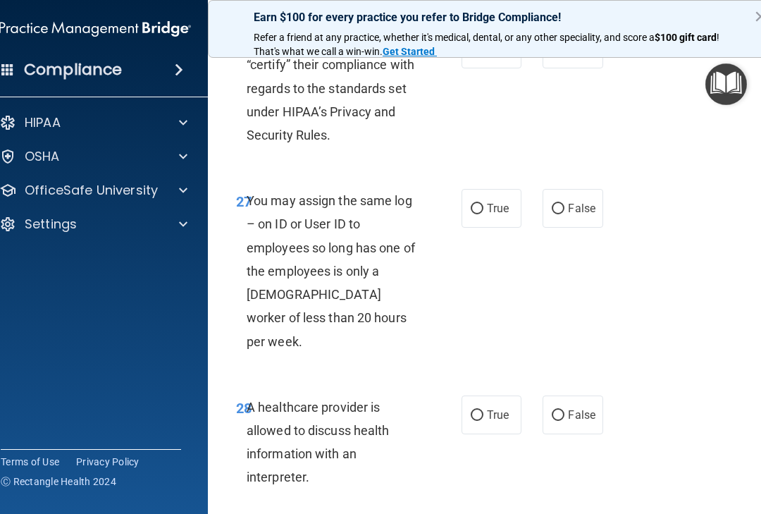
scroll to position [4328, 0]
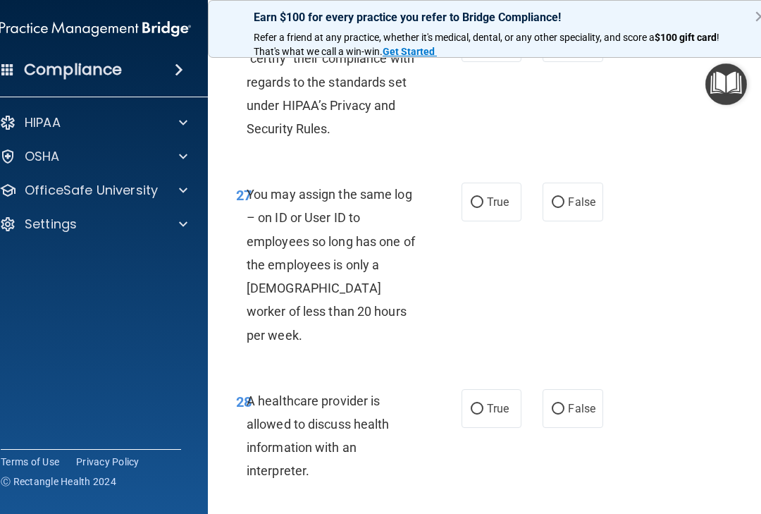
click at [558, 197] on input "False" at bounding box center [558, 202] width 13 height 11
radio input "true"
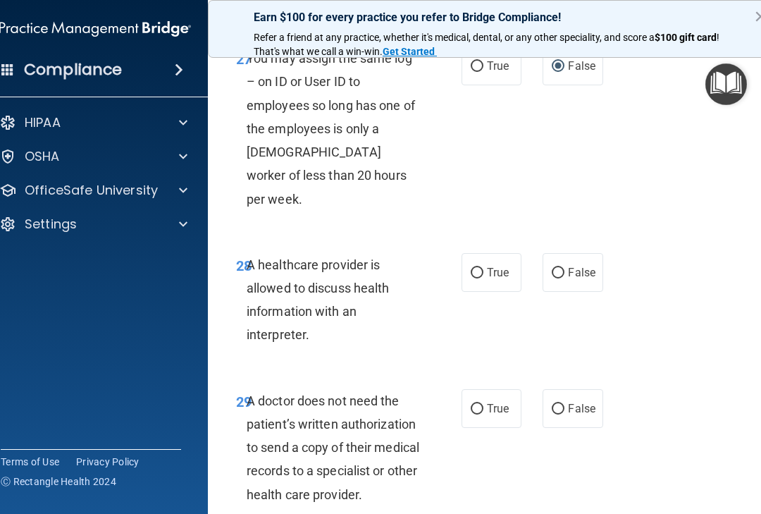
scroll to position [4466, 0]
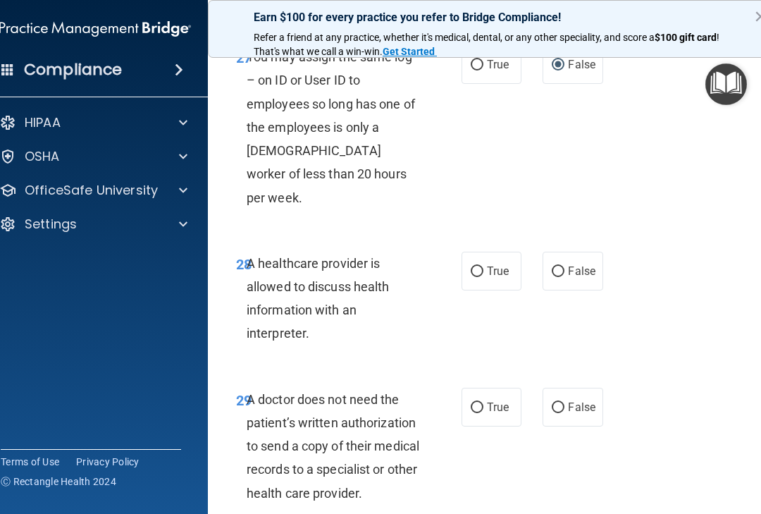
click at [471, 266] on input "True" at bounding box center [477, 271] width 13 height 11
radio input "true"
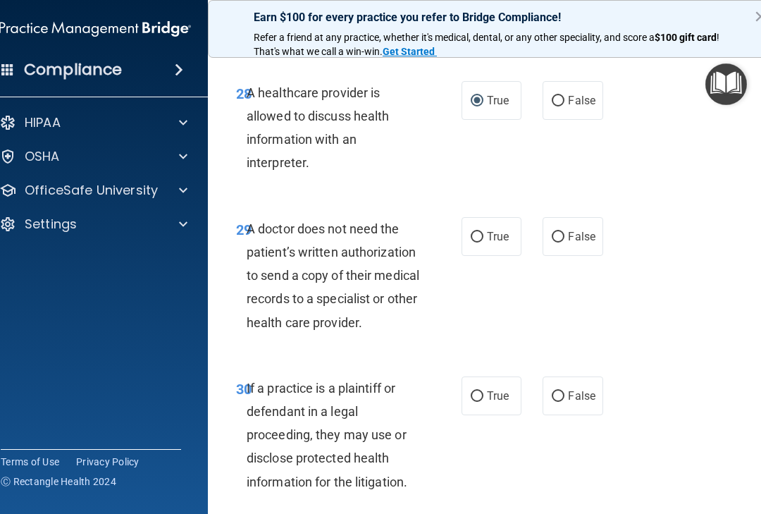
scroll to position [4647, 0]
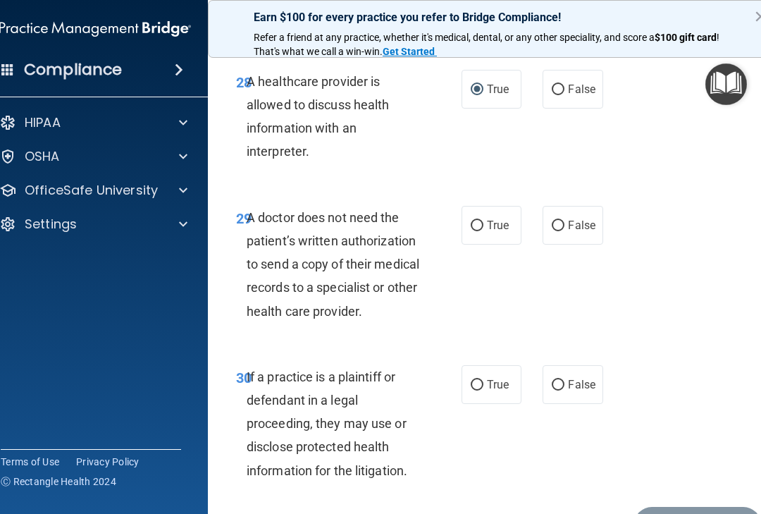
click at [482, 221] on input "True" at bounding box center [477, 226] width 13 height 11
radio input "true"
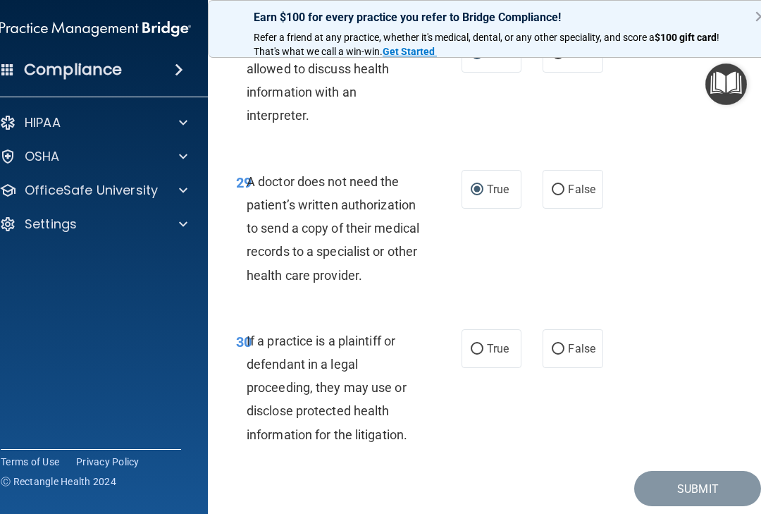
scroll to position [4683, 0]
click at [479, 329] on label "True" at bounding box center [491, 348] width 60 height 39
click at [479, 344] on input "True" at bounding box center [477, 349] width 13 height 11
radio input "true"
click at [754, 18] on button "×" at bounding box center [760, 16] width 13 height 23
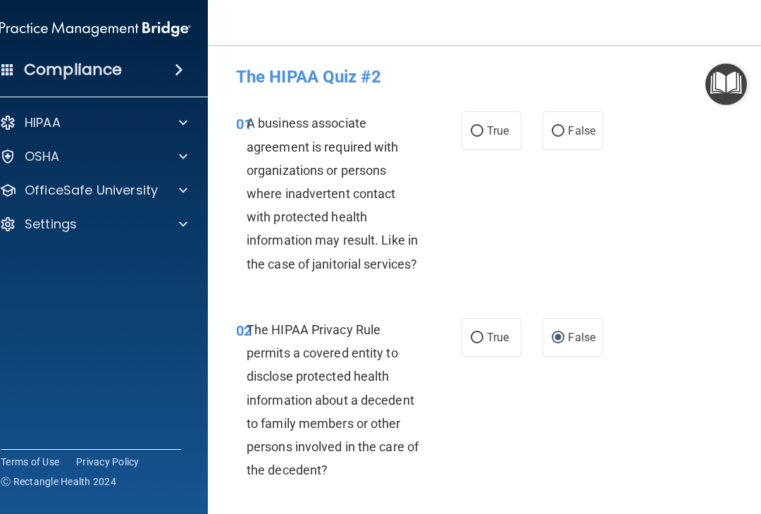
scroll to position [0, 0]
click at [557, 113] on label "False" at bounding box center [573, 130] width 60 height 39
click at [557, 126] on input "False" at bounding box center [558, 131] width 13 height 11
radio input "true"
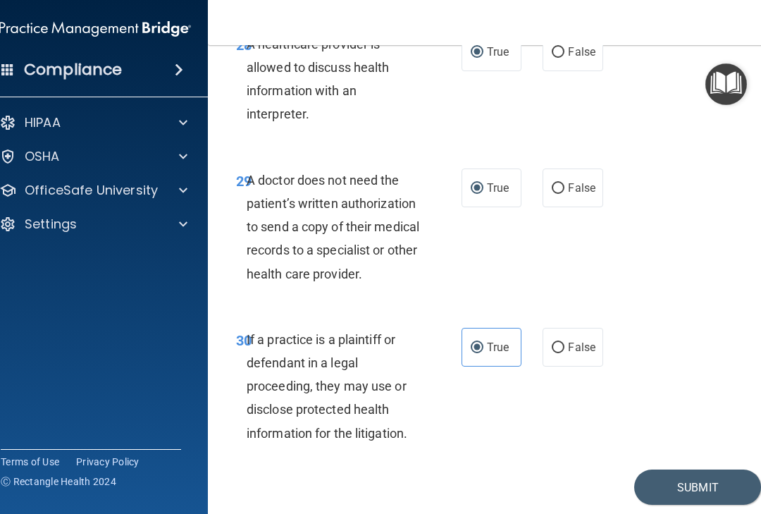
scroll to position [4683, 0]
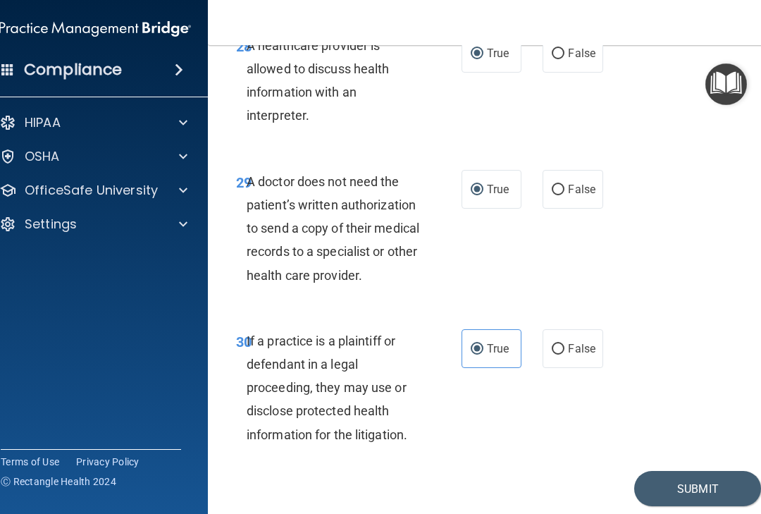
click at [695, 471] on button "Submit" at bounding box center [697, 489] width 127 height 36
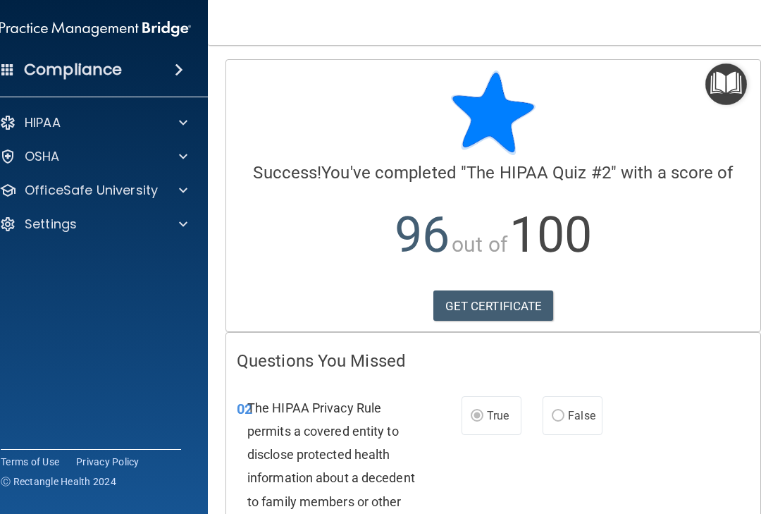
click at [508, 299] on link "GET CERTIFICATE" at bounding box center [493, 305] width 120 height 31
click at [134, 185] on p "OfficeSafe University" at bounding box center [91, 190] width 133 height 17
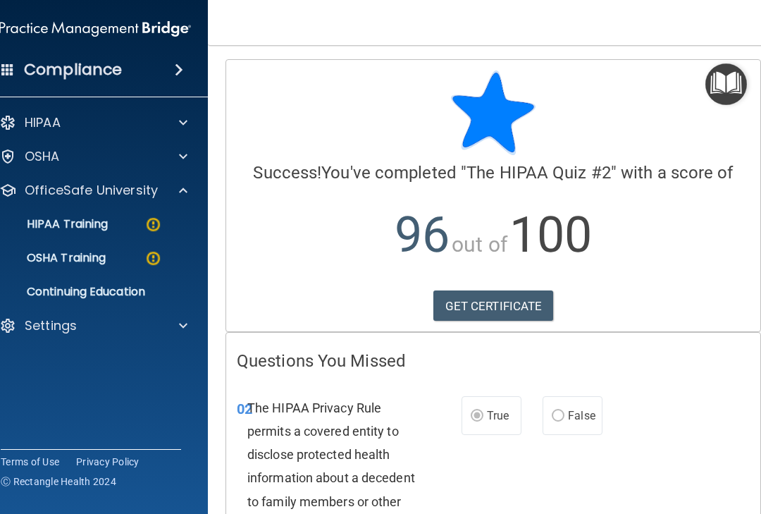
click at [78, 258] on p "OSHA Training" at bounding box center [49, 258] width 114 height 14
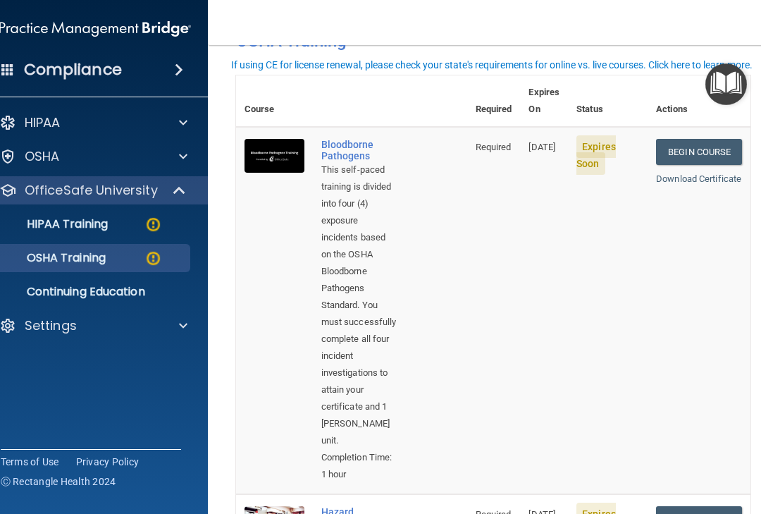
scroll to position [87, 0]
click at [686, 141] on link "Begin Course" at bounding box center [699, 153] width 86 height 26
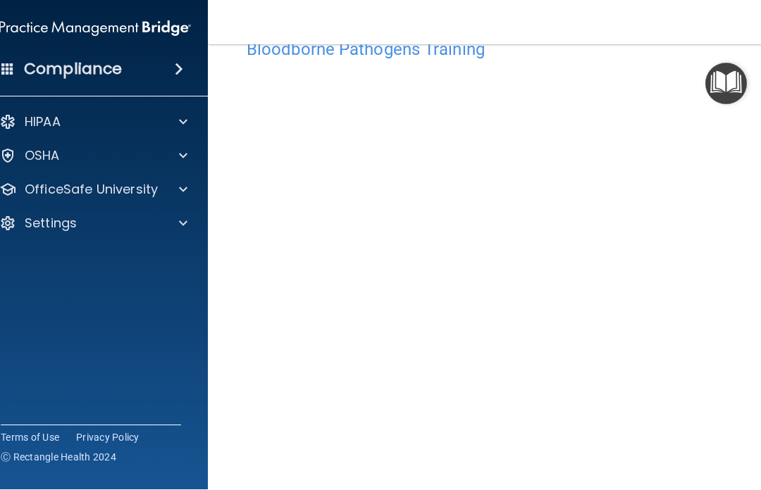
scroll to position [42, 0]
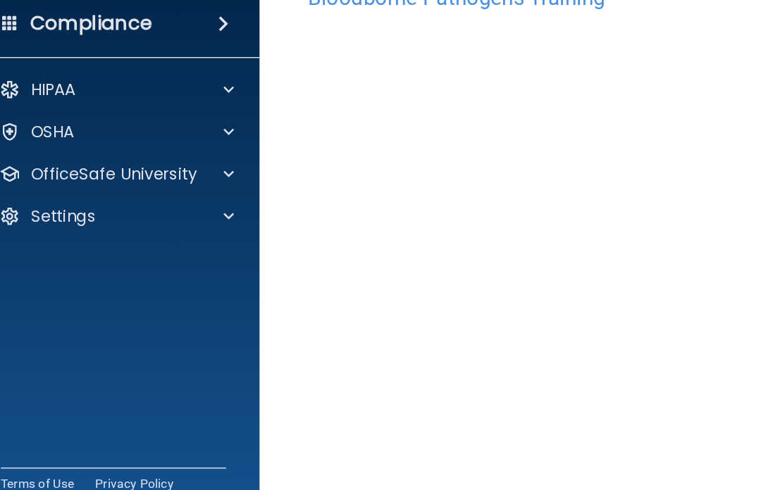
click at [126, 182] on p "OfficeSafe University" at bounding box center [91, 190] width 133 height 17
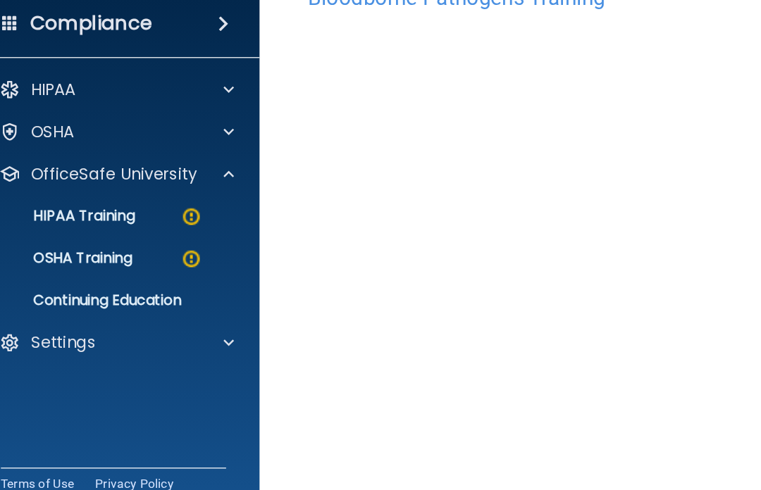
click at [48, 251] on p "OSHA Training" at bounding box center [49, 258] width 114 height 14
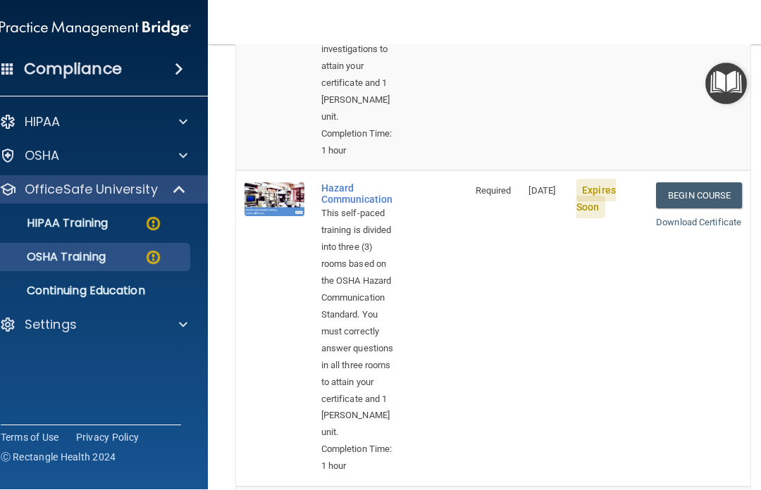
scroll to position [409, 0]
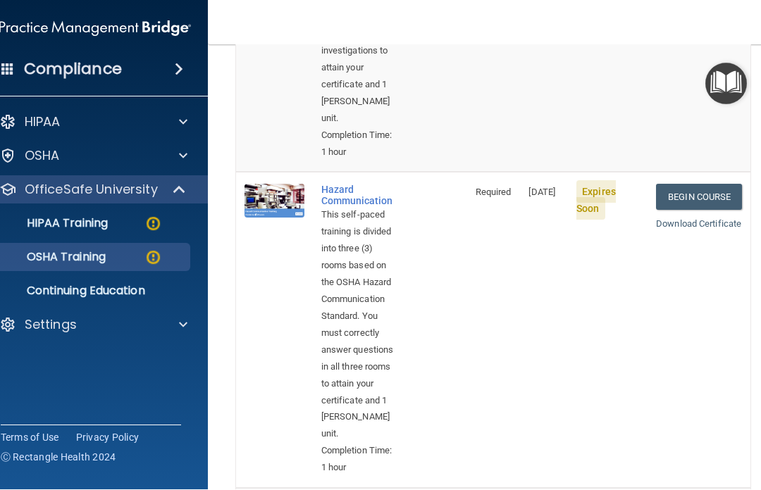
click at [695, 185] on link "Begin Course" at bounding box center [699, 198] width 86 height 26
click at [37, 257] on p "OSHA Training" at bounding box center [49, 258] width 114 height 14
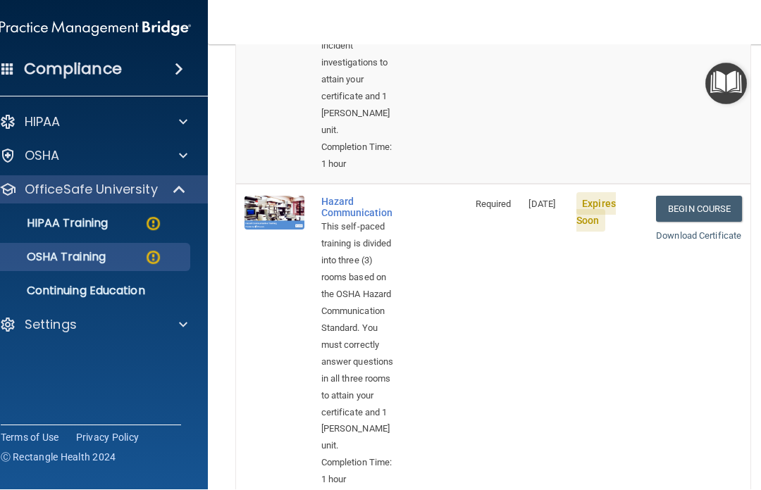
scroll to position [396, 0]
click at [702, 197] on link "Begin Course" at bounding box center [699, 210] width 86 height 26
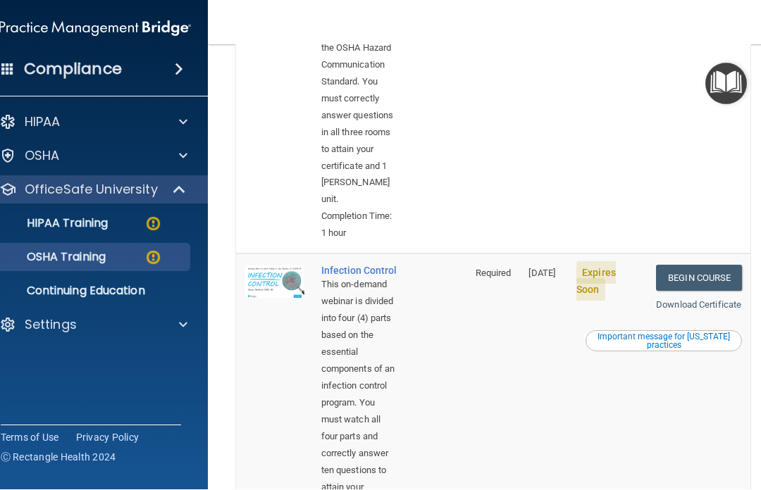
scroll to position [645, 0]
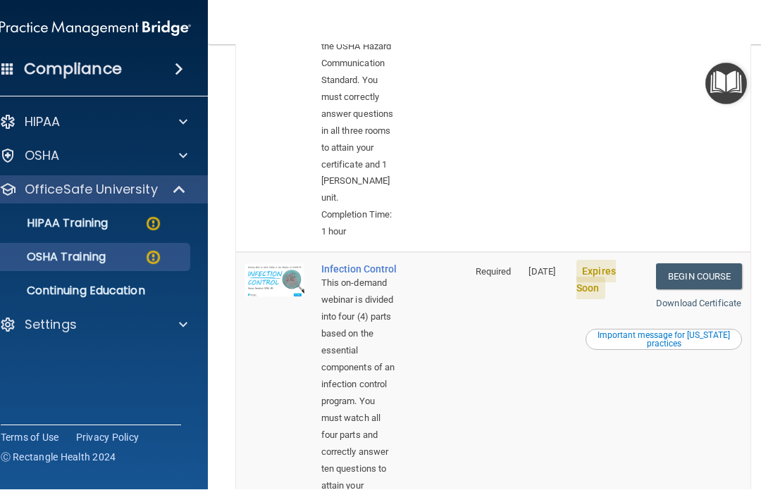
click at [700, 264] on link "Begin Course" at bounding box center [699, 277] width 86 height 26
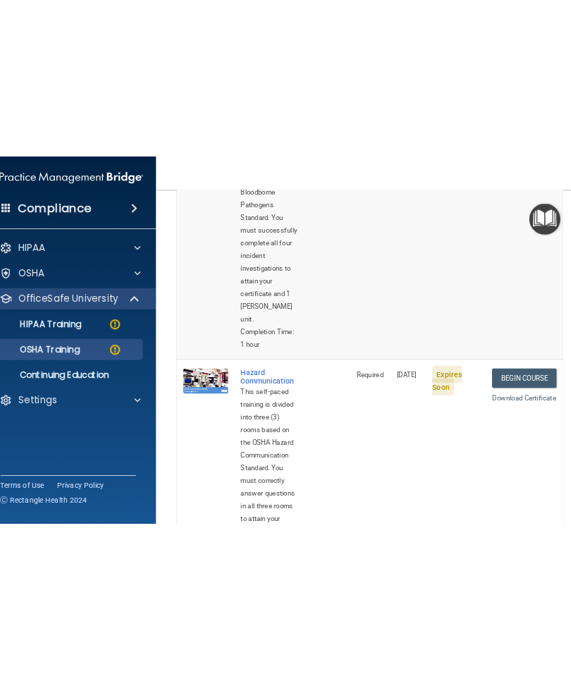
scroll to position [313, 0]
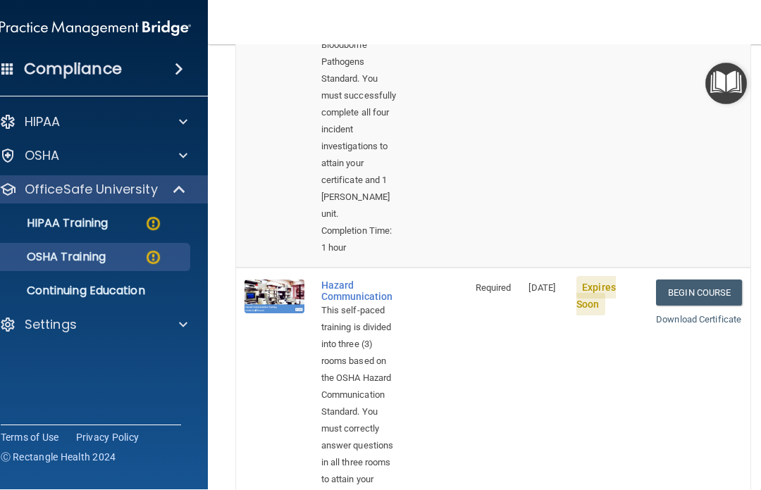
click at [698, 280] on link "Begin Course" at bounding box center [699, 293] width 86 height 26
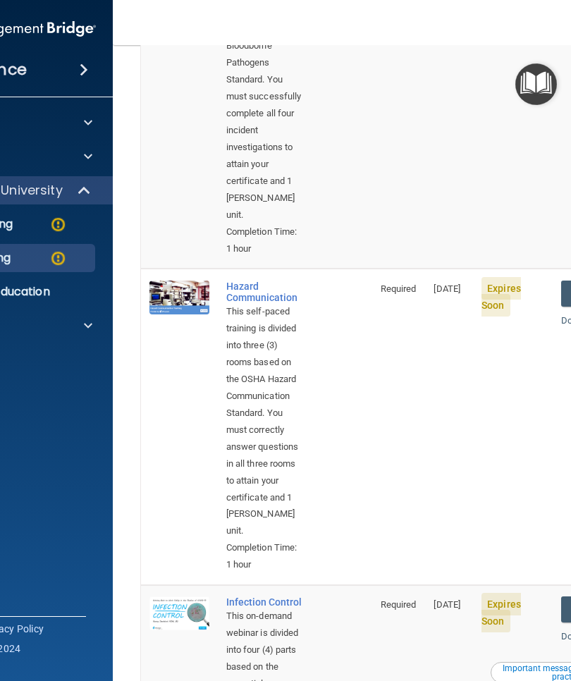
click at [85, 490] on div "Compliance HIPAA Documents and Policies Report an Incident Business Associates …" at bounding box center [-1, 340] width 225 height 681
click at [504, 277] on span "Expires Soon" at bounding box center [500, 296] width 39 height 39
click at [508, 277] on span "Expires Soon" at bounding box center [500, 296] width 39 height 39
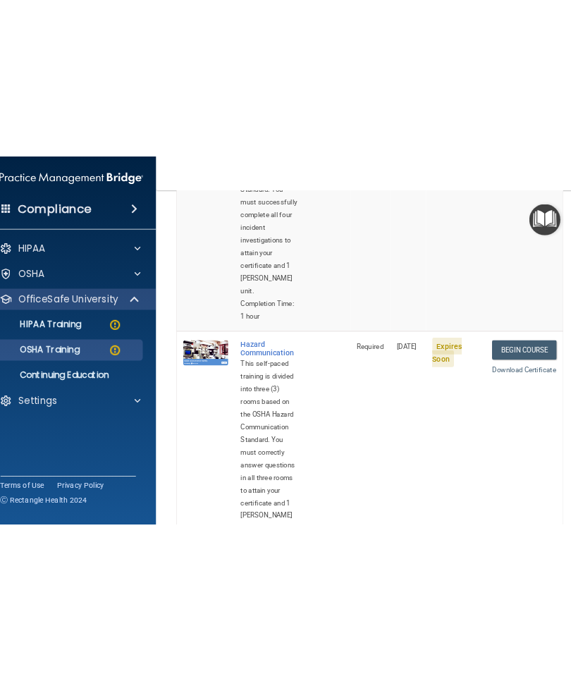
scroll to position [347, 0]
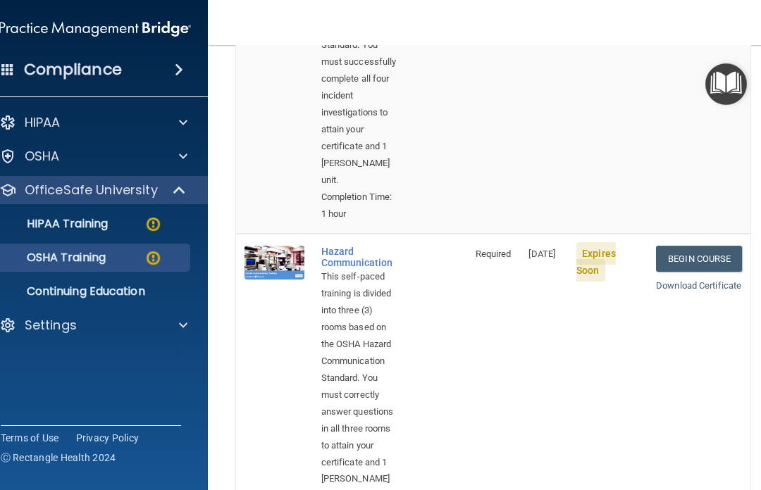
click at [715, 246] on link "Begin Course" at bounding box center [699, 259] width 86 height 26
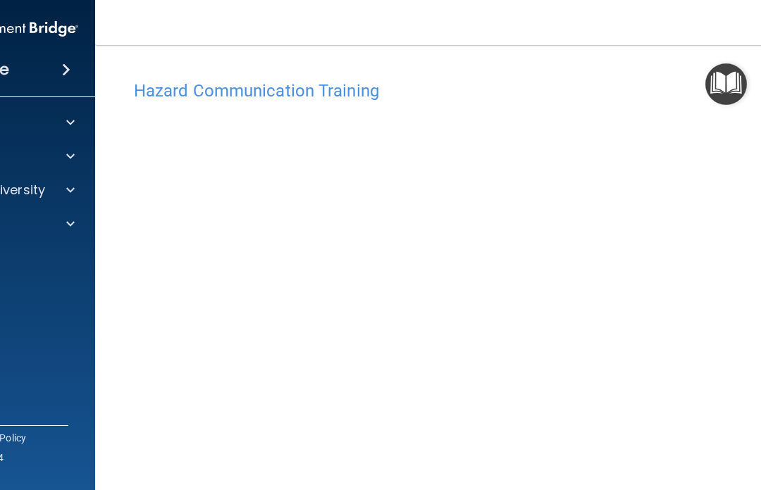
click at [724, 78] on img "Open Resource Center" at bounding box center [726, 84] width 42 height 42
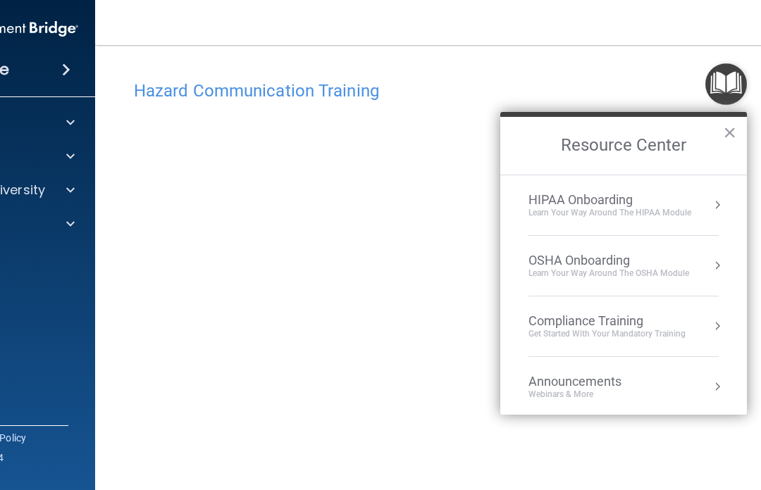
click at [461, 75] on div "Hazard Communication Training" at bounding box center [493, 90] width 740 height 35
click at [553, 82] on h4 "Hazard Communication Training" at bounding box center [493, 91] width 719 height 18
click at [728, 144] on button "×" at bounding box center [729, 132] width 13 height 23
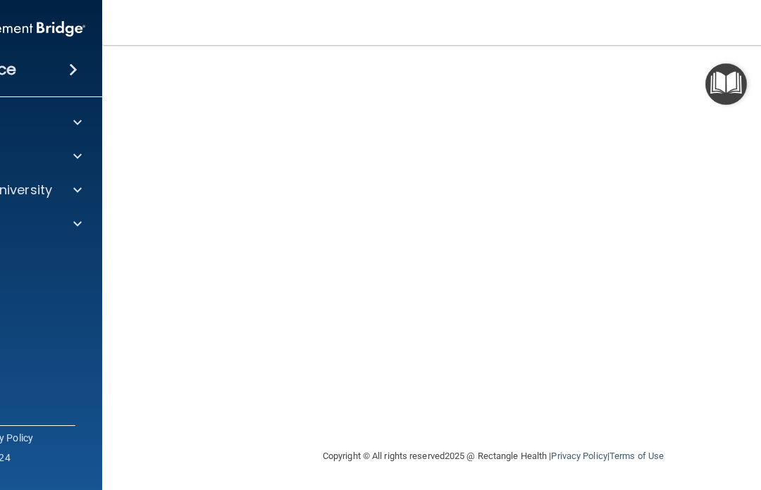
scroll to position [112, 0]
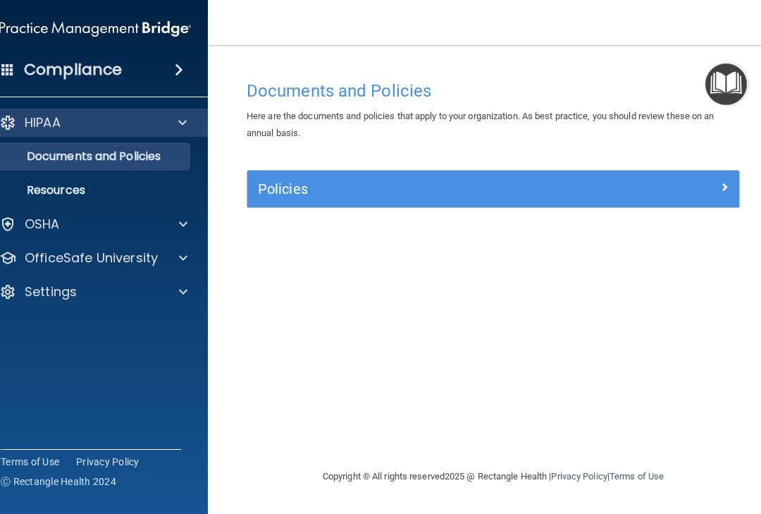
click at [139, 259] on p "OfficeSafe University" at bounding box center [91, 257] width 133 height 17
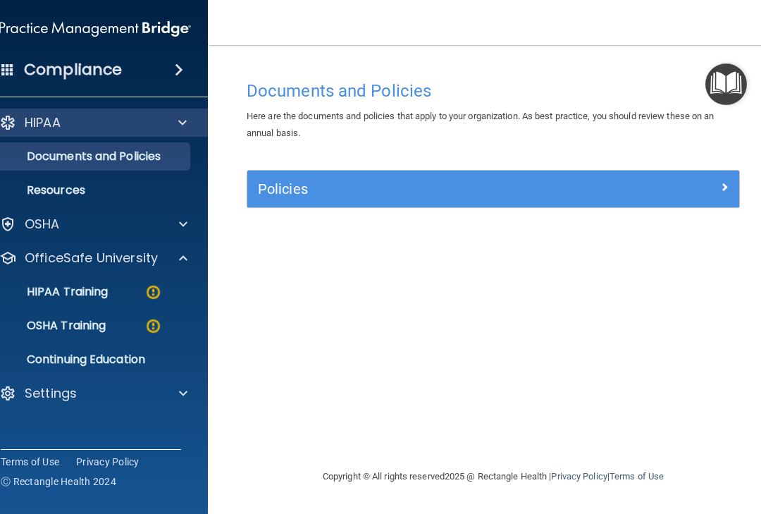
click at [114, 318] on link "OSHA Training" at bounding box center [79, 325] width 222 height 28
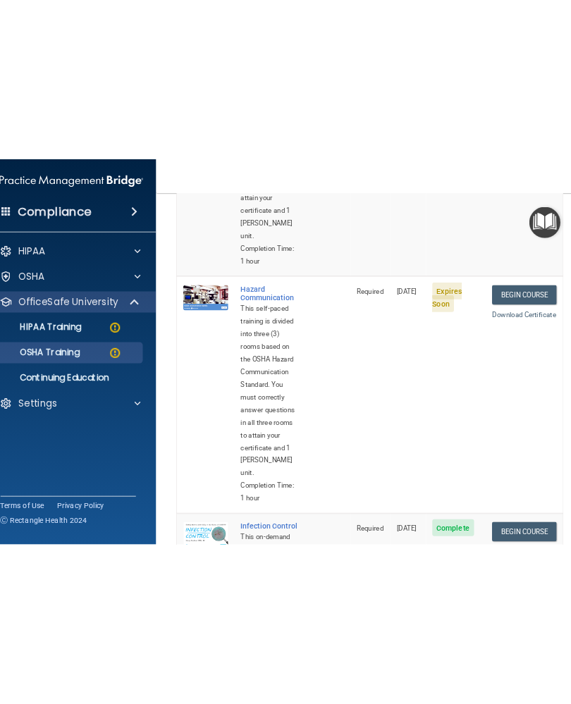
scroll to position [426, 0]
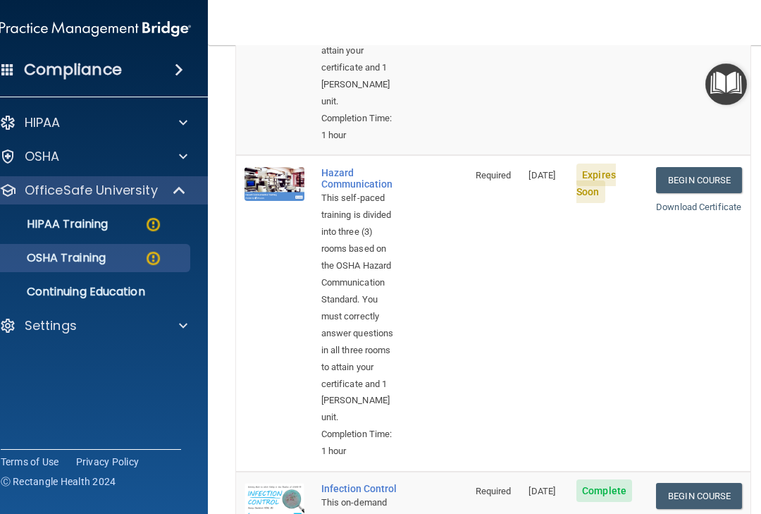
click at [570, 167] on link "Begin Course" at bounding box center [699, 180] width 86 height 26
